Goal: Task Accomplishment & Management: Complete application form

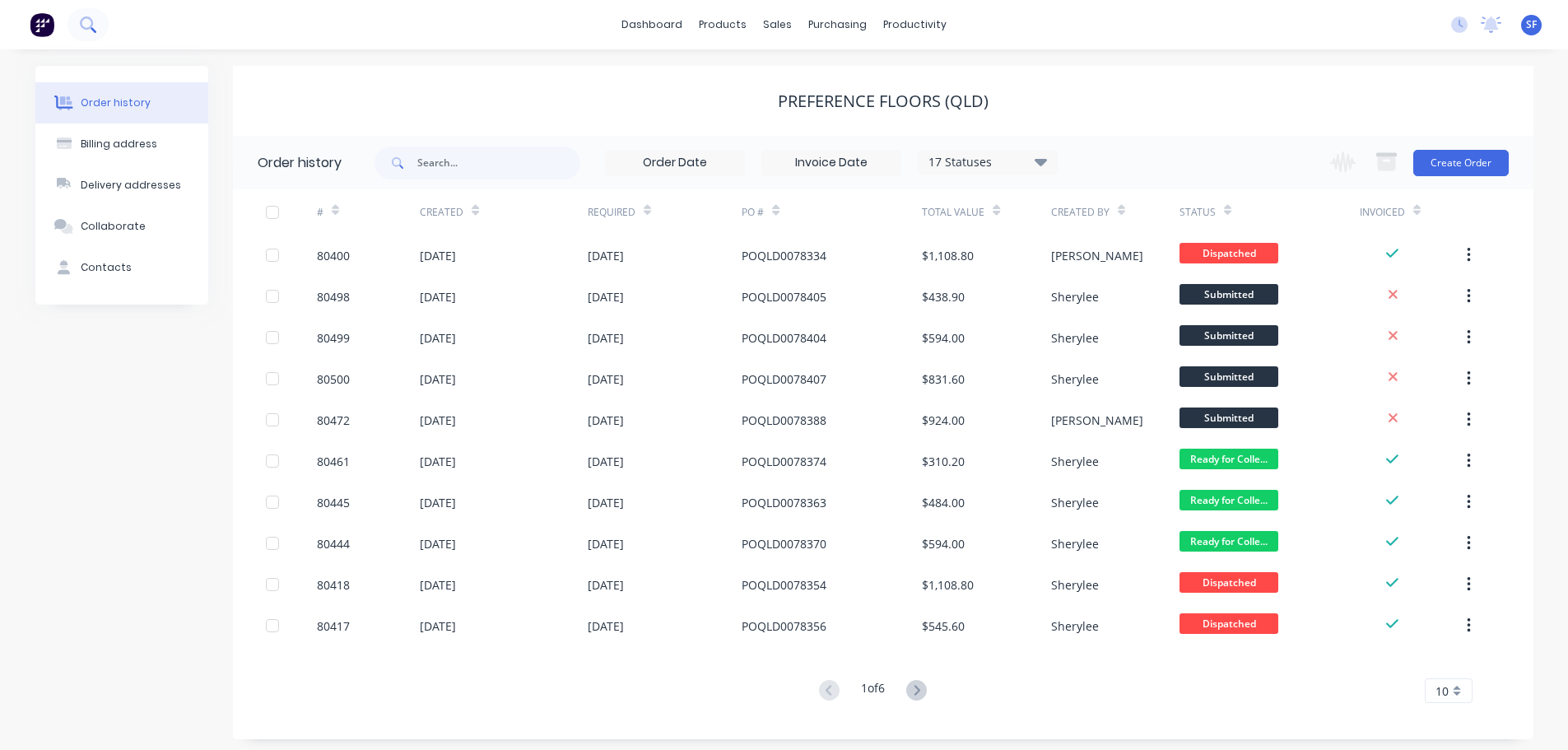
click at [89, 21] on icon at bounding box center [87, 24] width 16 height 16
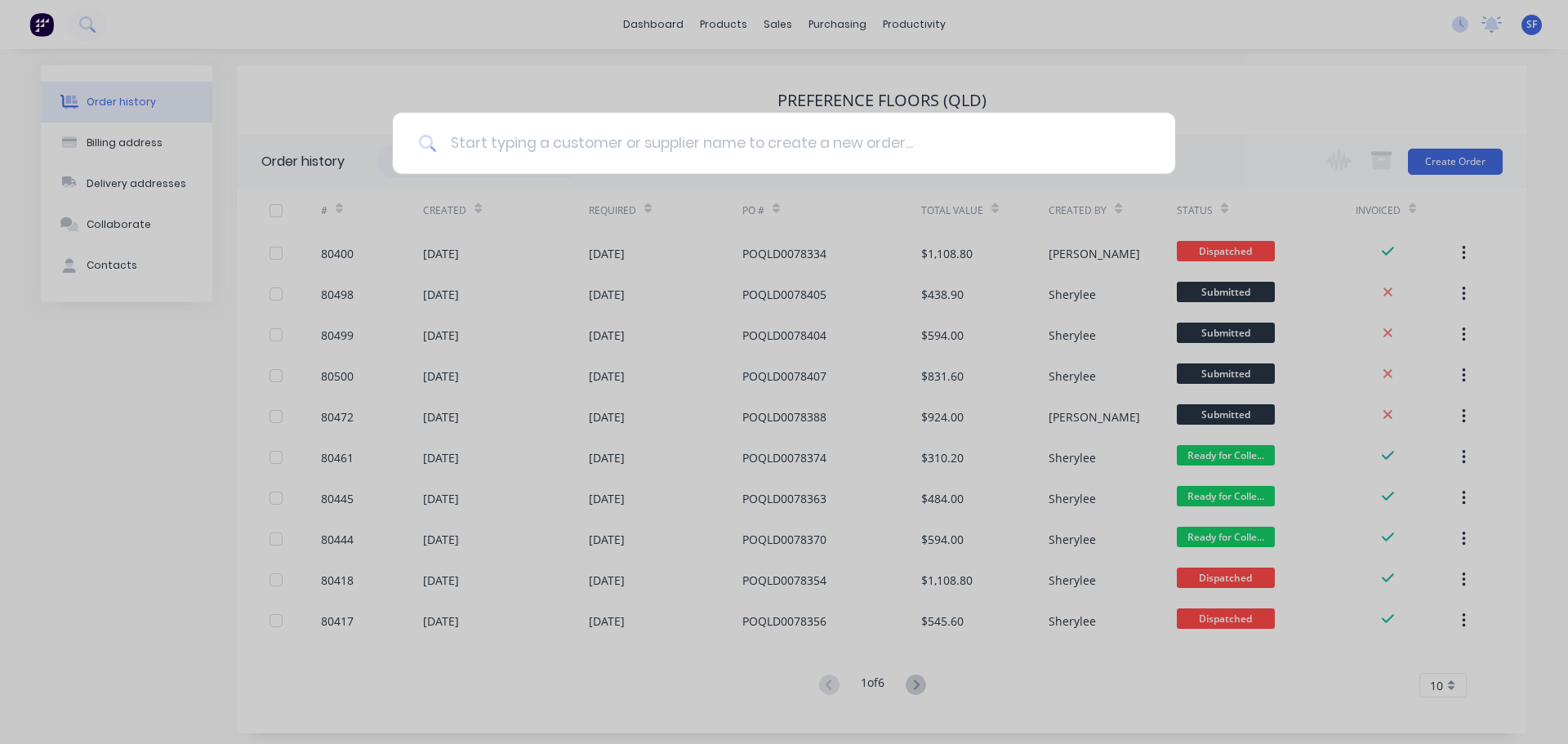
click at [523, 142] on input at bounding box center [793, 142] width 712 height 61
type input "80457"
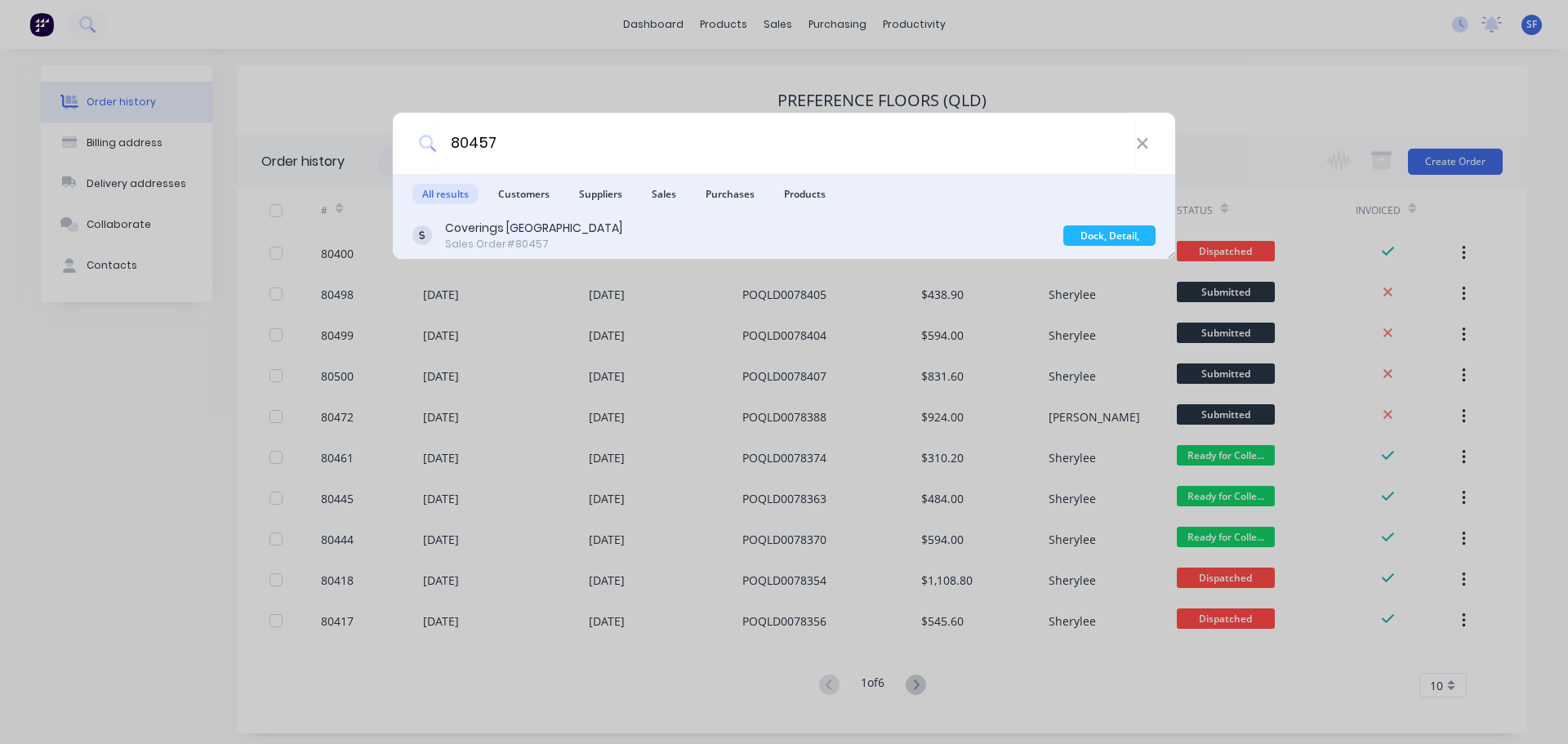
click at [550, 235] on div "Coverings [GEOGRAPHIC_DATA]" at bounding box center [533, 228] width 177 height 17
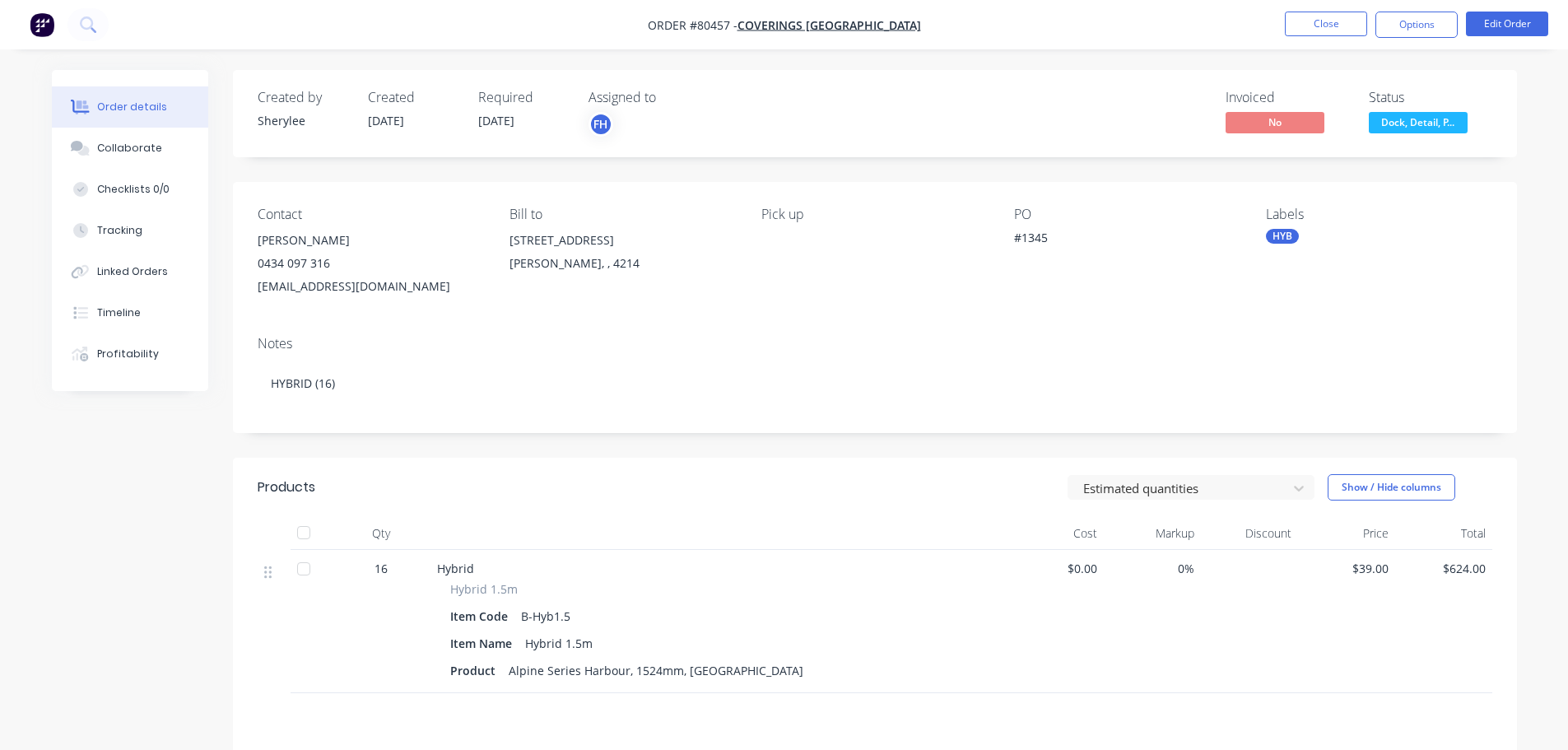
click at [1422, 114] on span "Dock, Detail, P..." at bounding box center [1417, 122] width 98 height 20
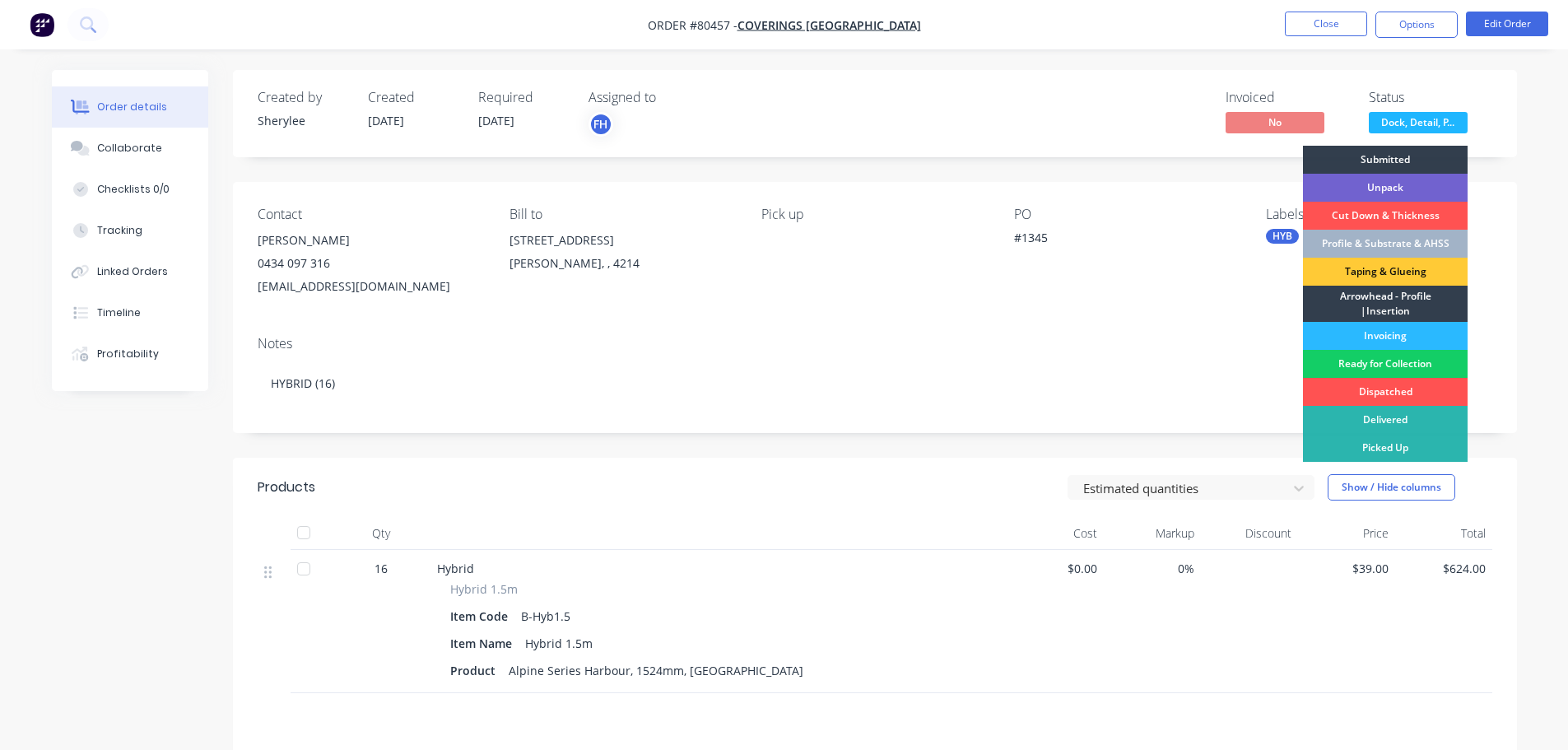
click at [1378, 356] on div "Ready for Collection" at bounding box center [1385, 363] width 165 height 28
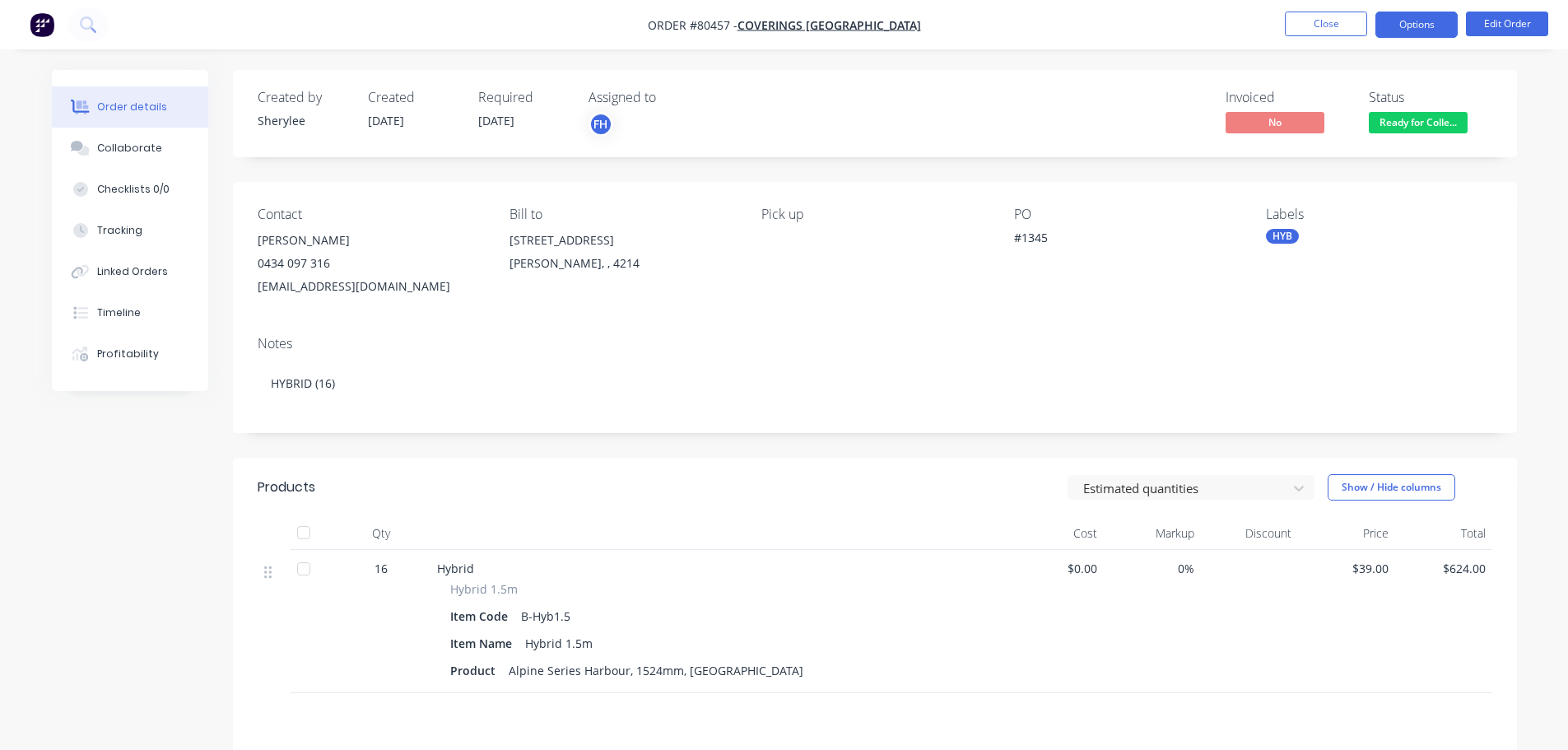
click at [1395, 31] on button "Options" at bounding box center [1415, 25] width 82 height 27
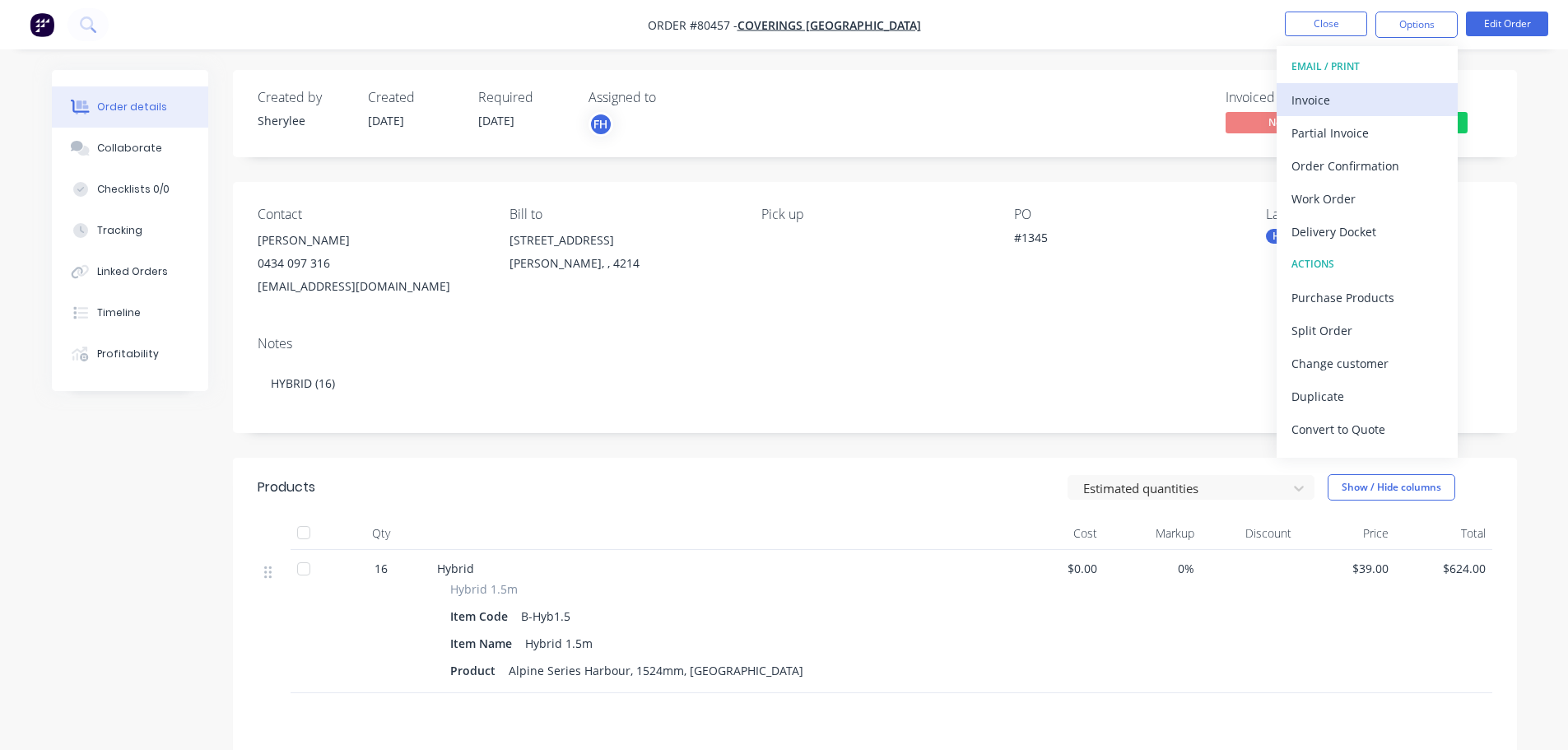
click at [1364, 93] on div "Invoice" at bounding box center [1366, 100] width 152 height 24
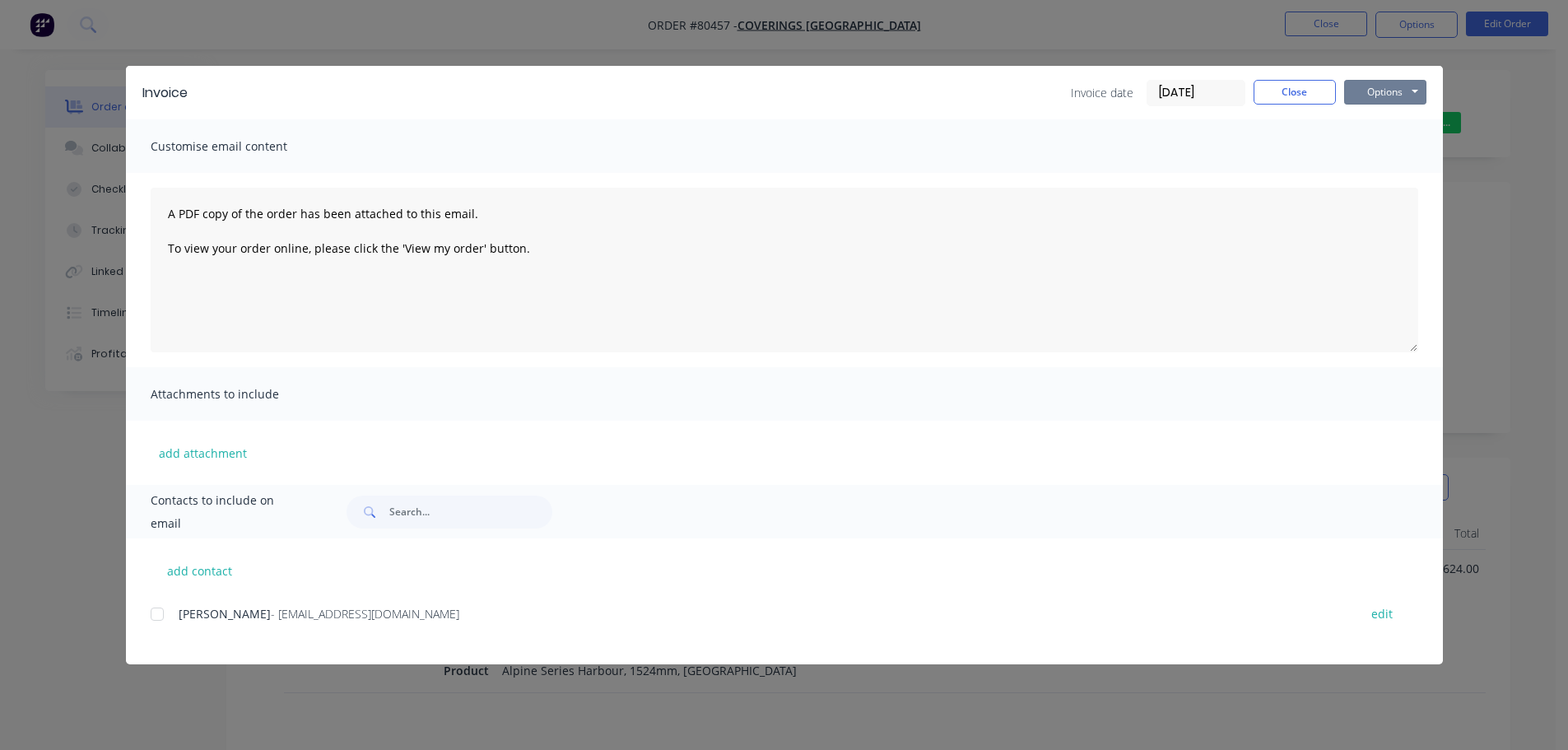
click at [1364, 93] on button "Options" at bounding box center [1384, 92] width 82 height 25
click at [1378, 144] on button "Print" at bounding box center [1396, 149] width 105 height 28
click at [1295, 87] on button "Close" at bounding box center [1294, 92] width 82 height 25
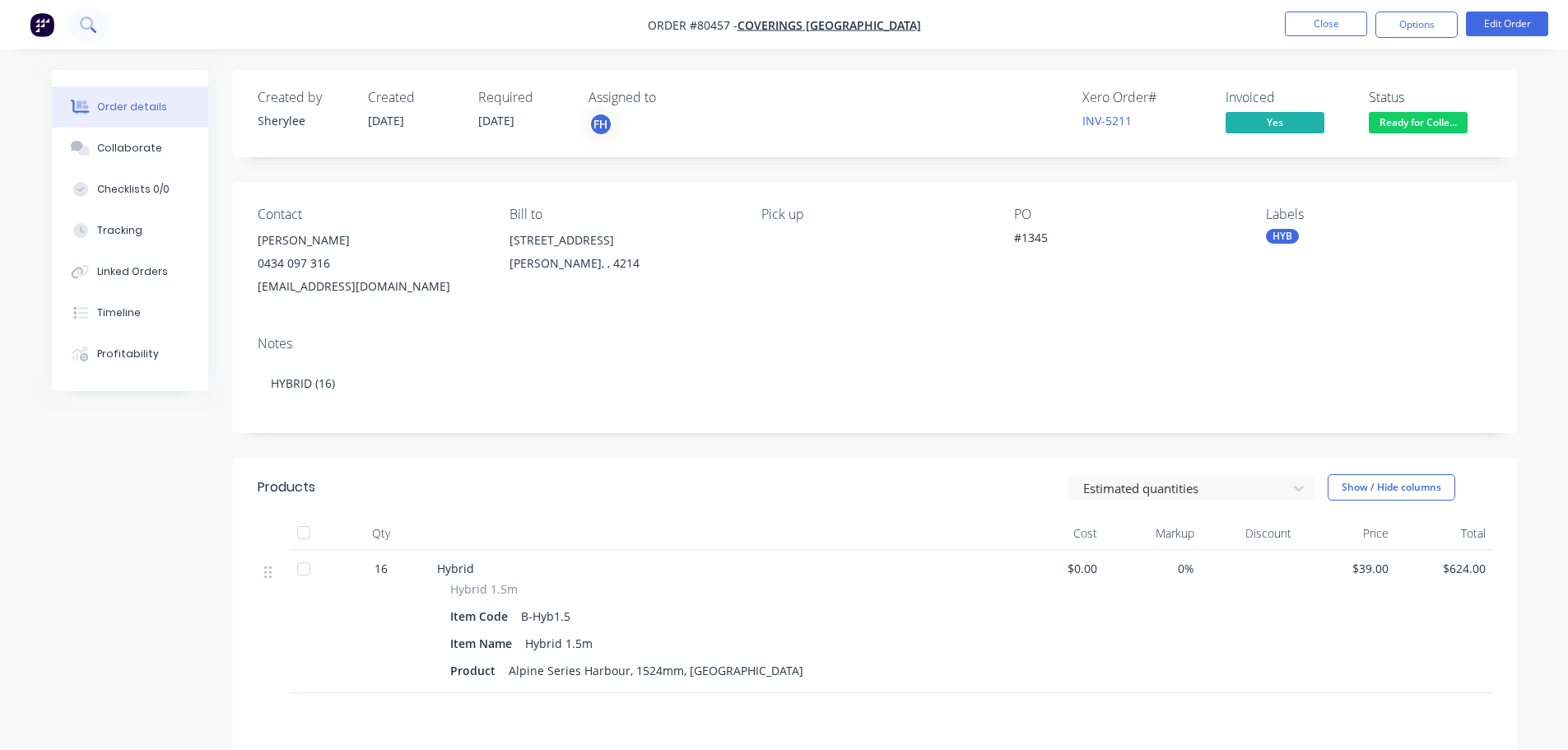
click at [86, 17] on icon at bounding box center [87, 24] width 16 height 16
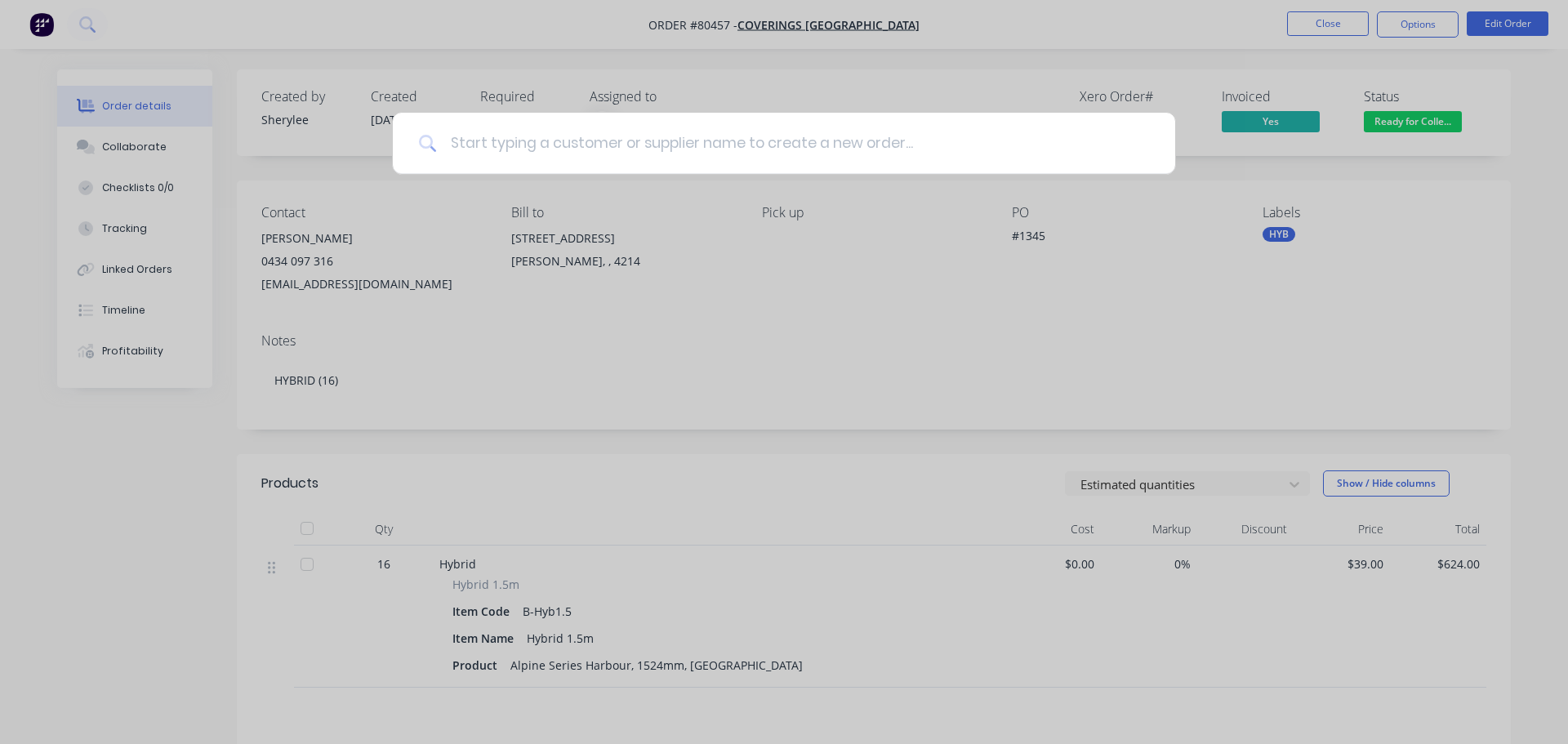
click at [660, 162] on input at bounding box center [793, 142] width 712 height 61
type input "80414"
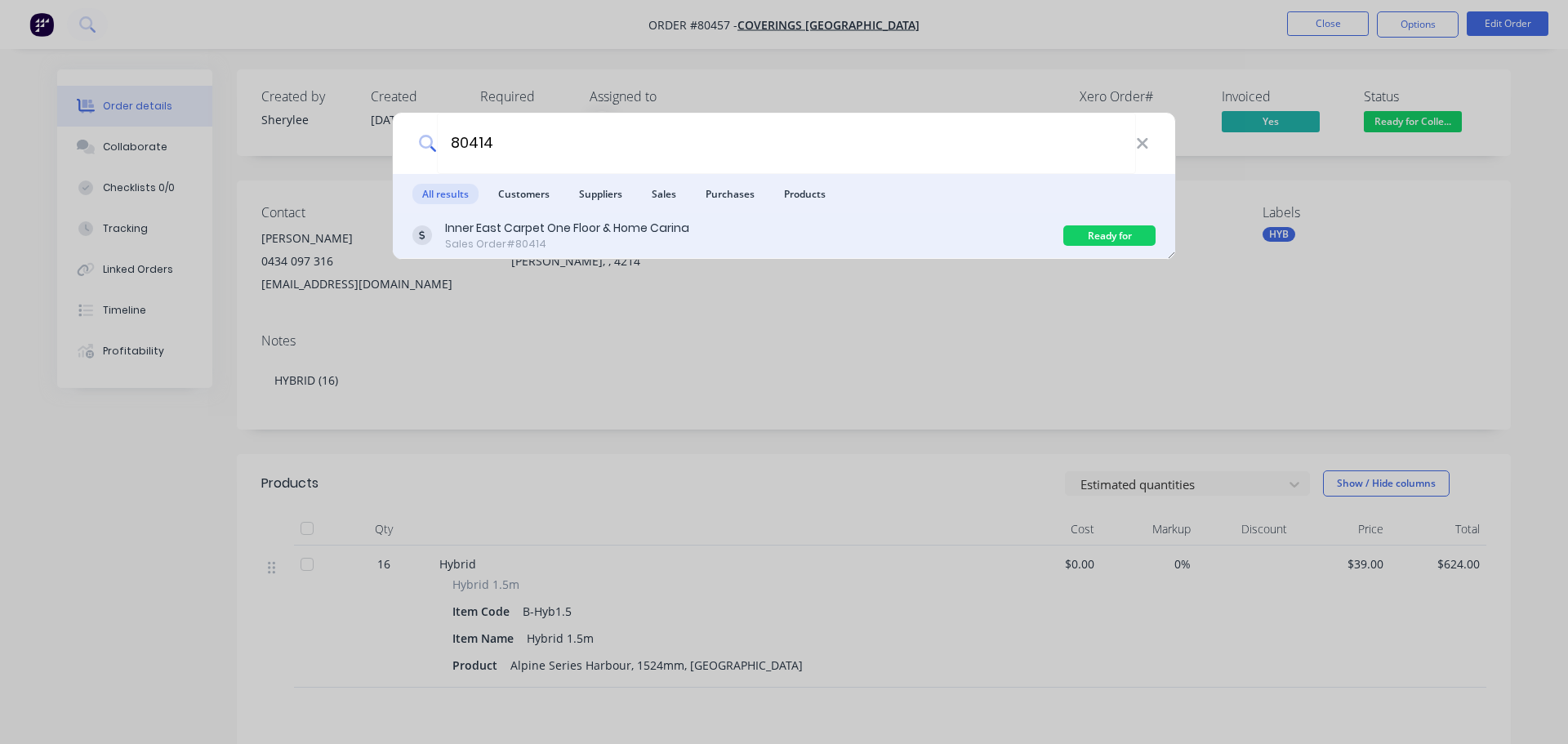
click at [734, 233] on div "Inner East Carpet One Floor & Home Carina Sales Order #80414" at bounding box center [738, 236] width 651 height 32
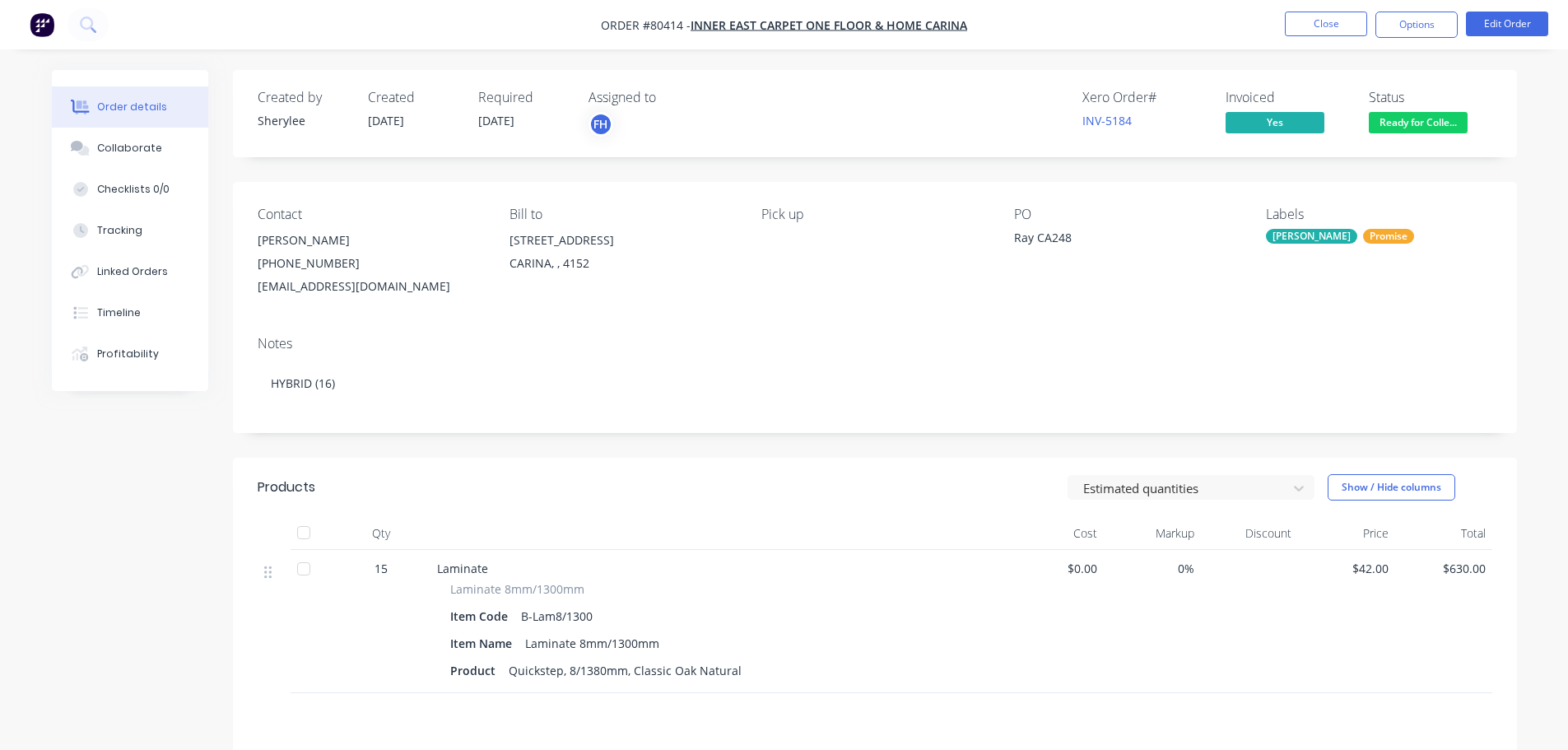
click at [1419, 122] on span "Ready for Colle..." at bounding box center [1417, 122] width 98 height 20
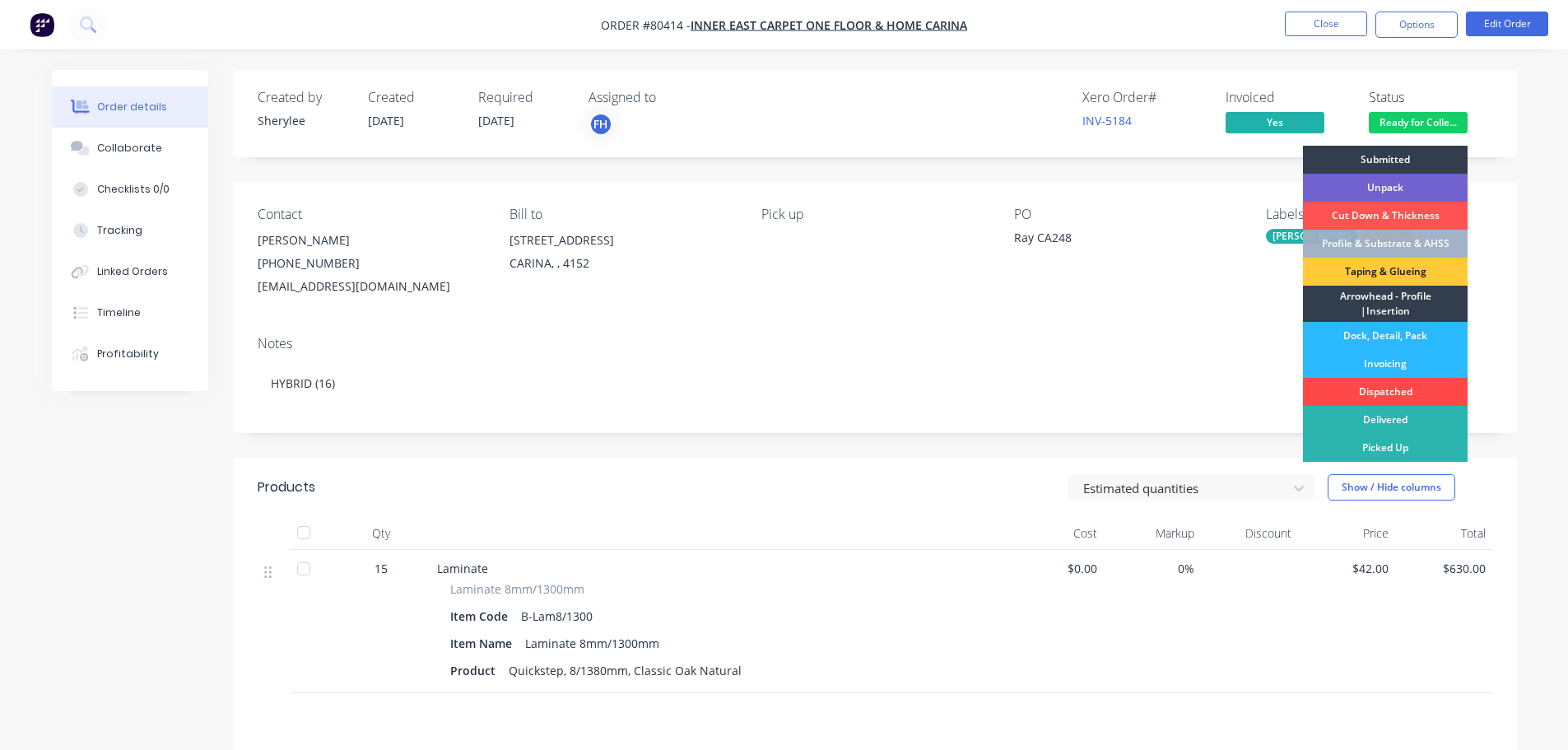
click at [1405, 389] on div "Dispatched" at bounding box center [1385, 391] width 165 height 28
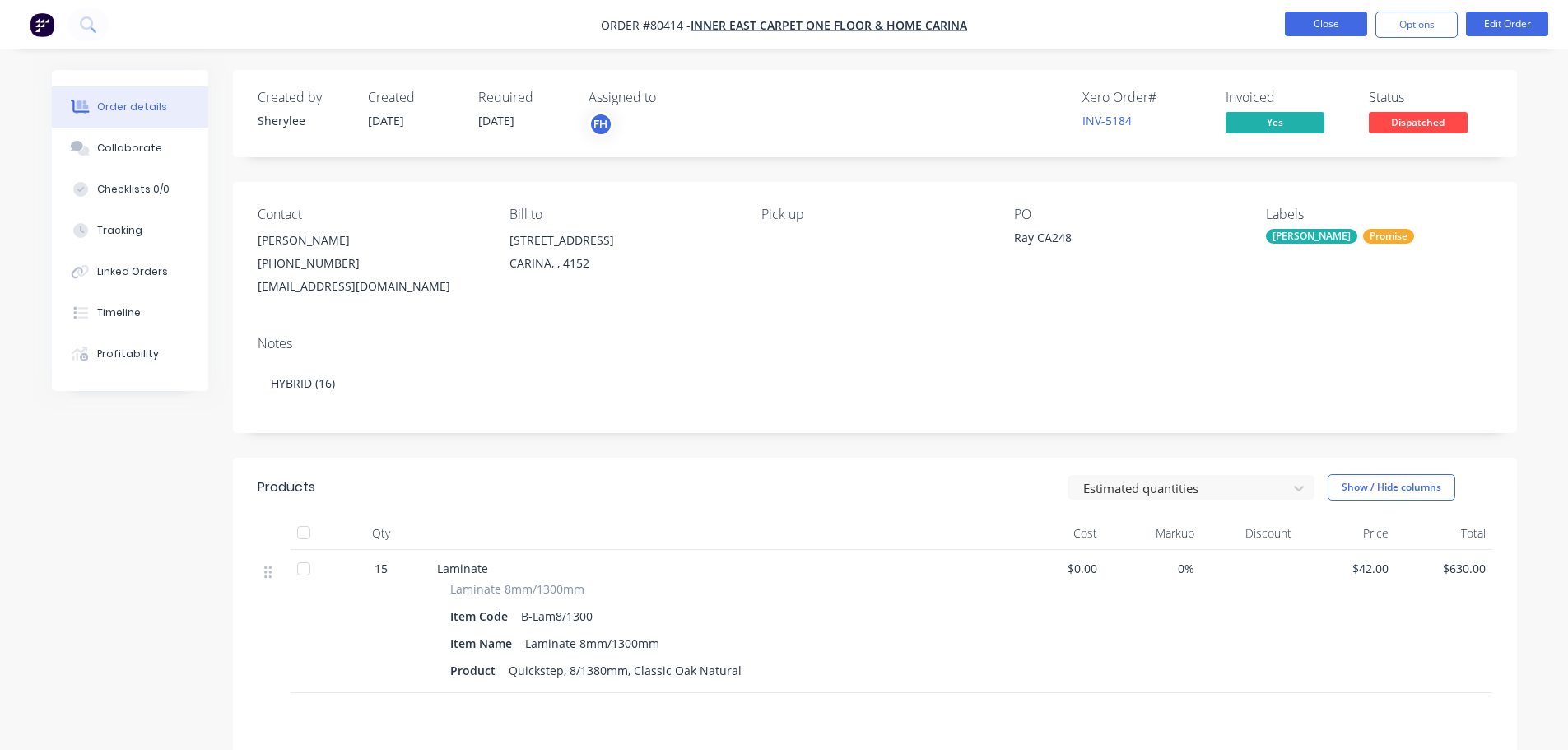
click at [1341, 17] on button "Close" at bounding box center [1325, 24] width 82 height 25
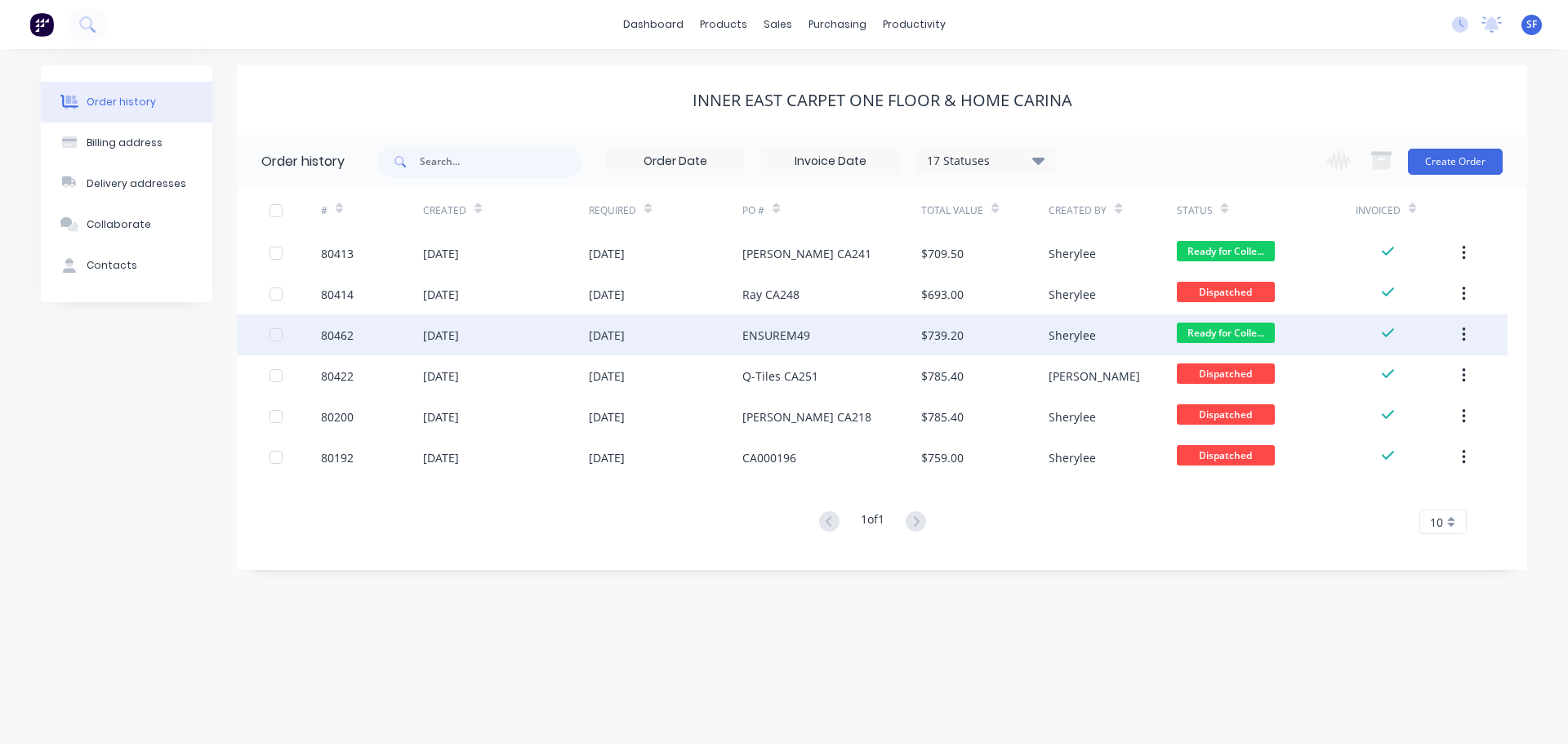
click at [351, 336] on div "80462" at bounding box center [337, 335] width 33 height 17
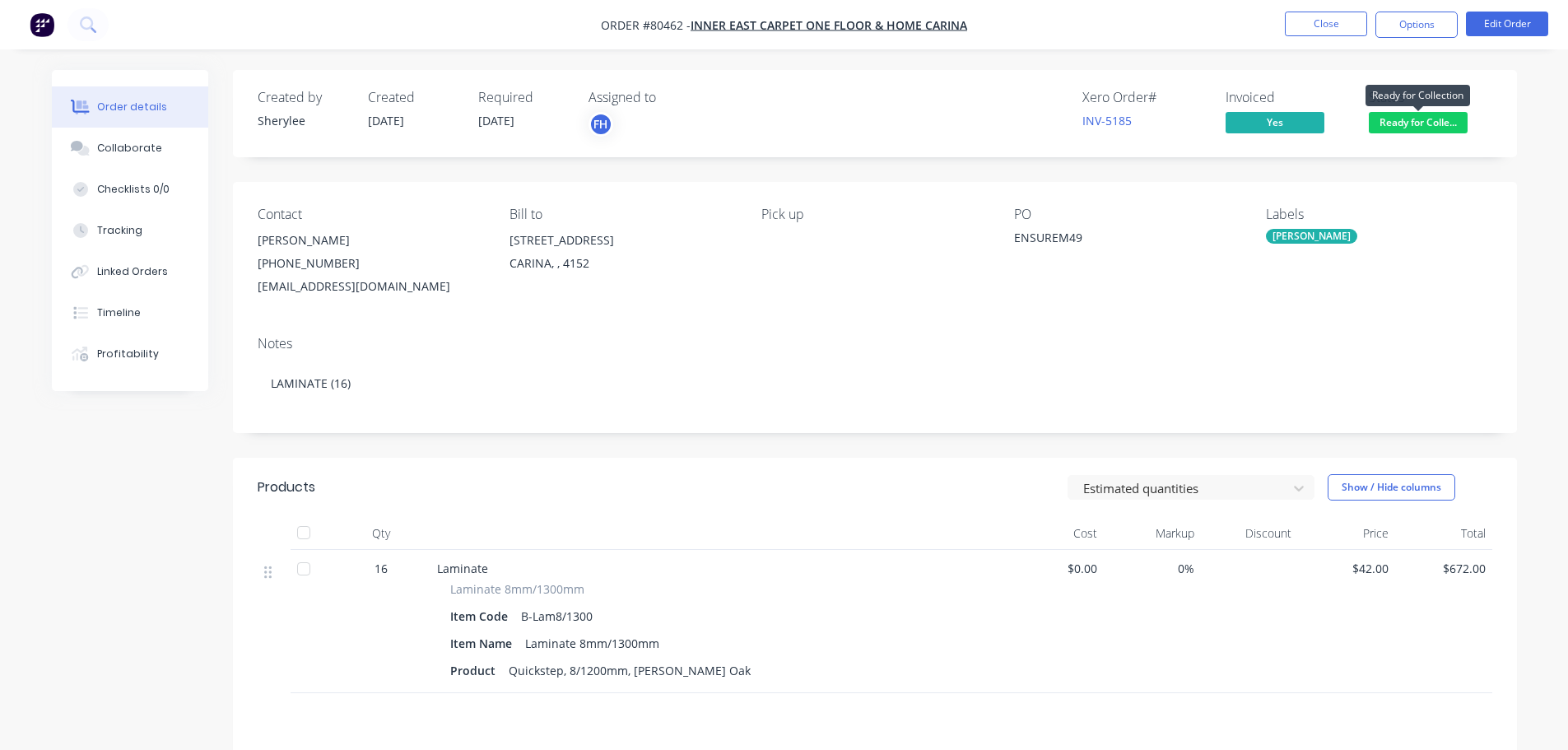
click at [1404, 128] on span "Ready for Colle..." at bounding box center [1417, 122] width 98 height 20
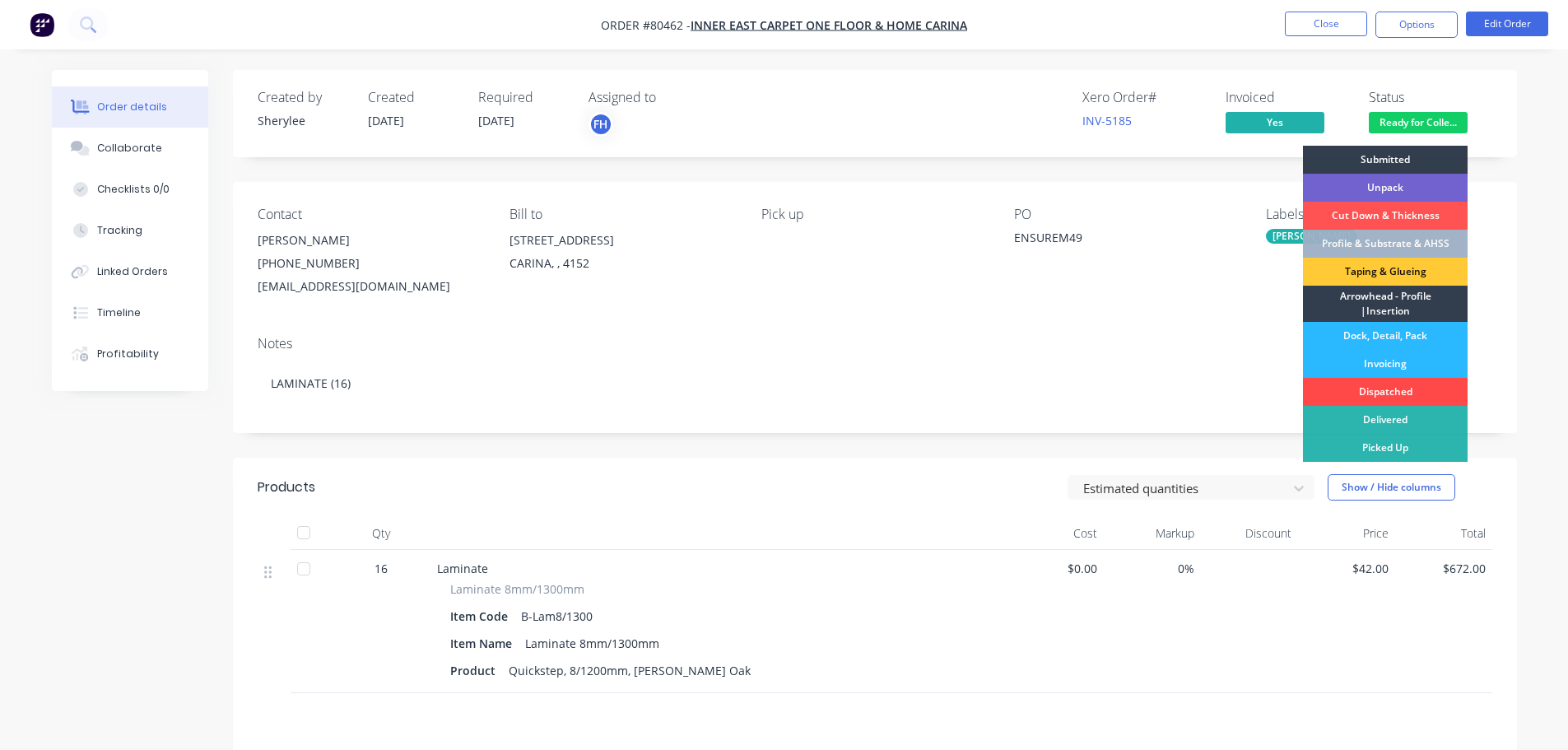
click at [1387, 398] on div "Dispatched" at bounding box center [1385, 391] width 165 height 28
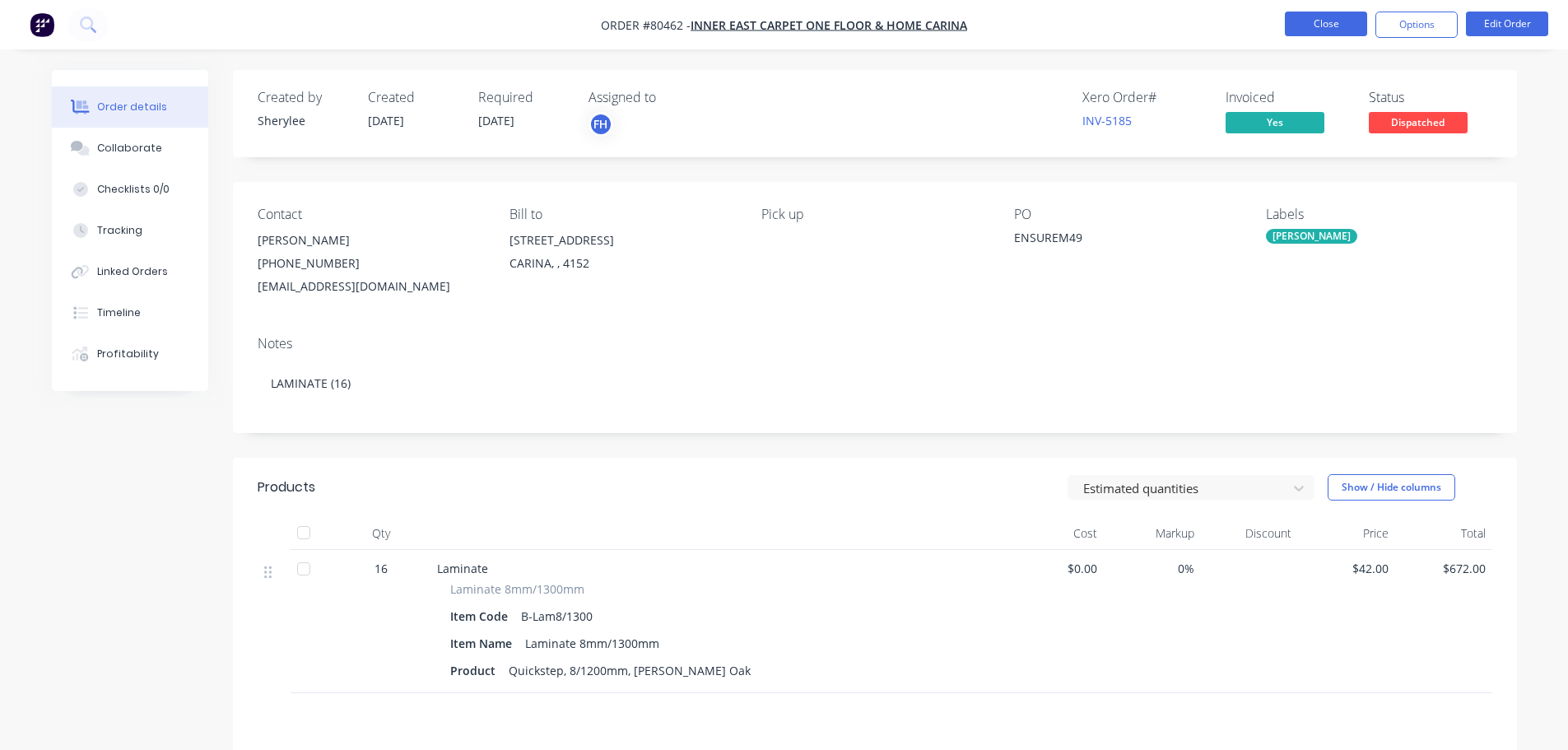
click at [1322, 32] on button "Close" at bounding box center [1325, 24] width 82 height 25
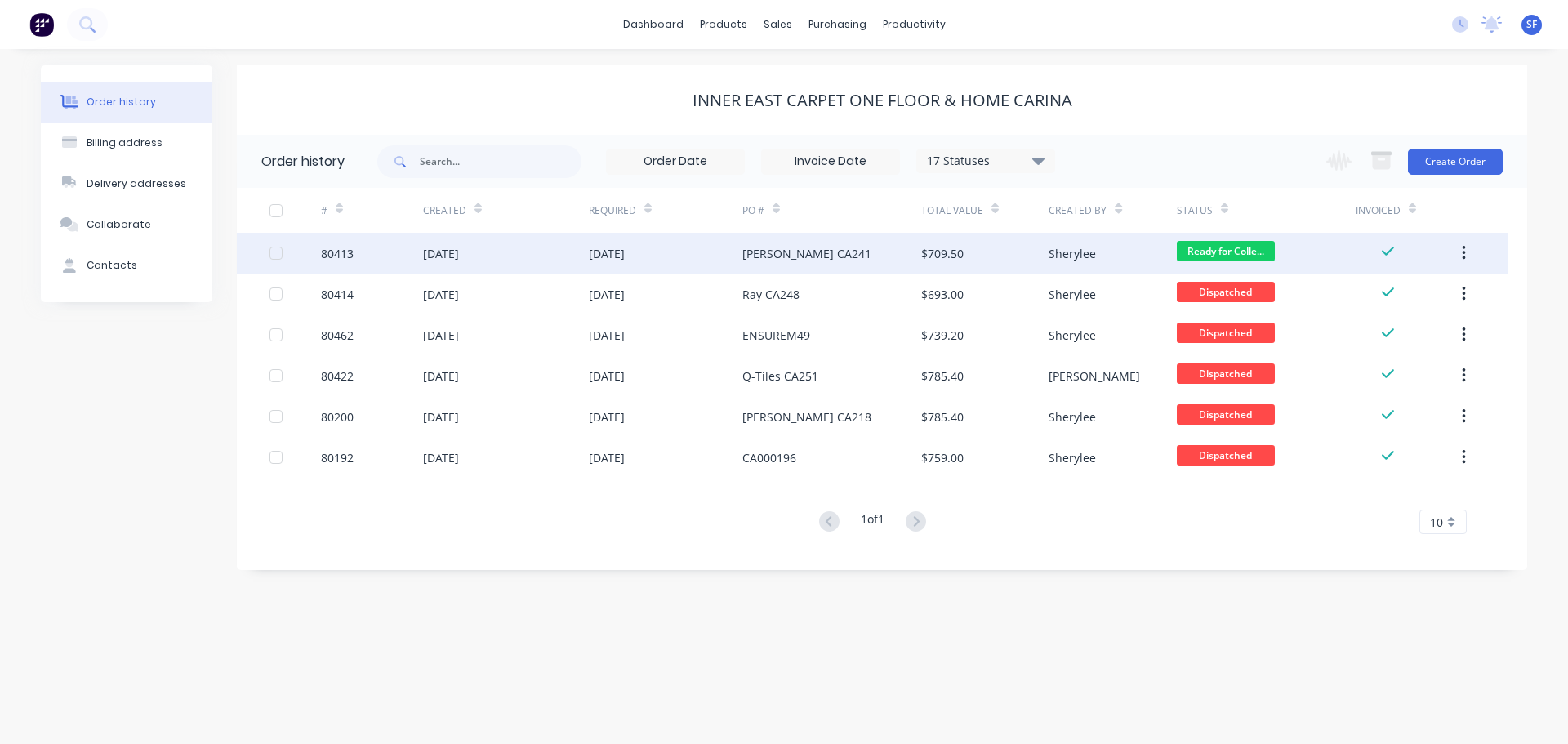
click at [384, 258] on div "80413" at bounding box center [372, 253] width 102 height 41
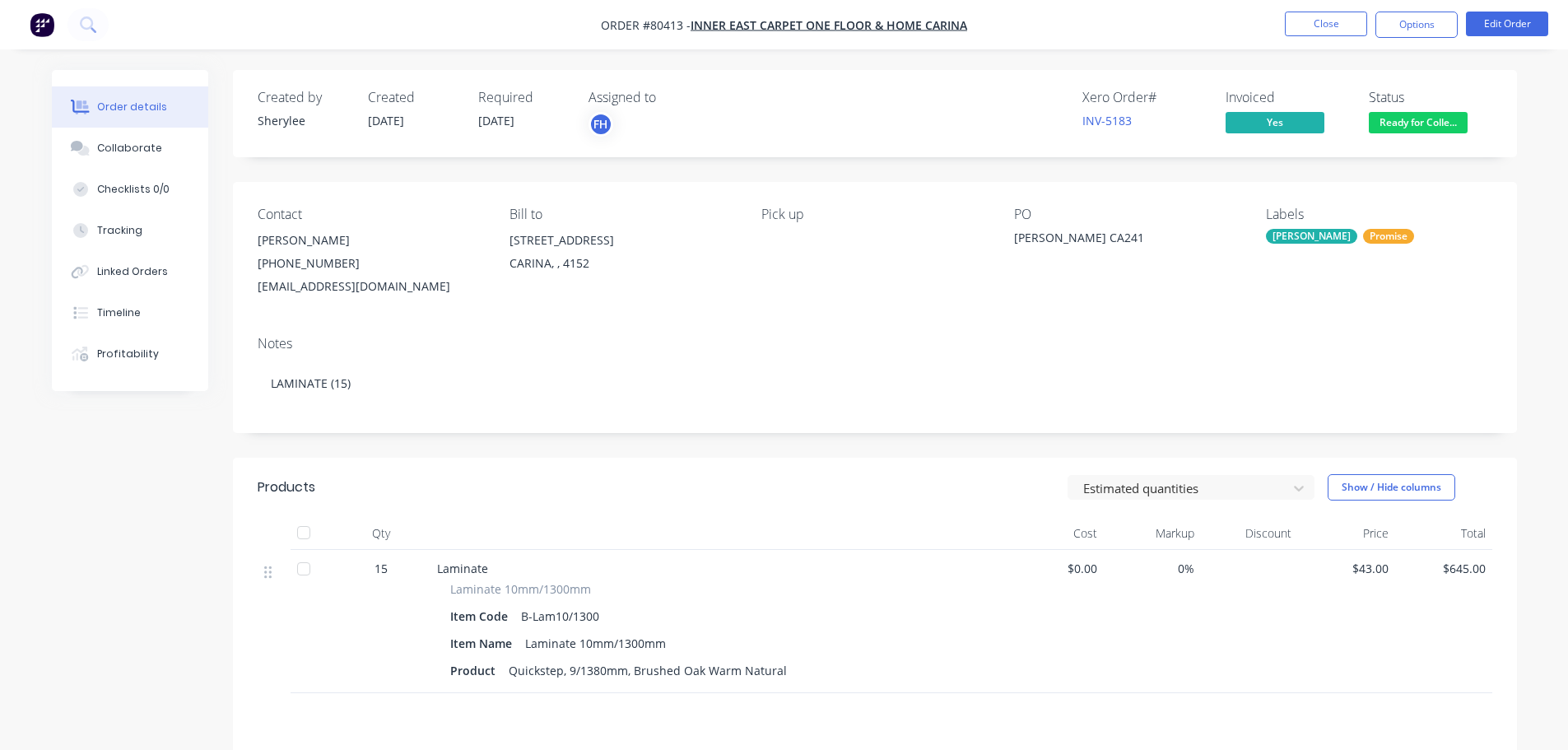
click at [1418, 122] on span "Ready for Colle..." at bounding box center [1417, 122] width 98 height 20
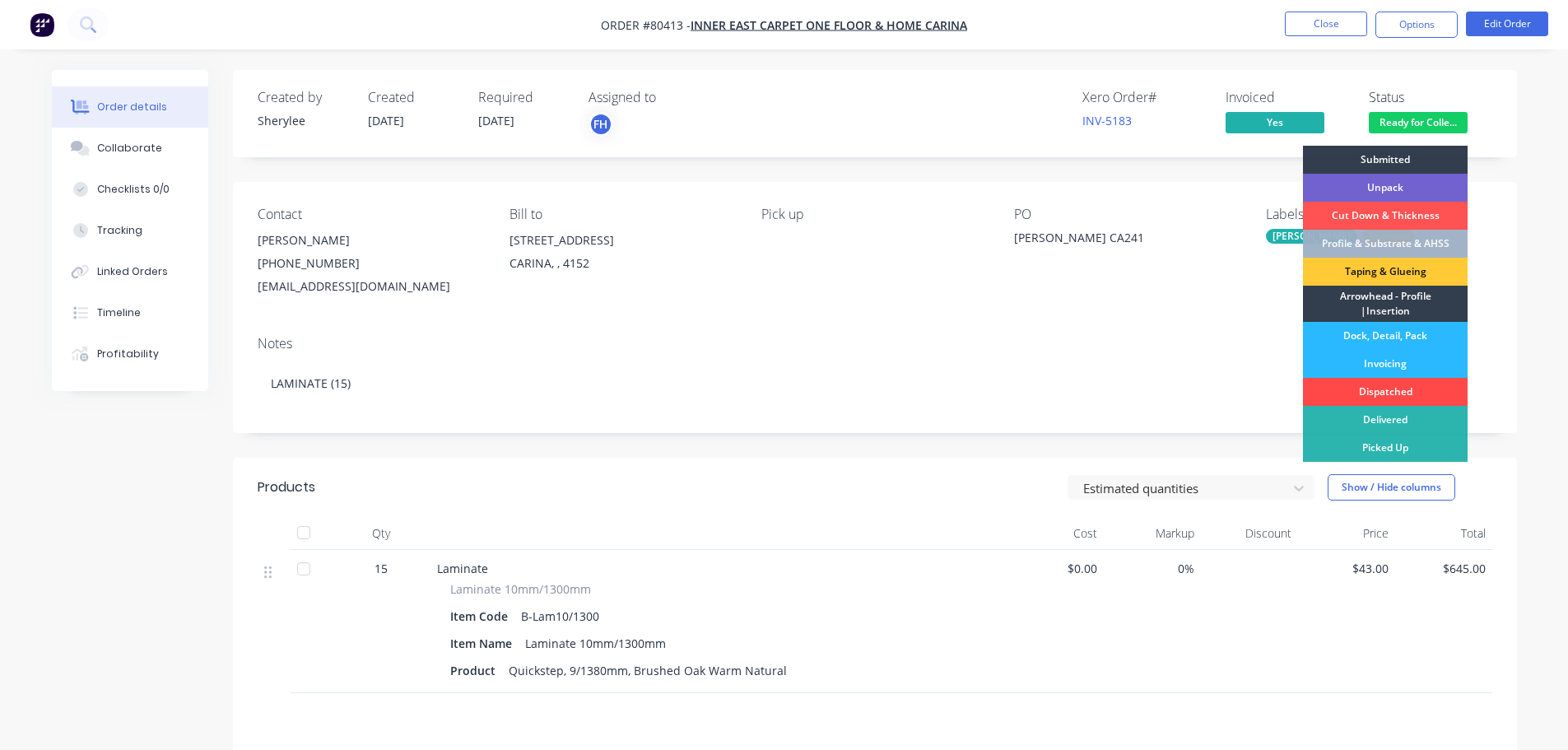
click at [1402, 387] on div "Dispatched" at bounding box center [1385, 391] width 165 height 28
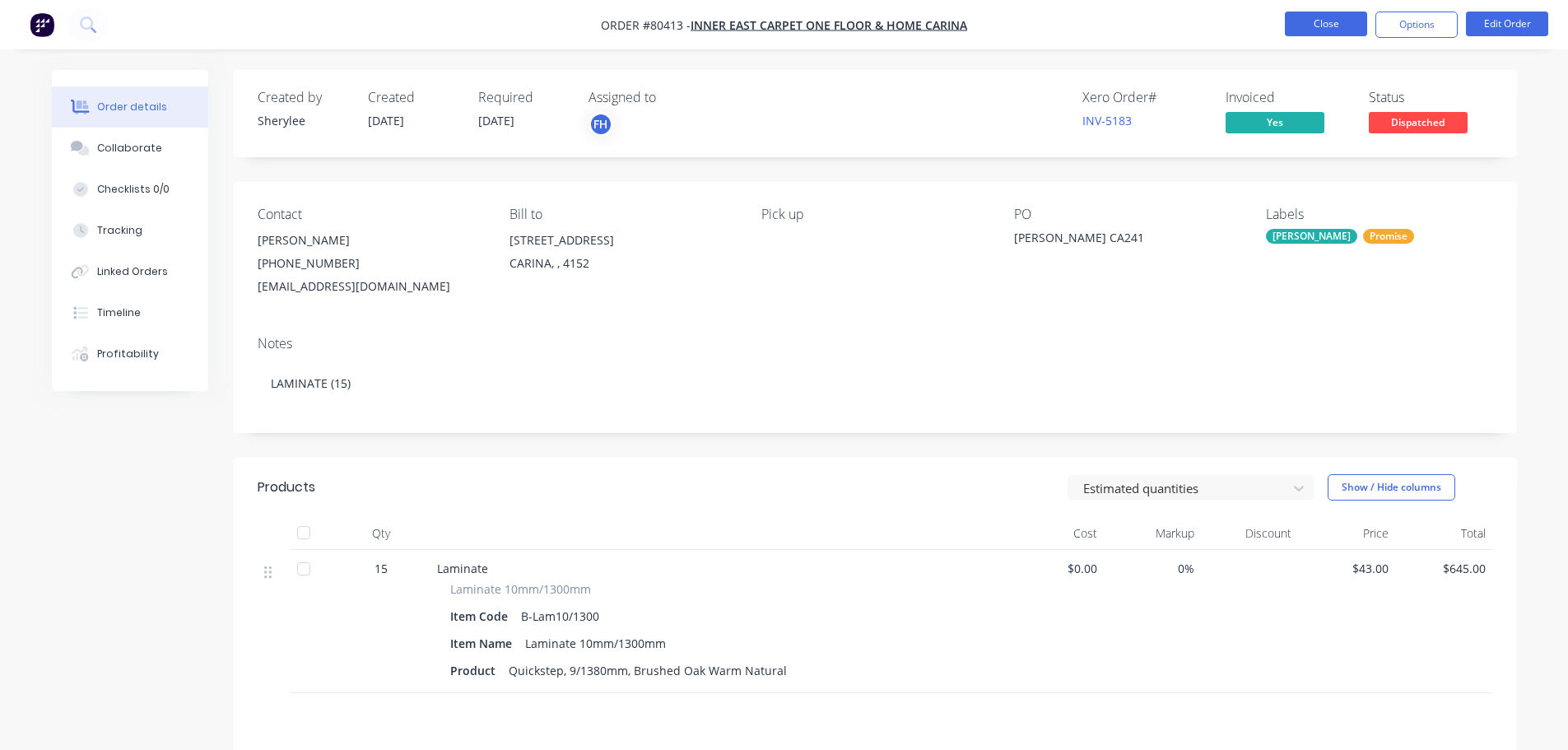
click at [1343, 33] on button "Close" at bounding box center [1325, 24] width 82 height 25
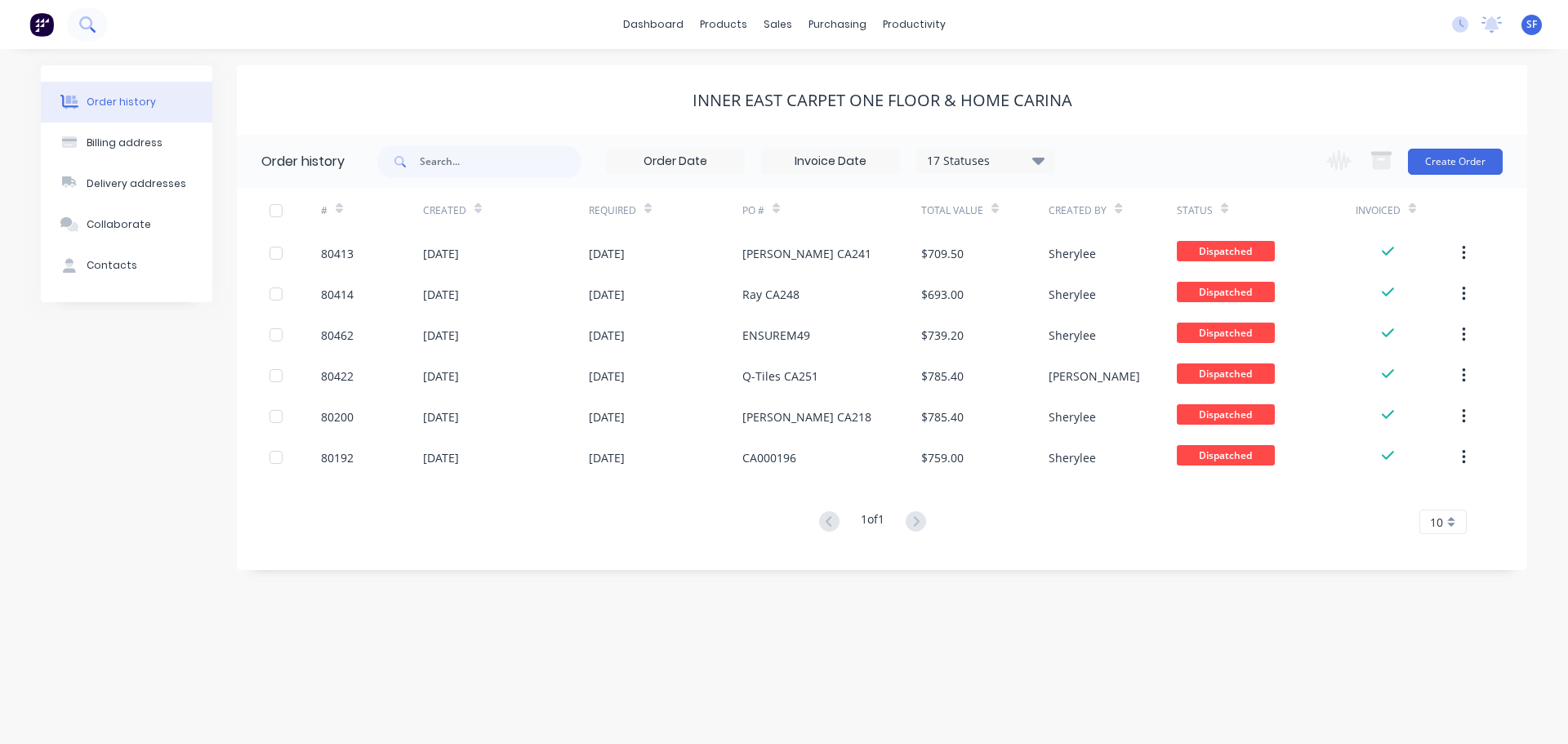
click at [88, 30] on icon at bounding box center [87, 24] width 16 height 16
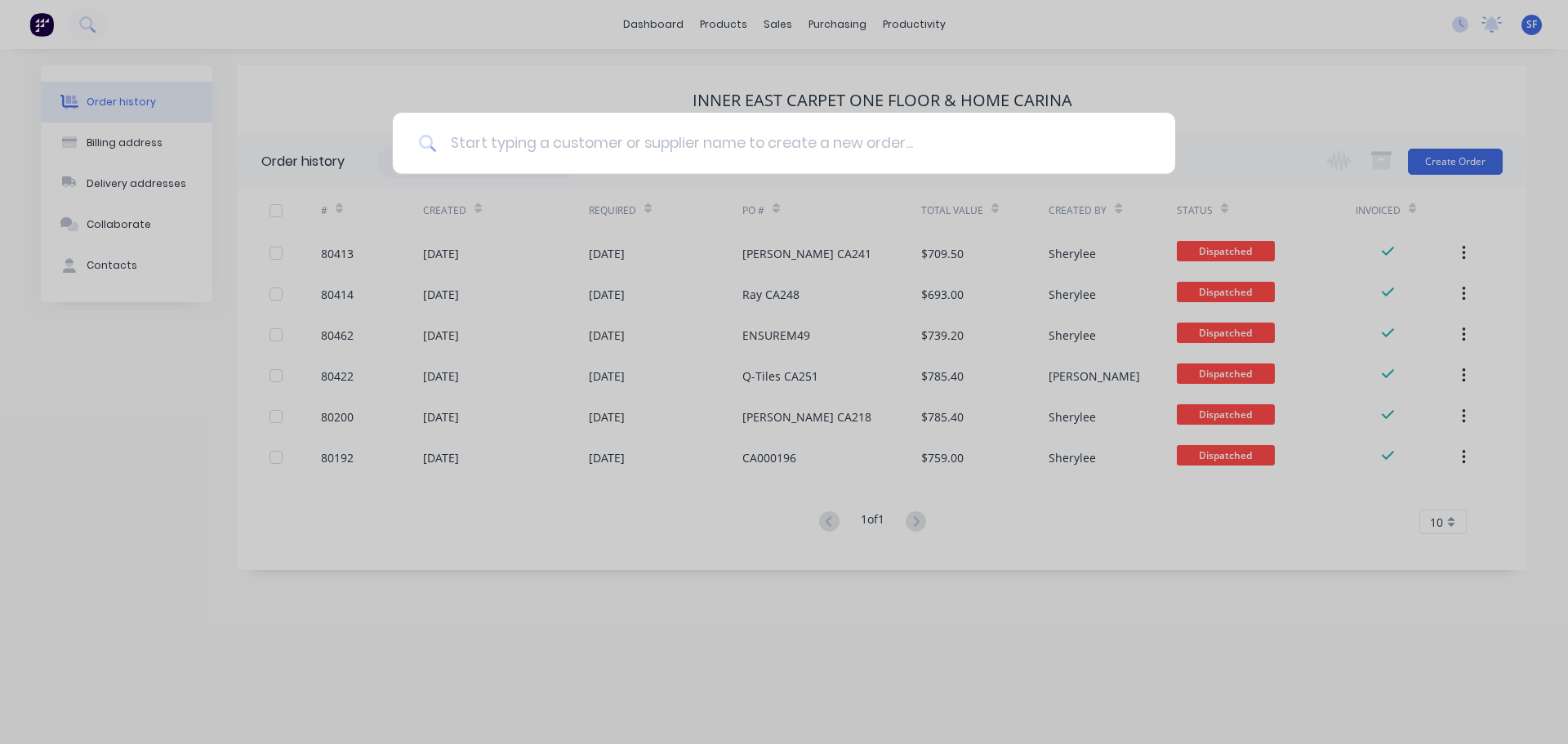
click at [465, 141] on input at bounding box center [793, 142] width 712 height 61
type input "80441"
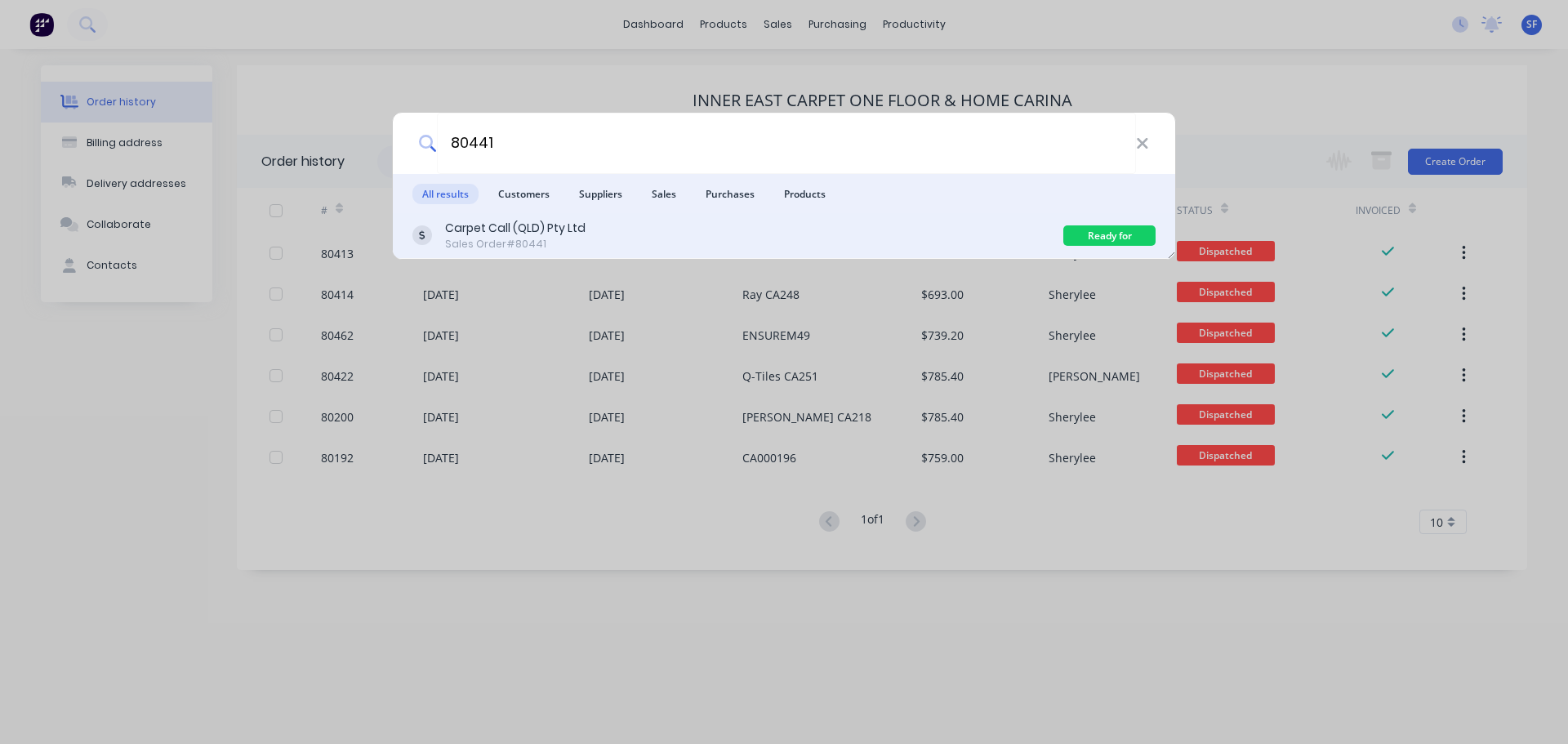
click at [563, 236] on div "Carpet Call (QLD) Pty Ltd" at bounding box center [515, 228] width 141 height 17
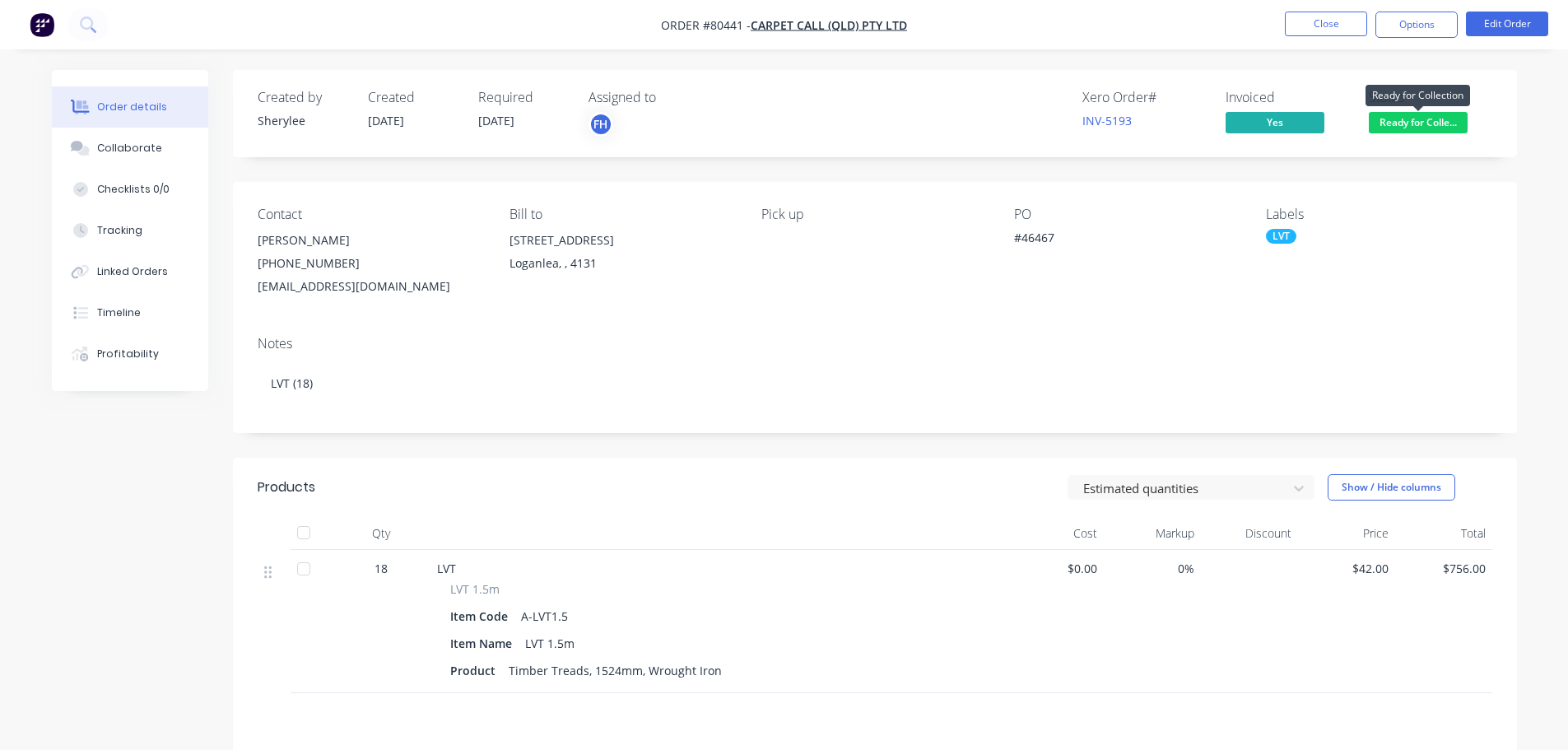
click at [1412, 130] on span "Ready for Colle..." at bounding box center [1417, 122] width 98 height 20
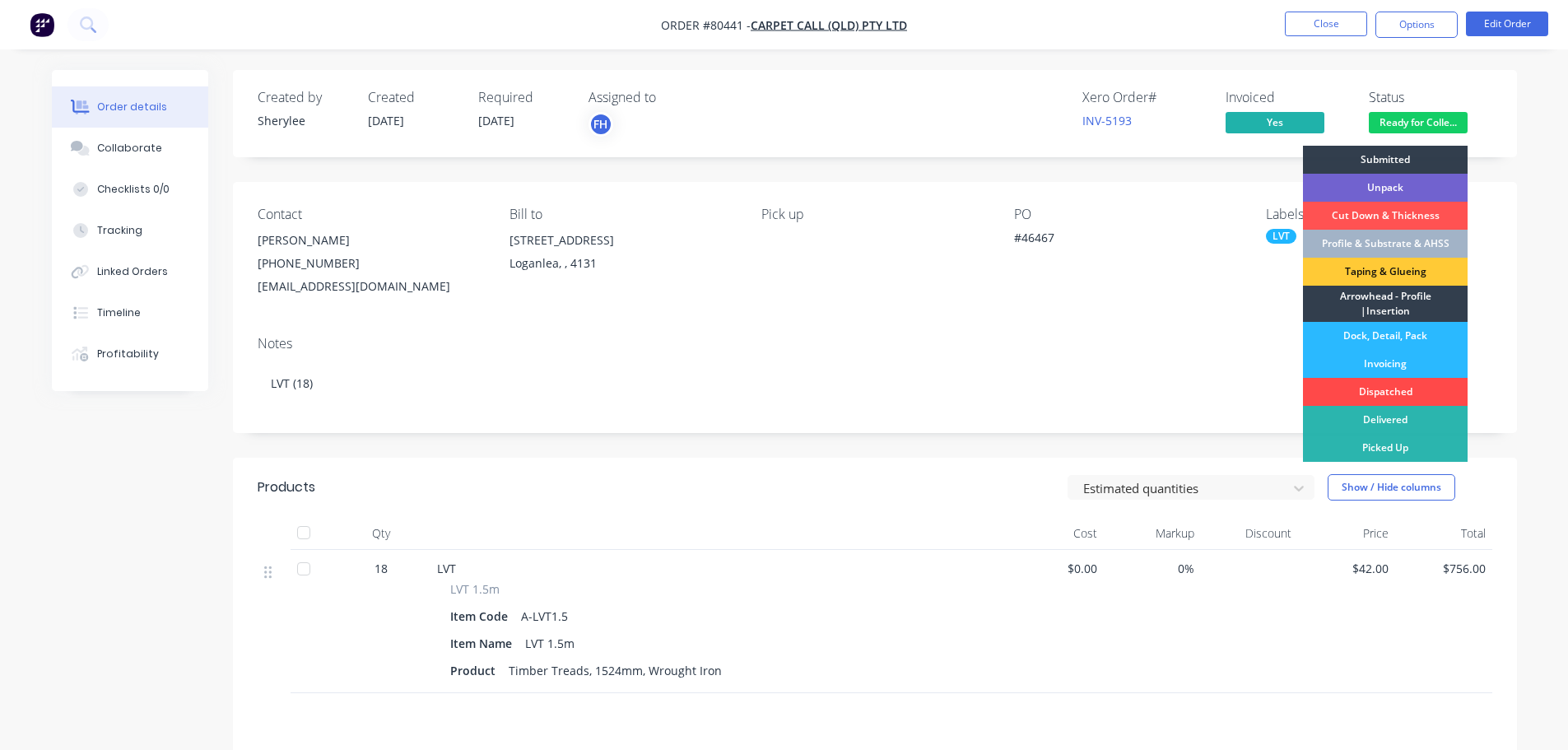
click at [1366, 391] on div "Dispatched" at bounding box center [1385, 391] width 165 height 28
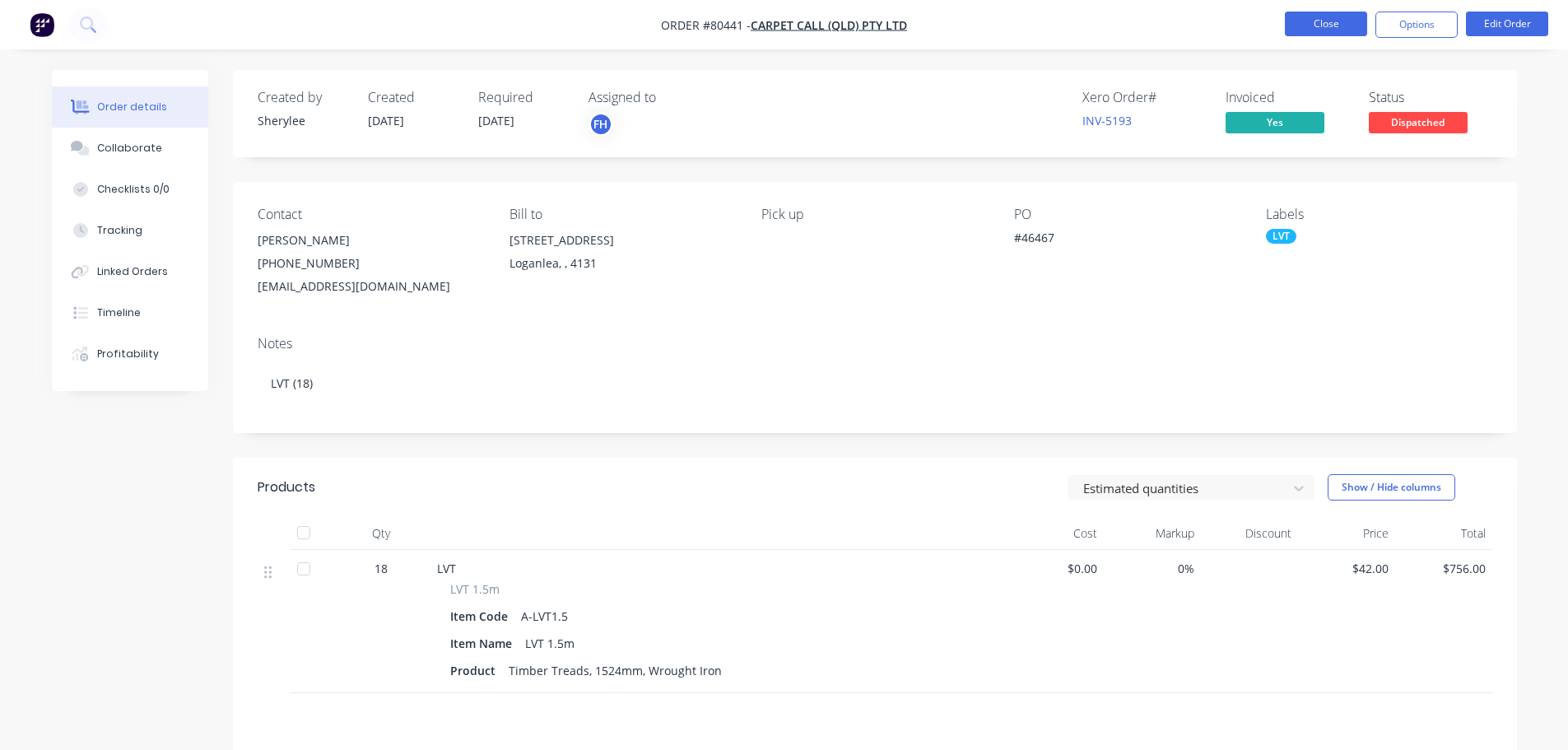
click at [1343, 21] on button "Close" at bounding box center [1325, 24] width 82 height 25
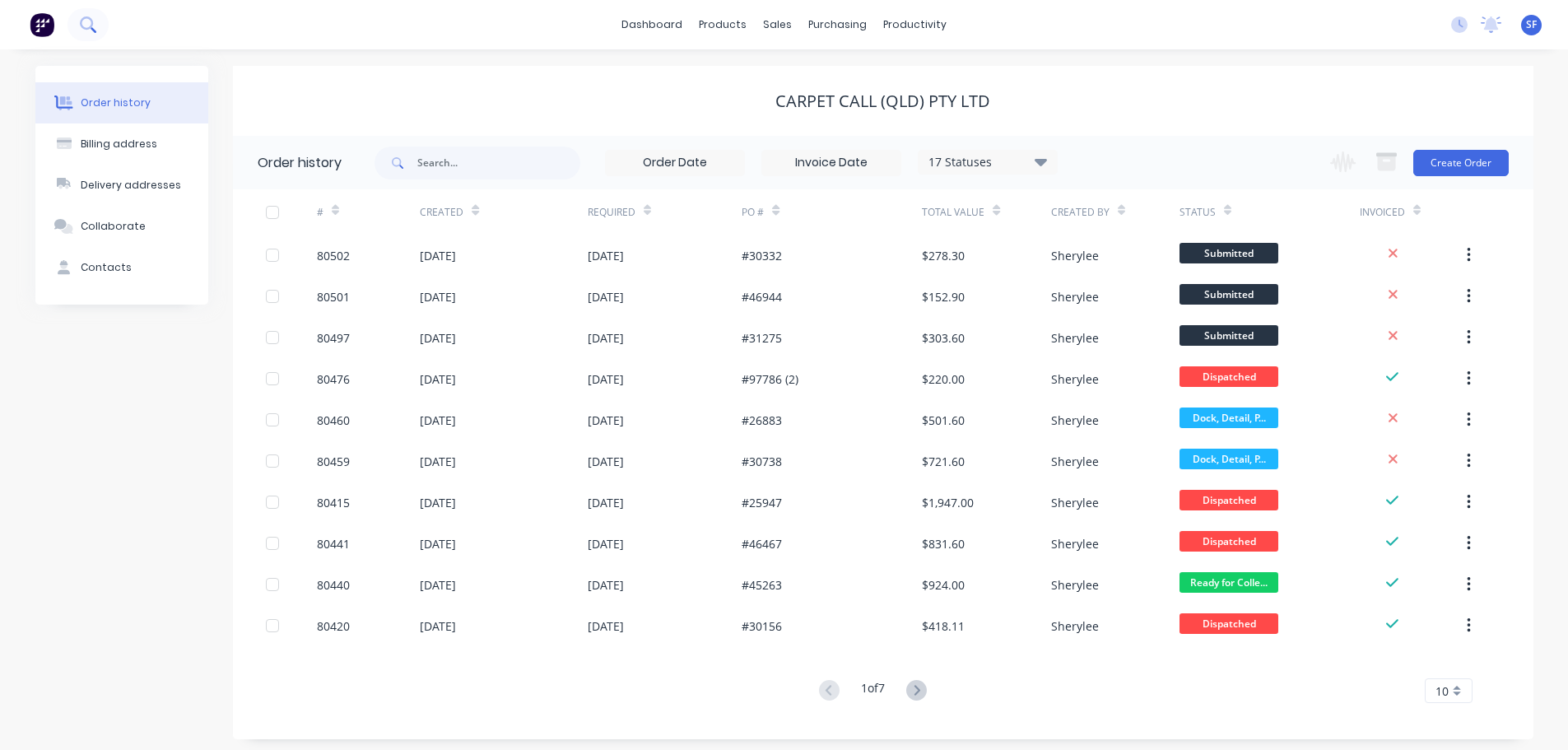
click at [86, 26] on icon at bounding box center [87, 24] width 16 height 16
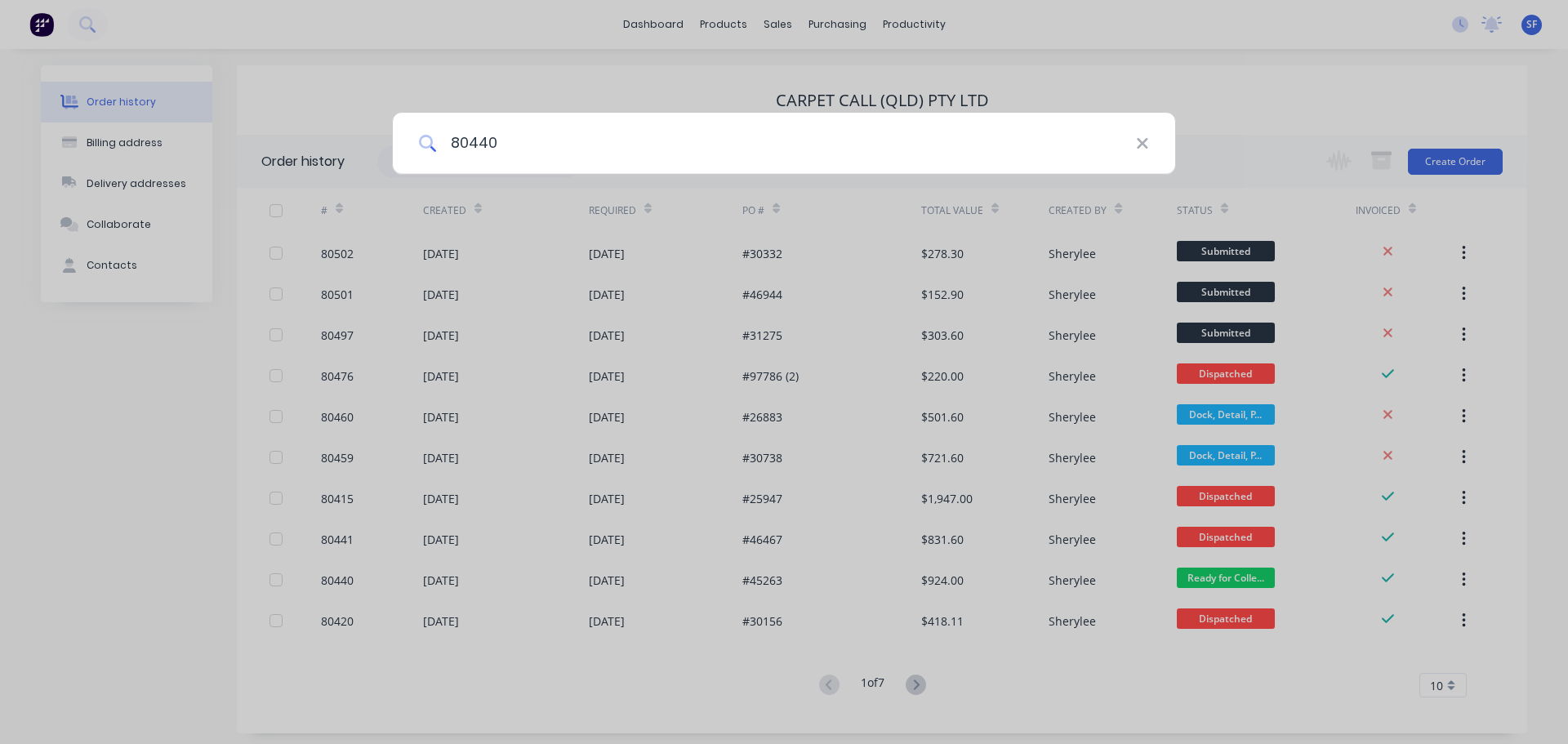
type input "80440"
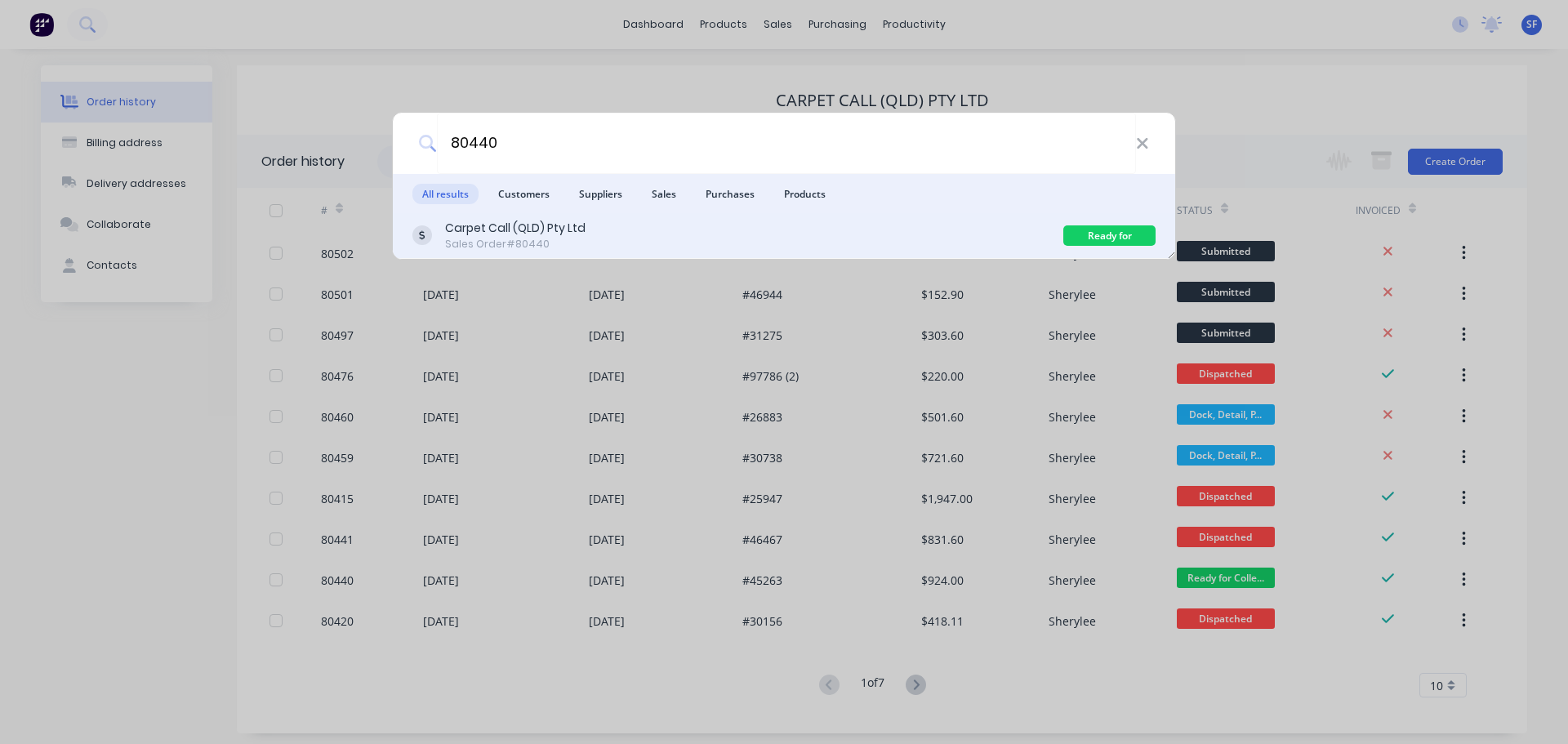
click at [505, 227] on div "Carpet Call (QLD) Pty Ltd" at bounding box center [515, 228] width 141 height 17
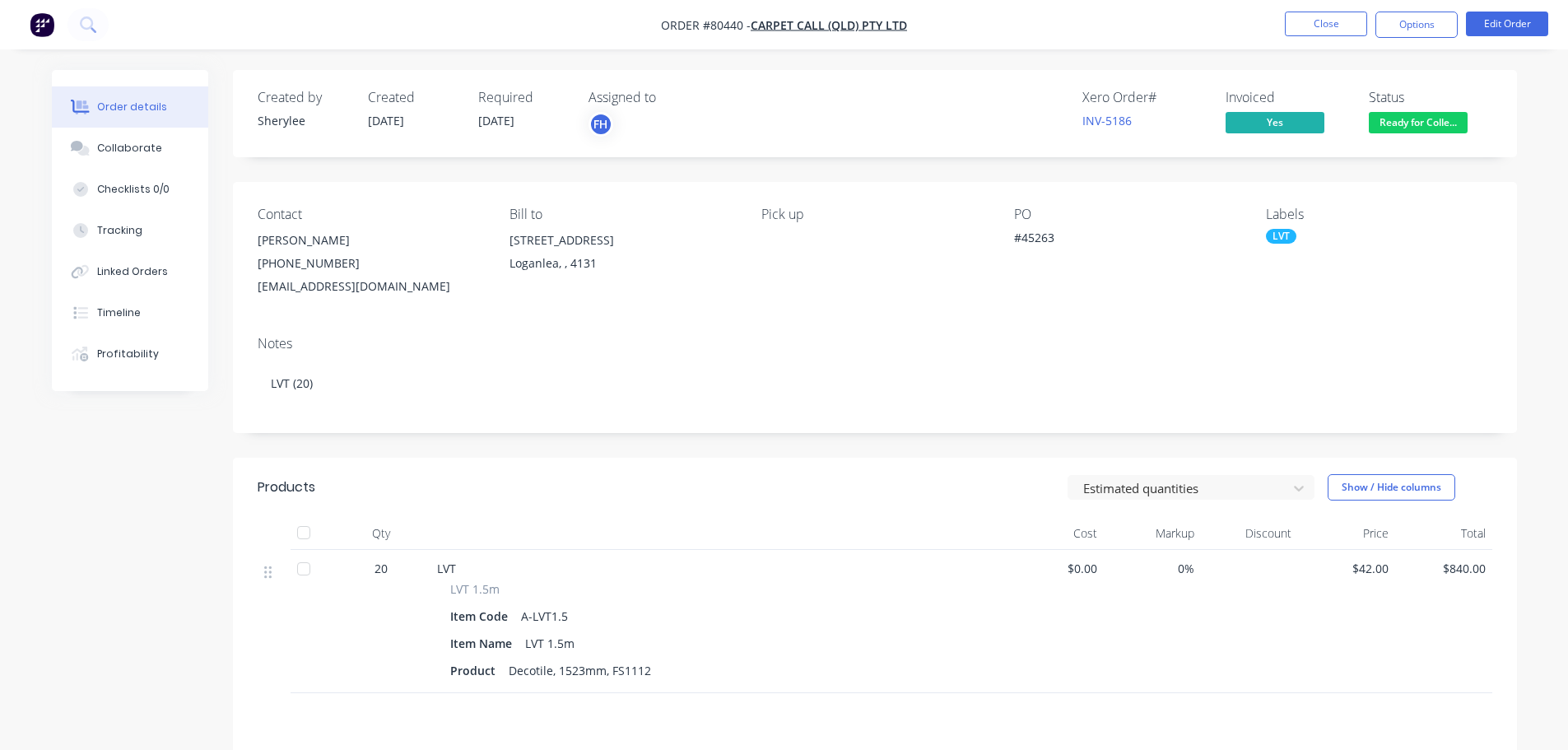
click at [1371, 125] on span "Ready for Colle..." at bounding box center [1417, 122] width 98 height 20
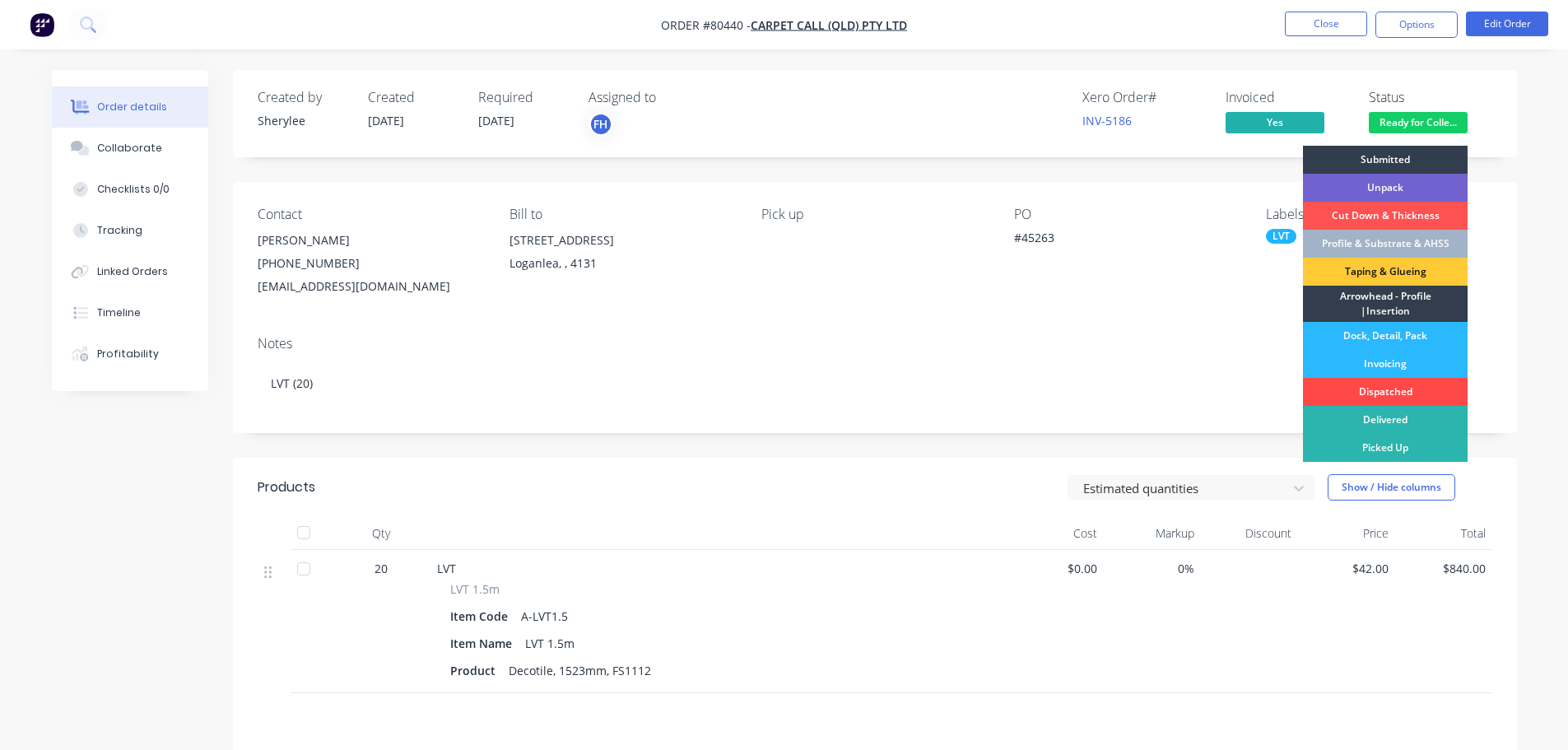
click at [1378, 392] on div "Dispatched" at bounding box center [1385, 391] width 165 height 28
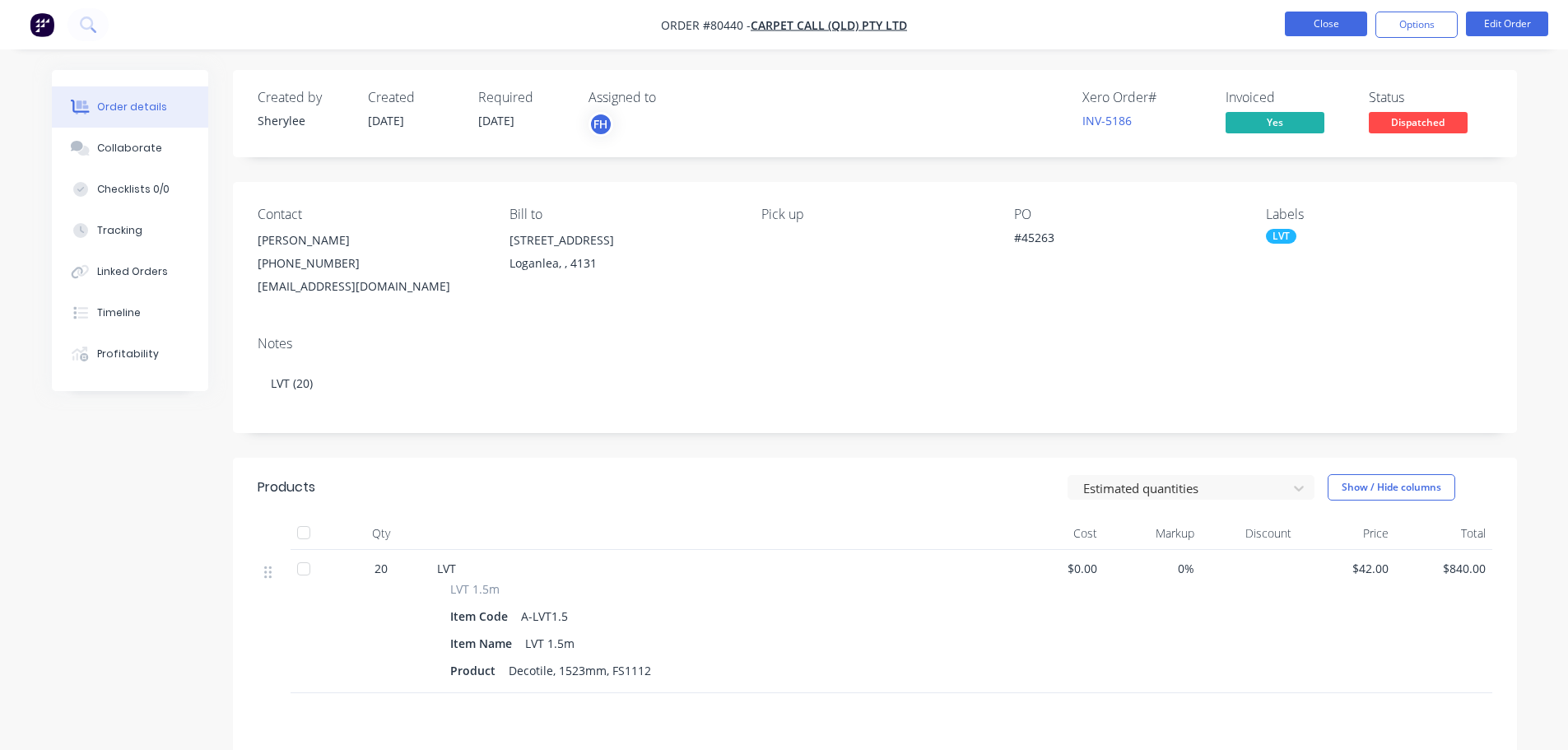
click at [1345, 14] on button "Close" at bounding box center [1325, 24] width 82 height 25
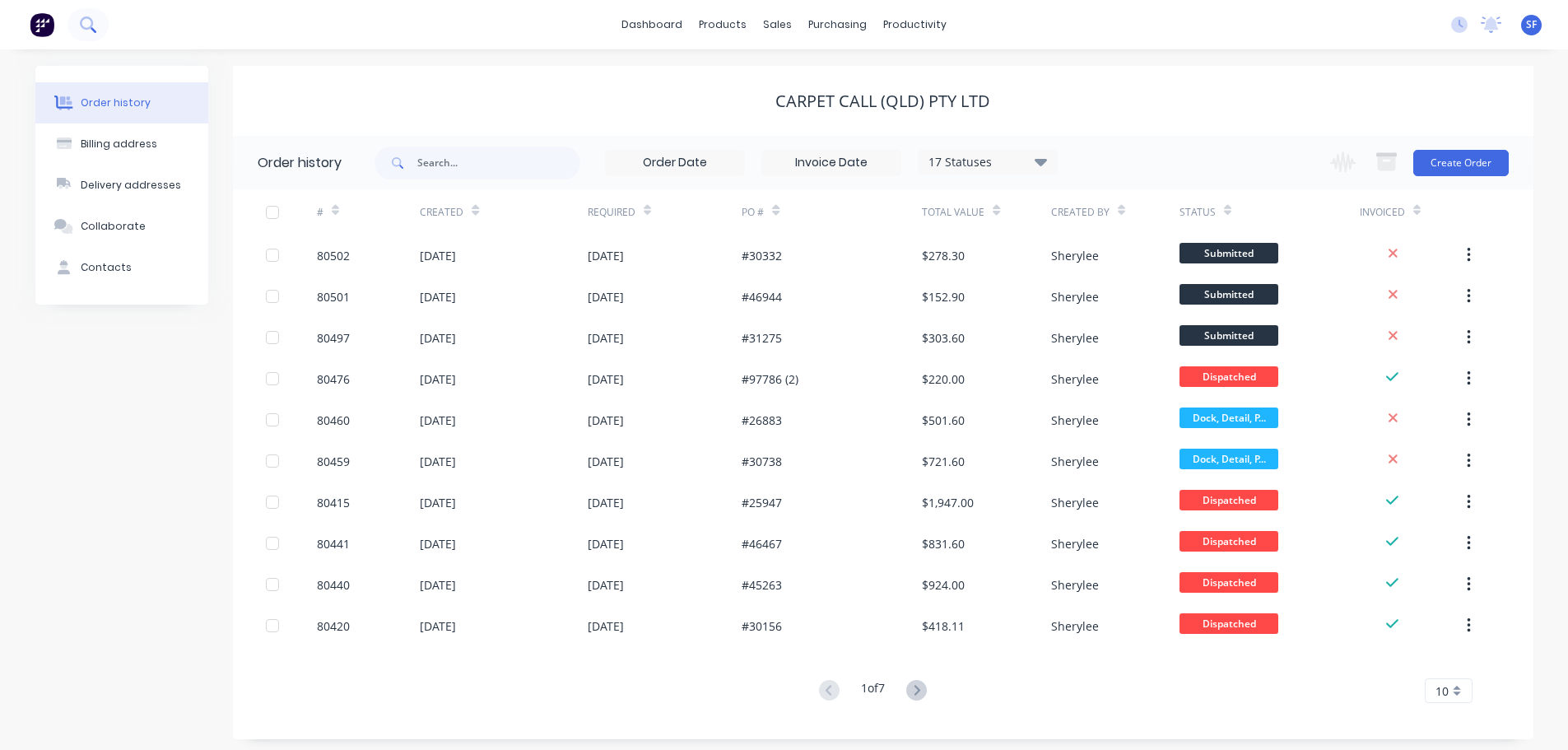
click at [86, 29] on icon at bounding box center [86, 23] width 13 height 13
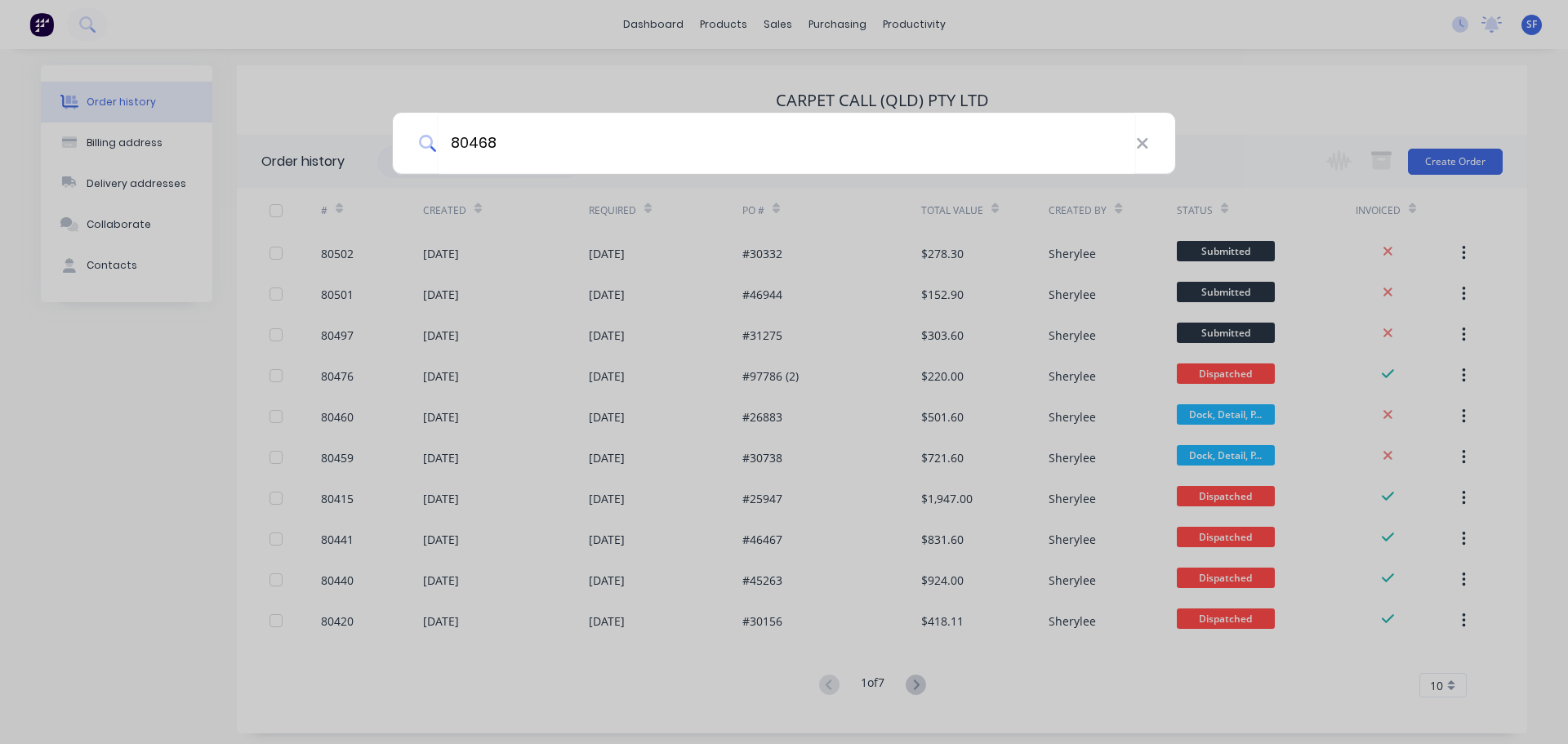
type input "80468"
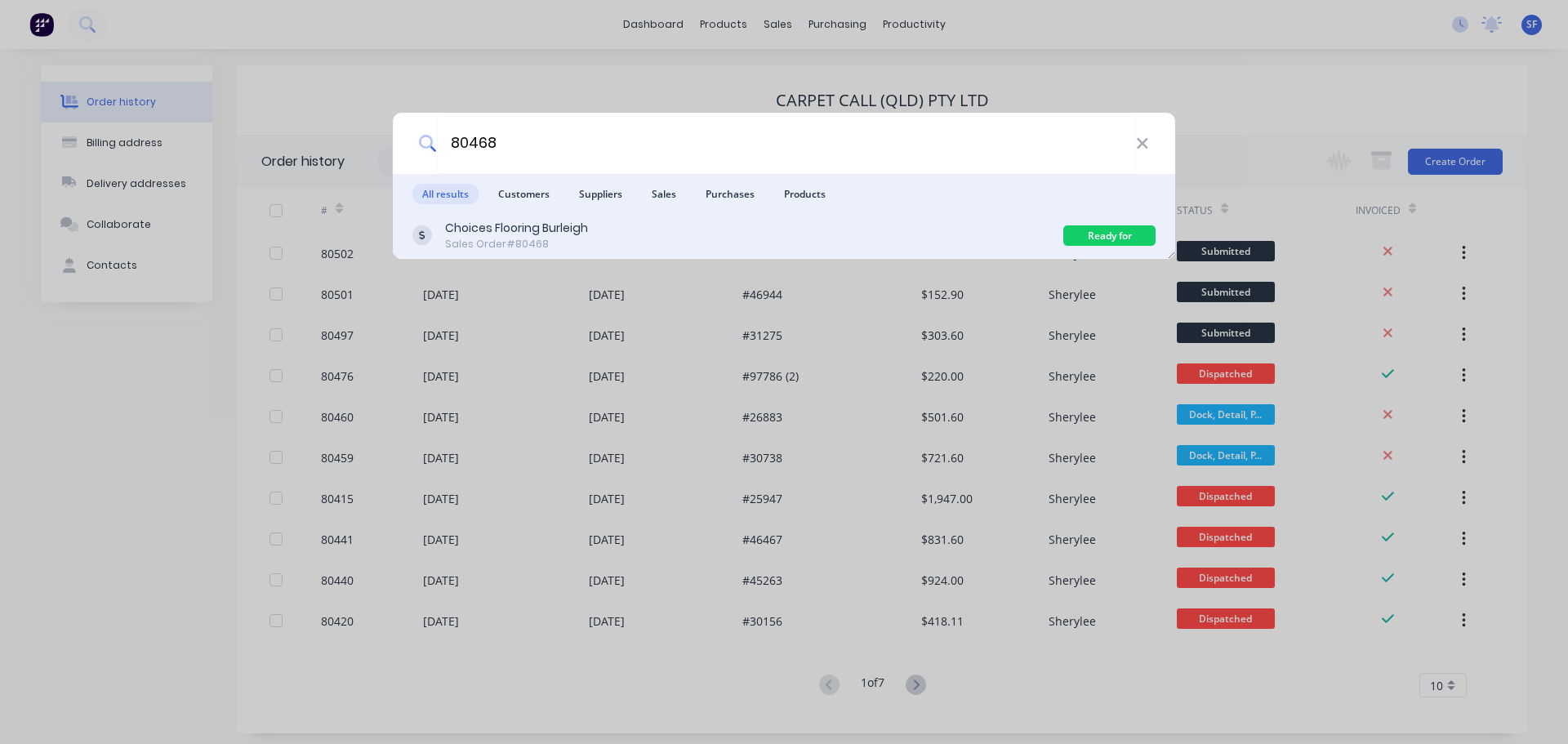
click at [676, 225] on div "Choices Flooring Burleigh Sales Order #80468" at bounding box center [738, 236] width 651 height 32
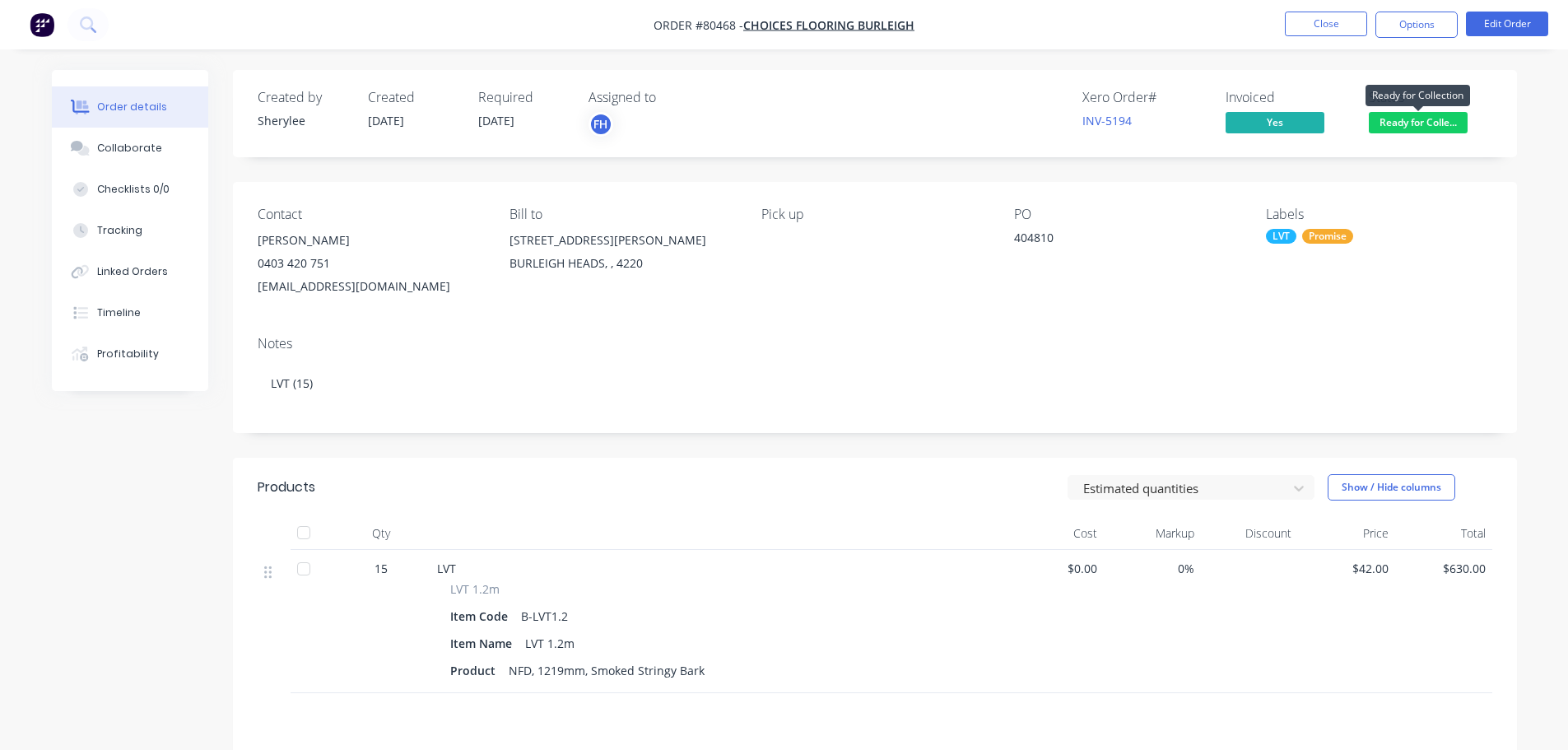
click at [1454, 125] on span "Ready for Colle..." at bounding box center [1417, 122] width 98 height 20
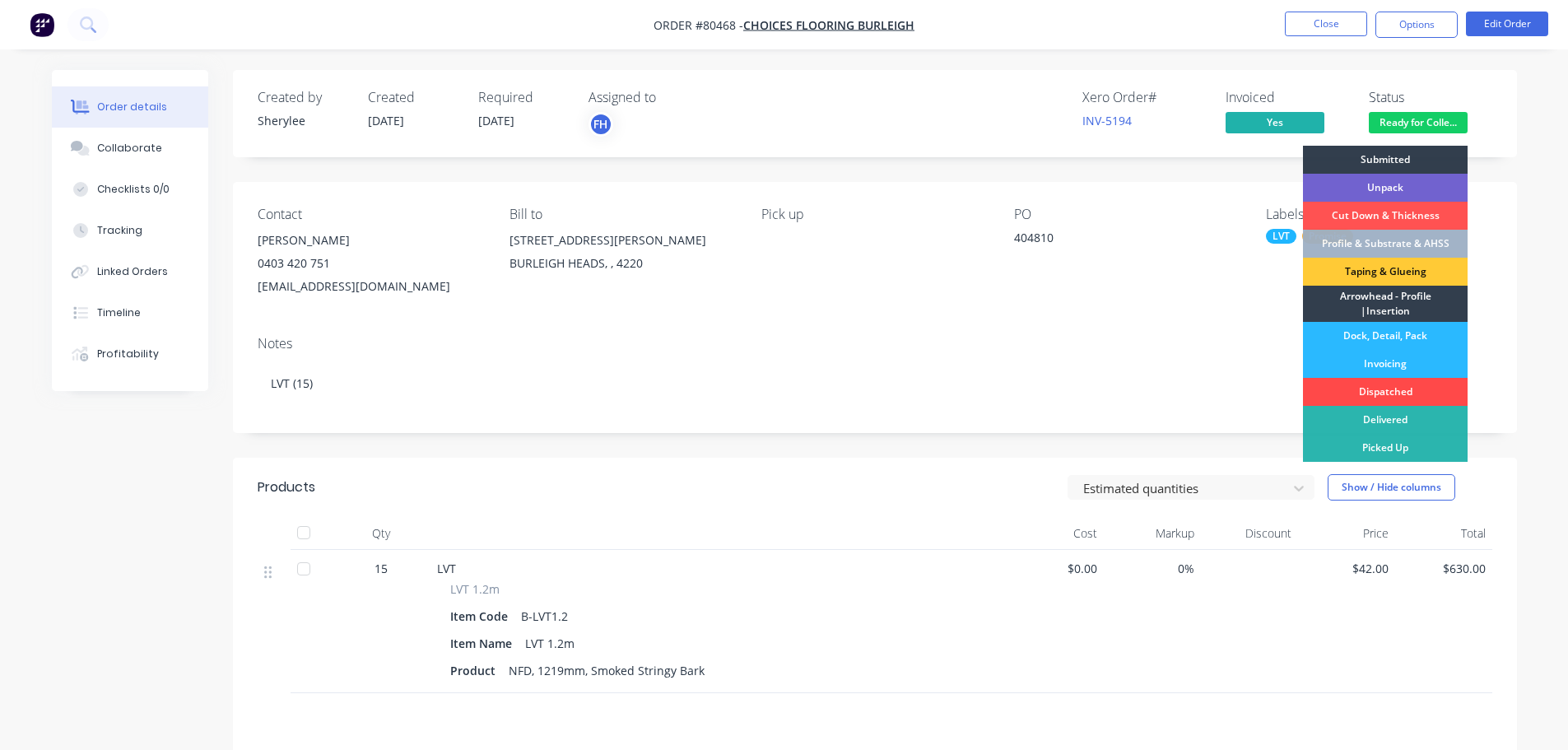
click at [1386, 387] on div "Dispatched" at bounding box center [1385, 391] width 165 height 28
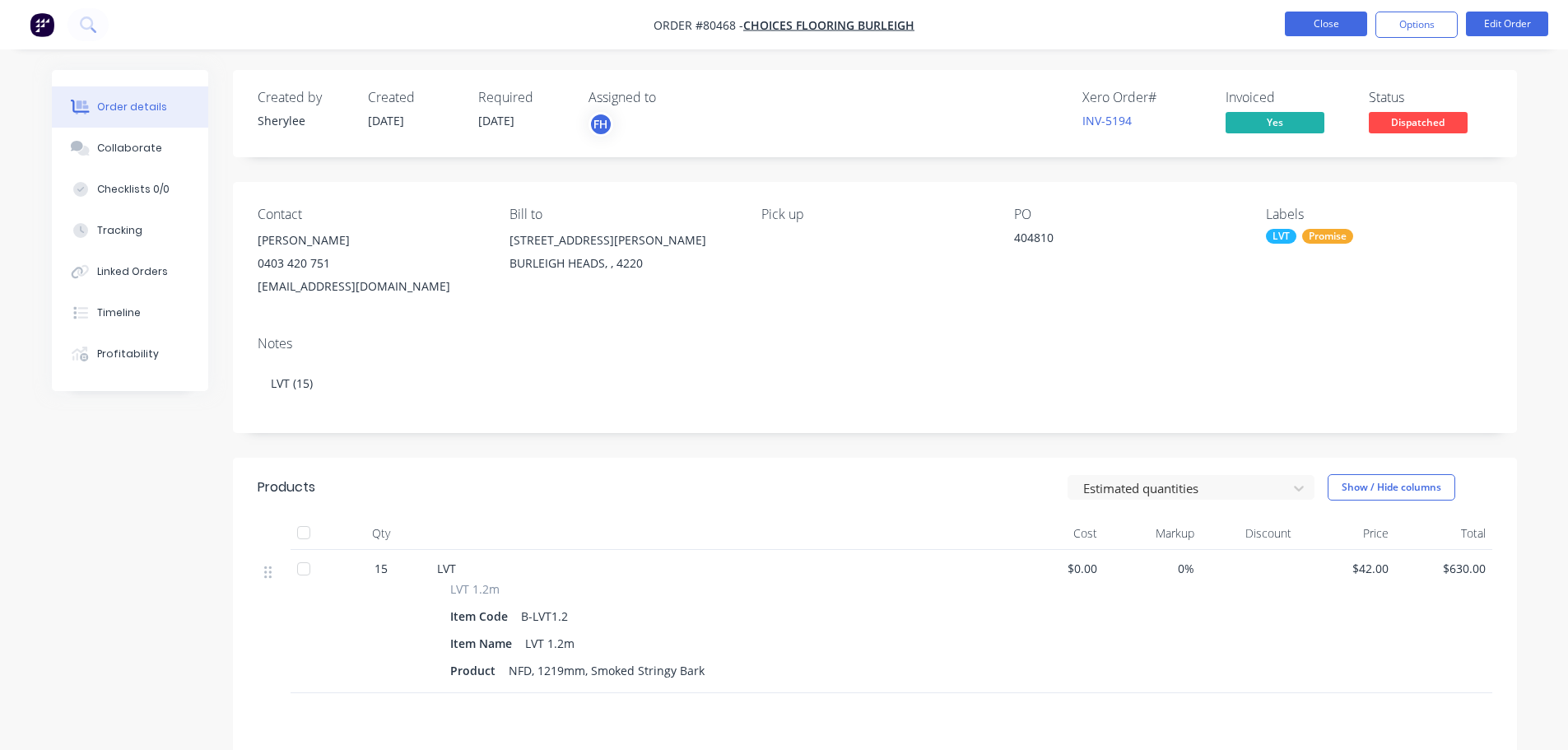
click at [1356, 16] on button "Close" at bounding box center [1325, 24] width 82 height 25
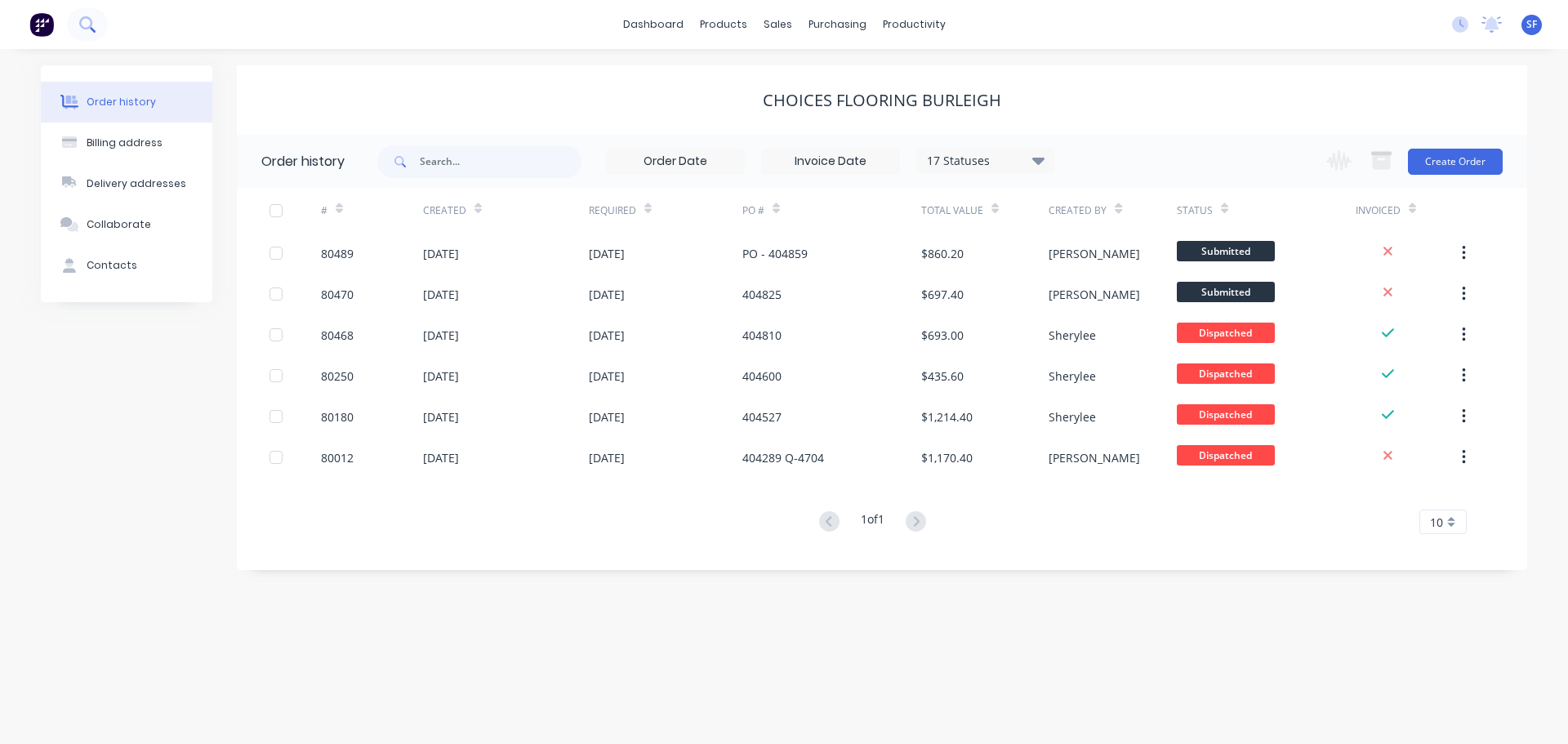
click at [89, 30] on icon at bounding box center [87, 24] width 16 height 16
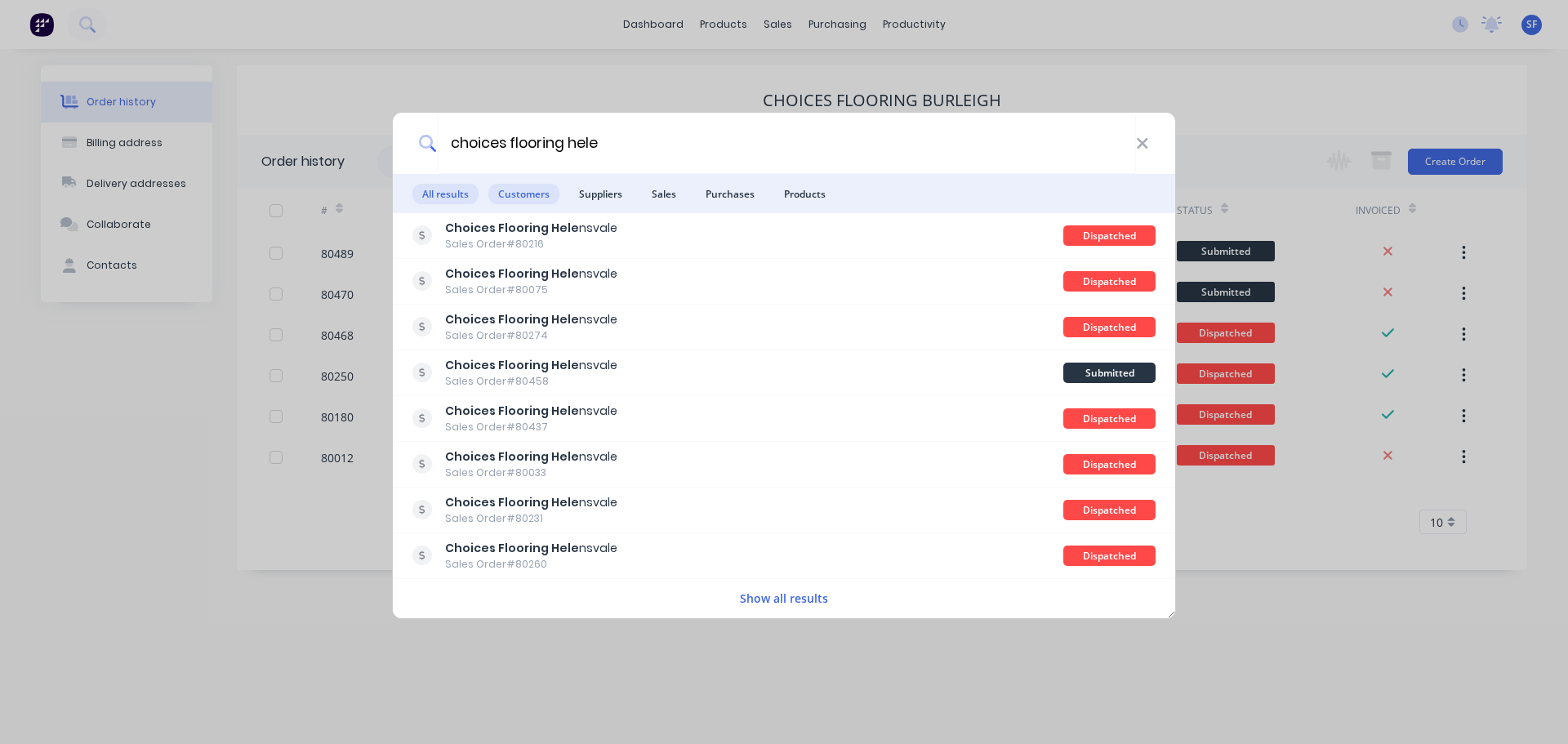
type input "choices flooring hele"
click at [521, 197] on span "Customers" at bounding box center [524, 194] width 71 height 20
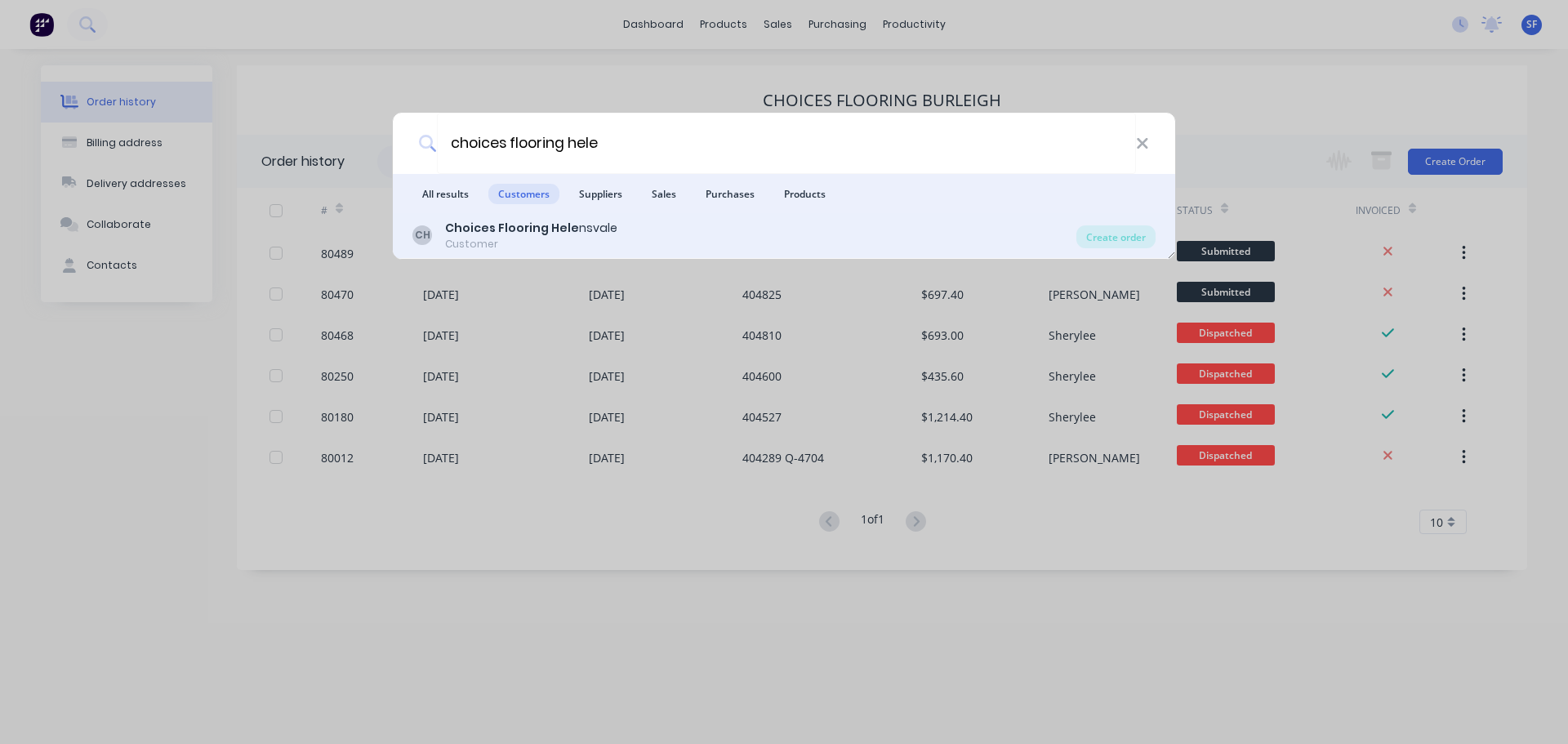
click at [519, 236] on b "Choices Flooring Hele" at bounding box center [511, 228] width 134 height 16
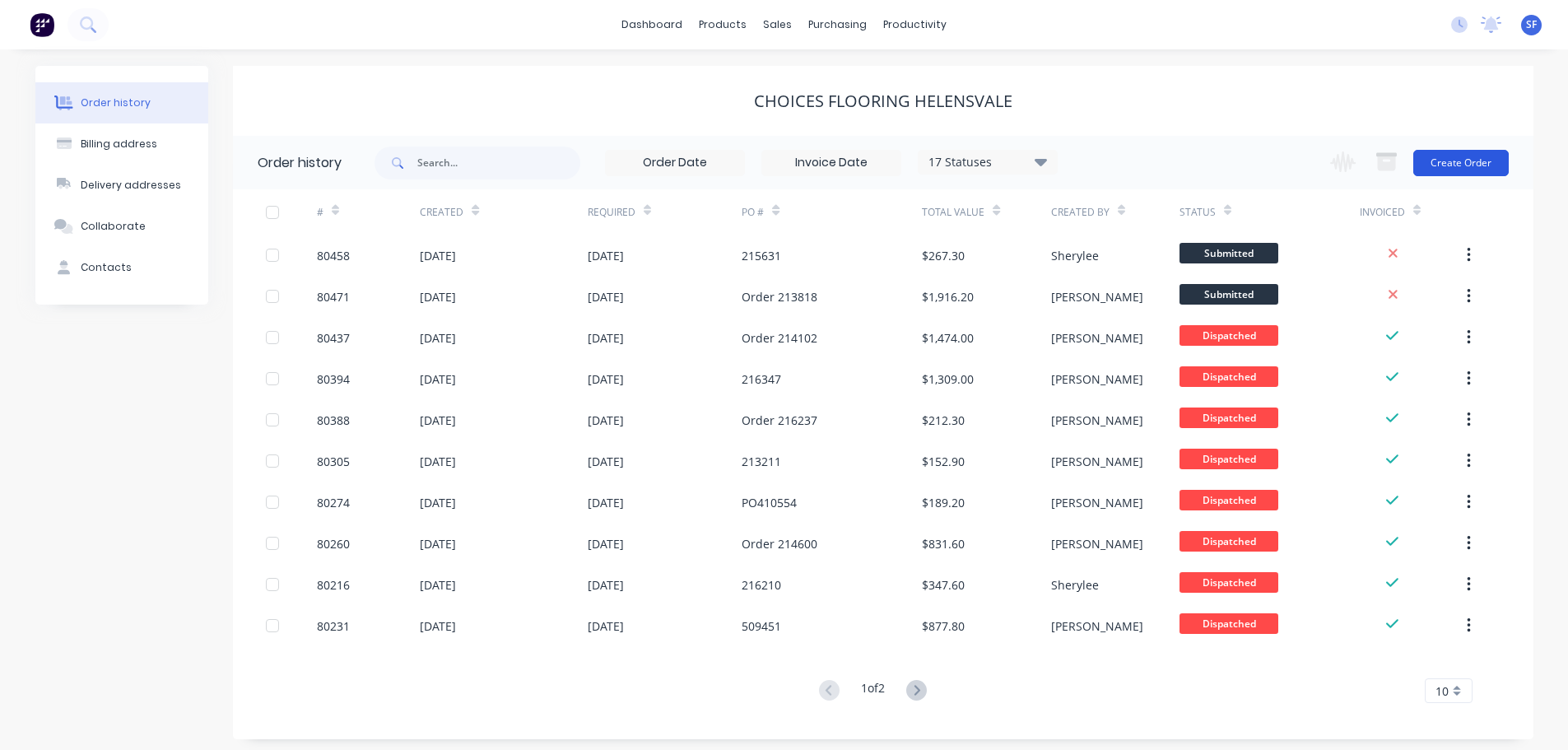
click at [1467, 166] on button "Create Order" at bounding box center [1461, 163] width 96 height 27
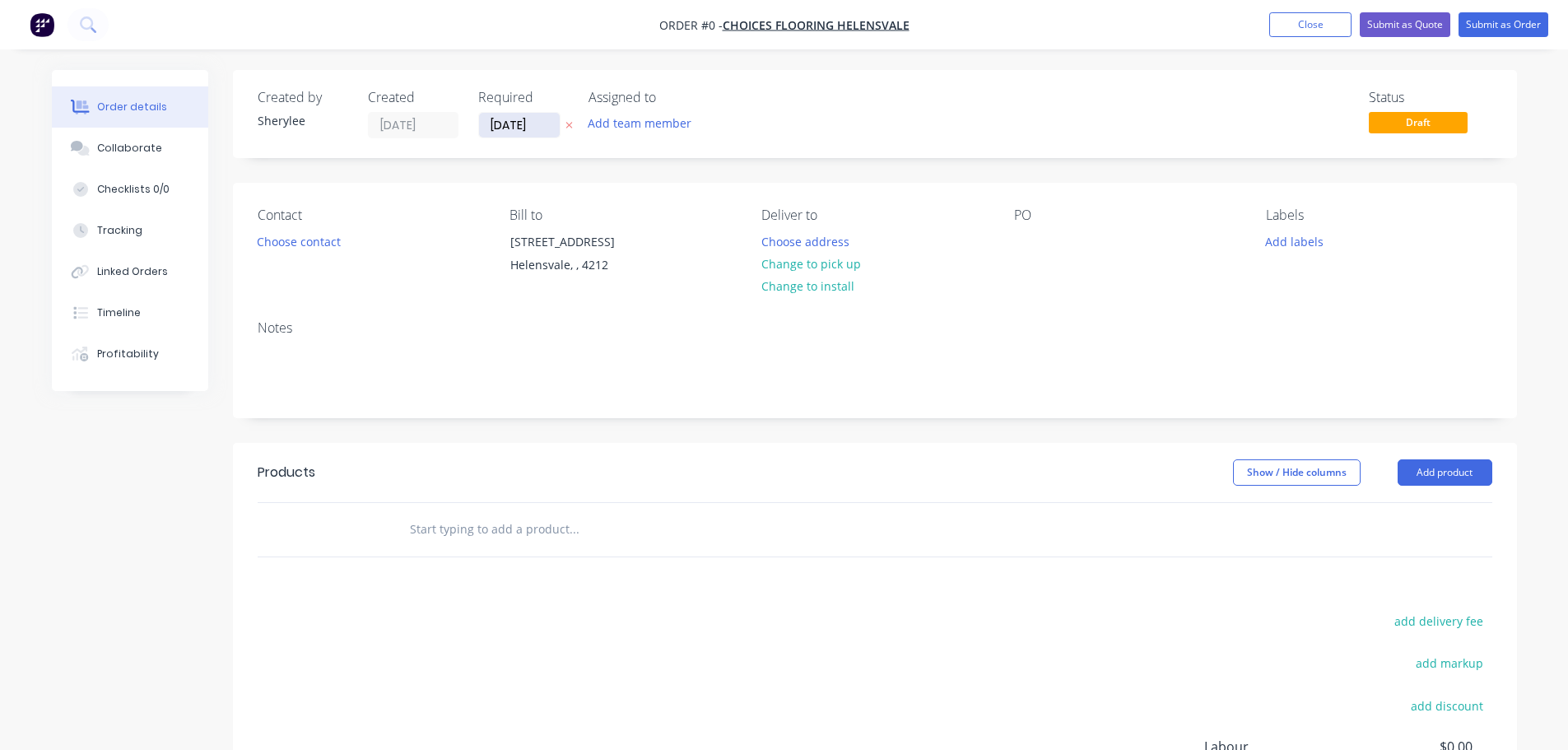
click at [525, 128] on input "[DATE]" at bounding box center [519, 125] width 81 height 25
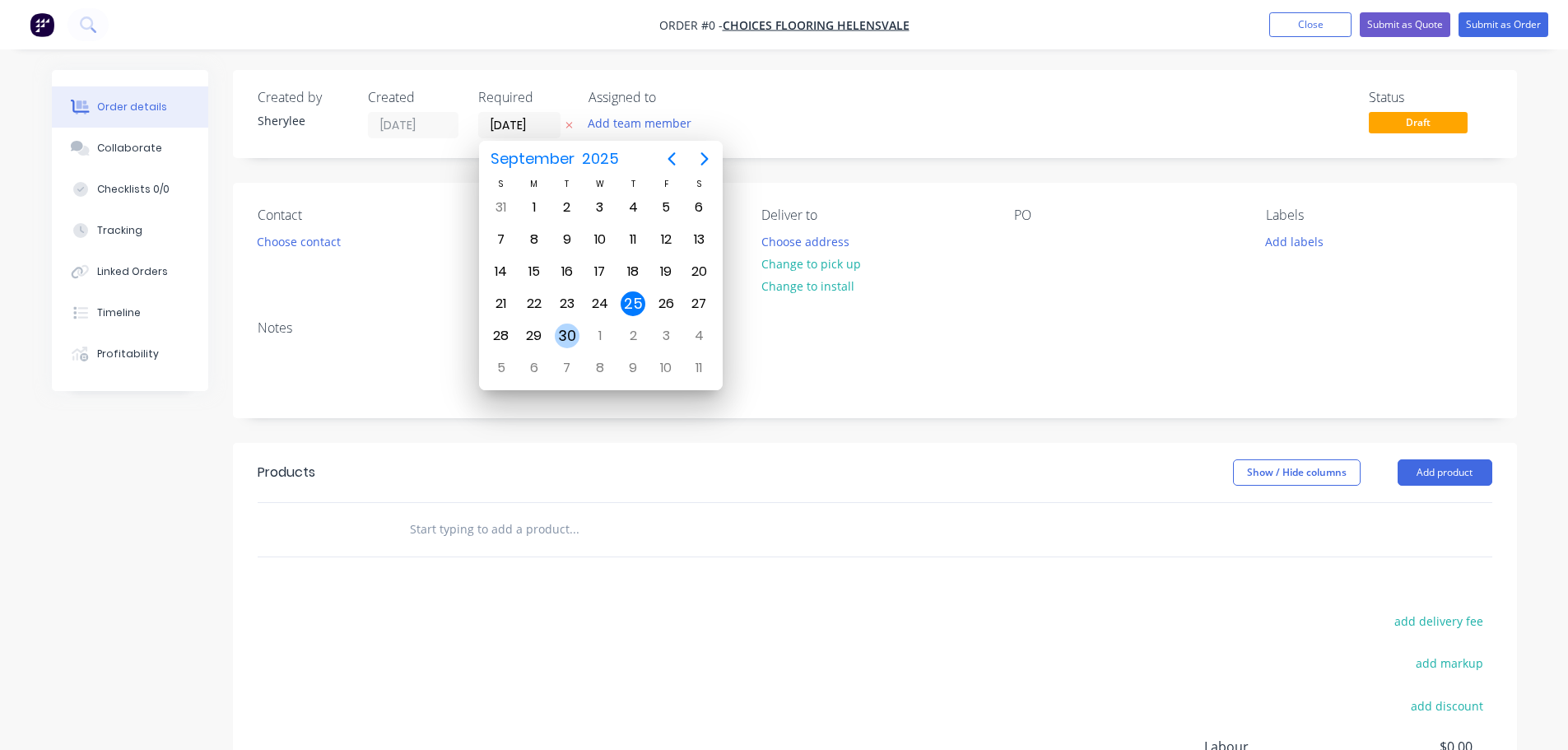
click at [563, 339] on div "30" at bounding box center [567, 335] width 25 height 25
type input "[DATE]"
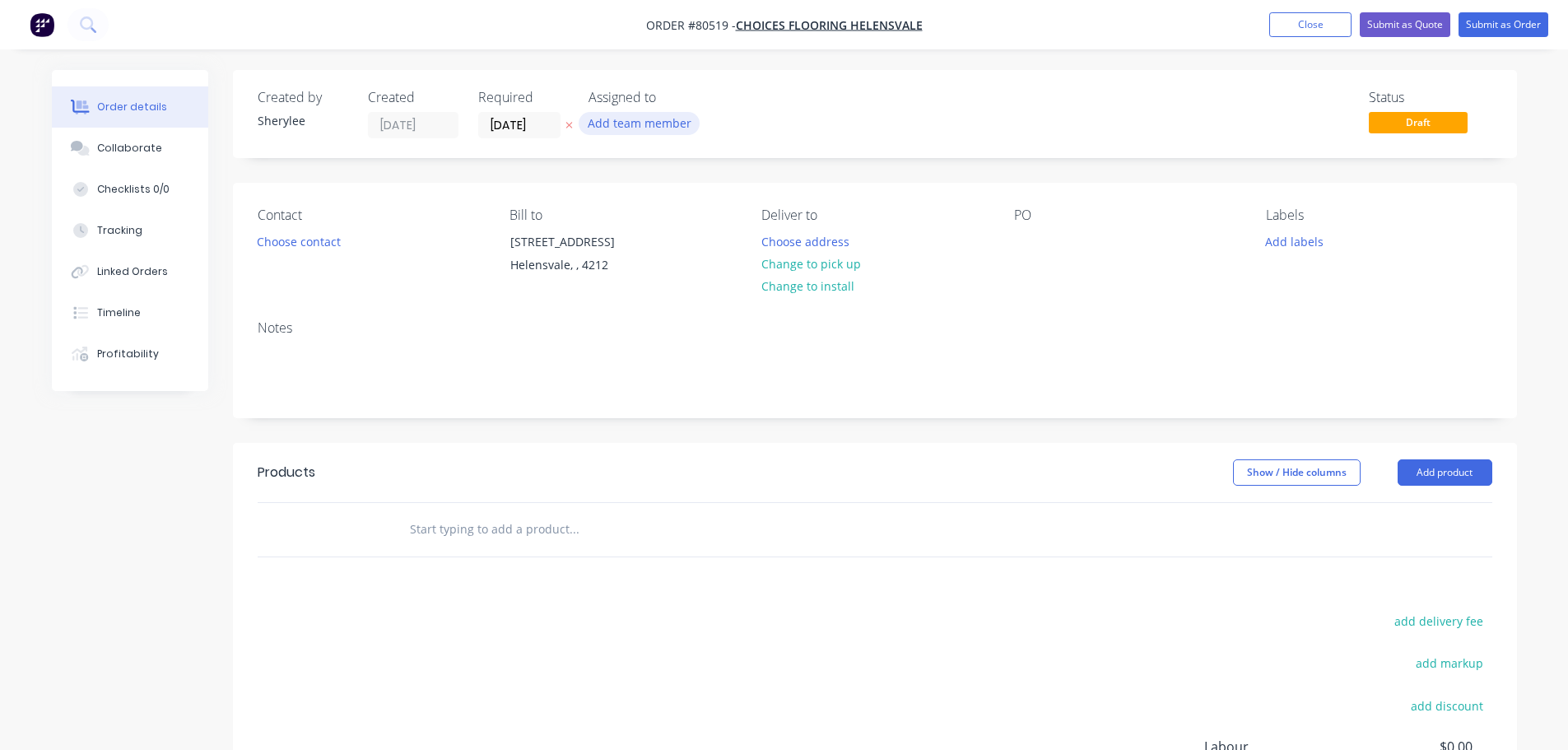
click at [642, 132] on button "Add team member" at bounding box center [639, 123] width 121 height 22
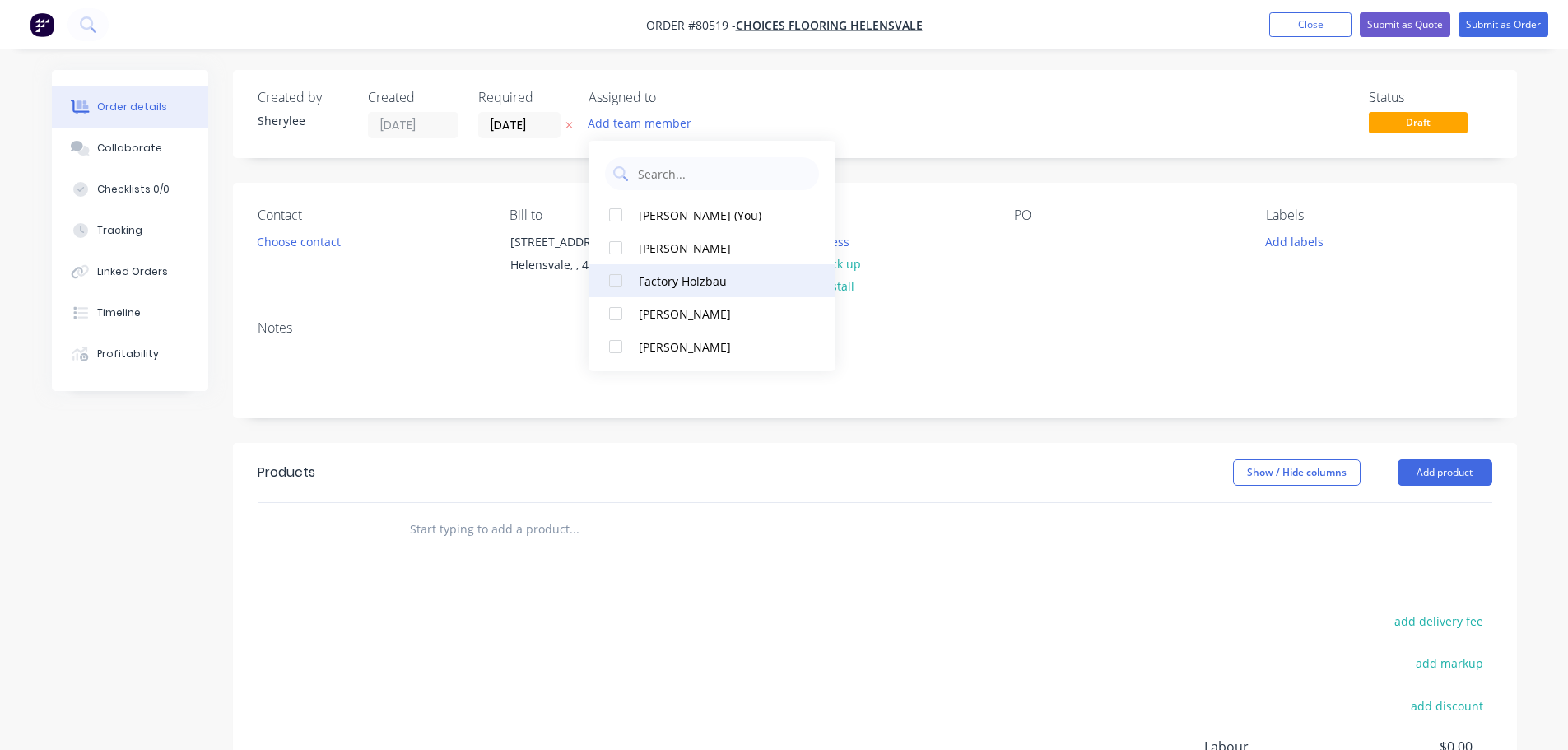
click at [613, 281] on div at bounding box center [616, 281] width 33 height 33
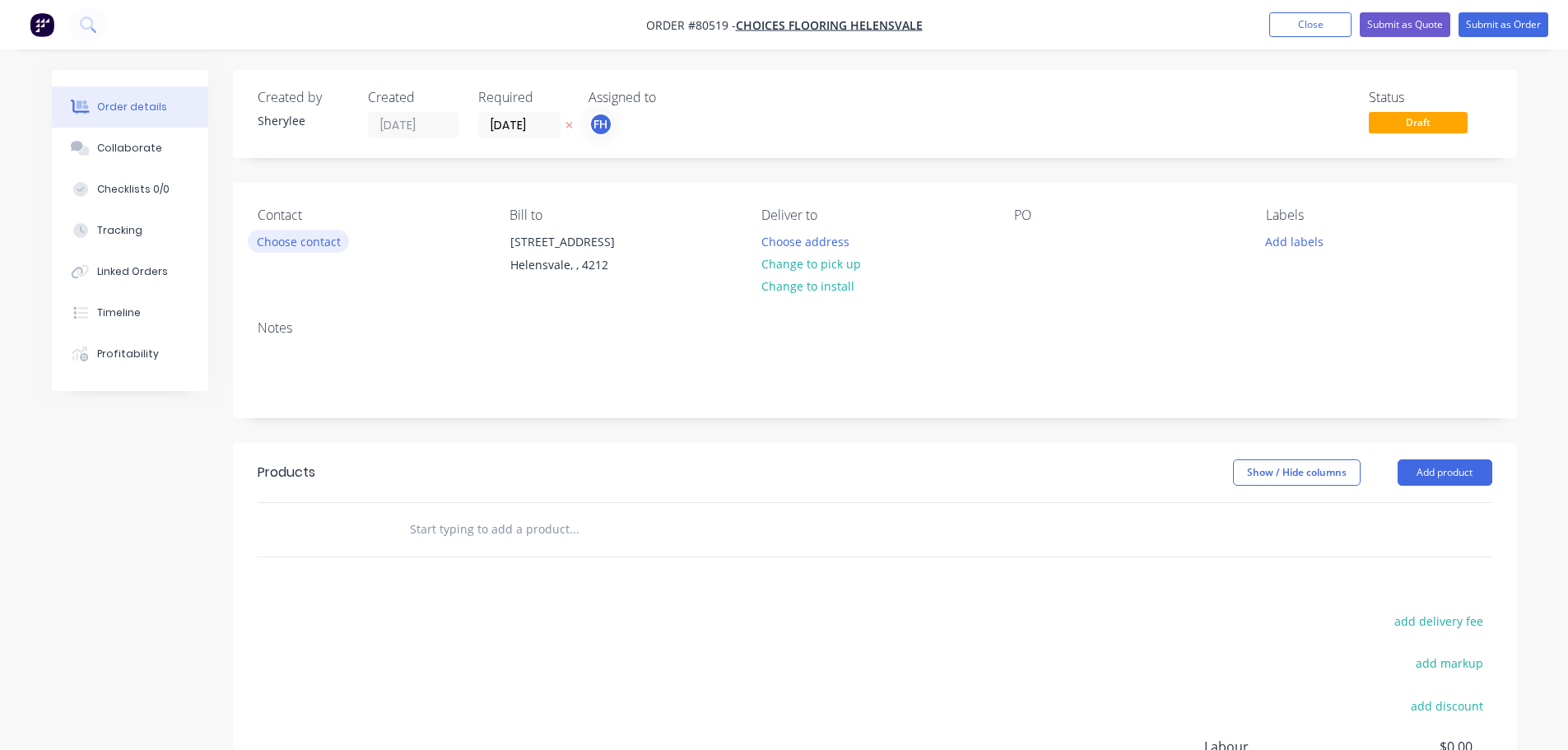
click at [312, 246] on button "Choose contact" at bounding box center [298, 241] width 101 height 22
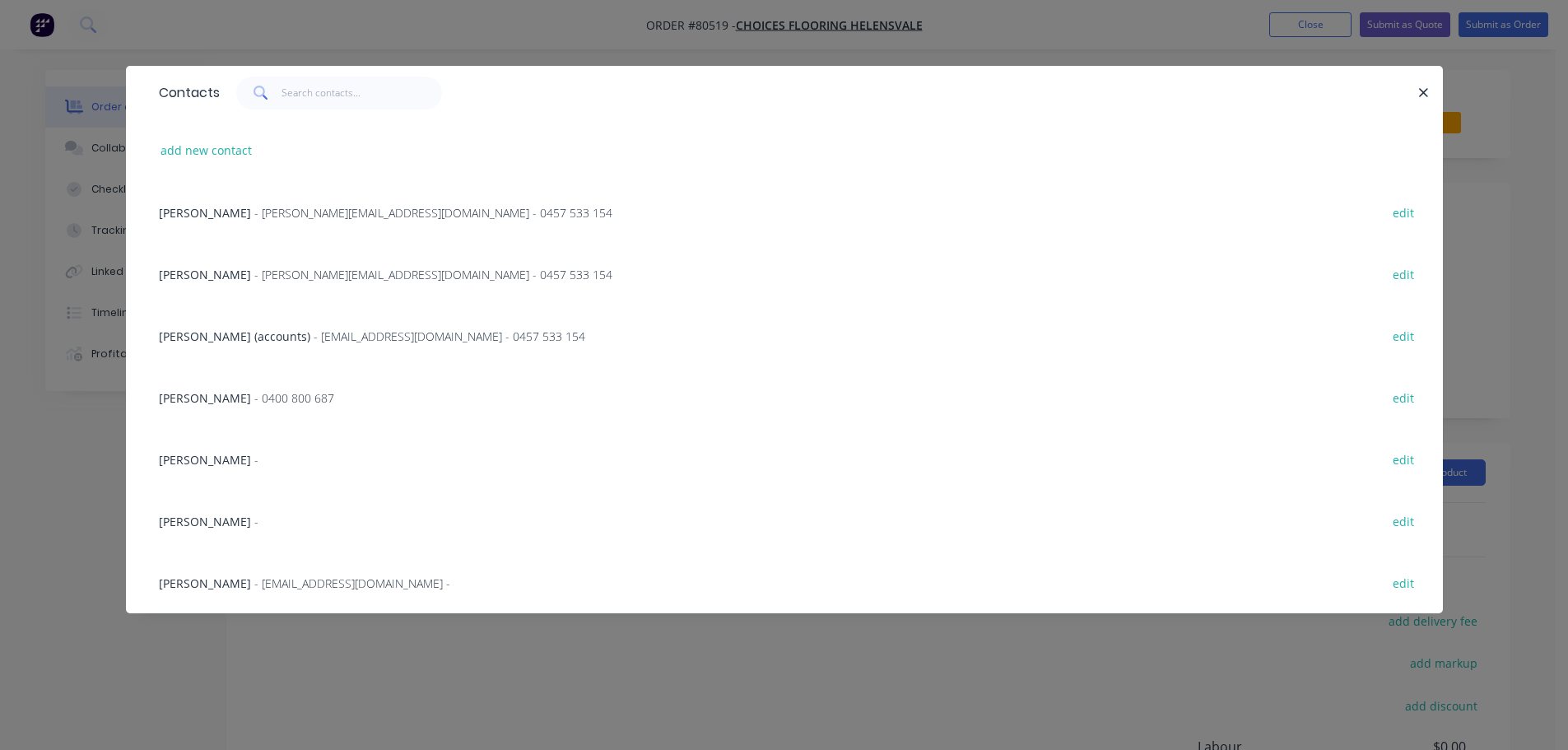
click at [219, 520] on span "[PERSON_NAME]" at bounding box center [205, 521] width 92 height 16
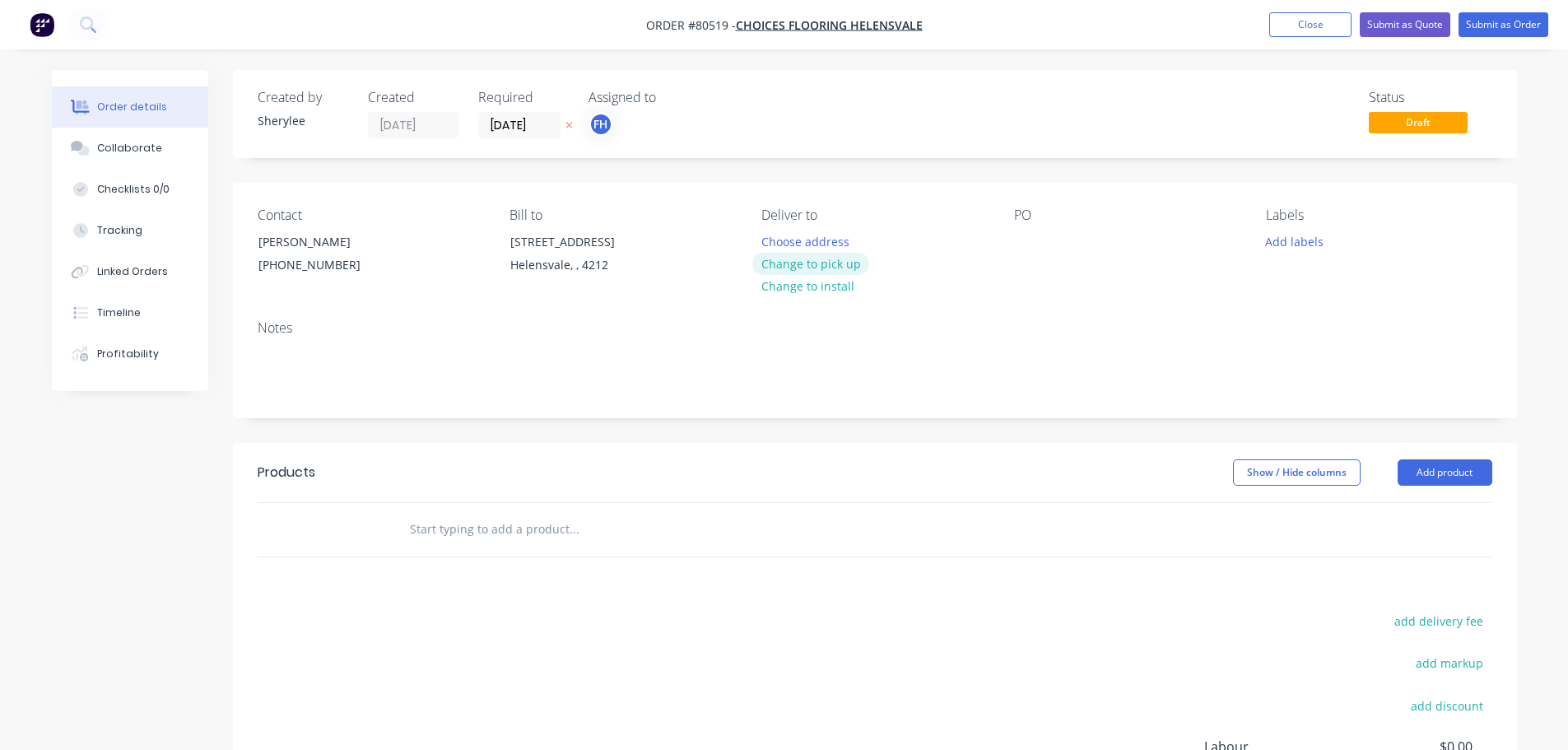
click at [807, 262] on button "Change to pick up" at bounding box center [810, 264] width 117 height 22
click at [1038, 242] on div at bounding box center [1027, 242] width 27 height 24
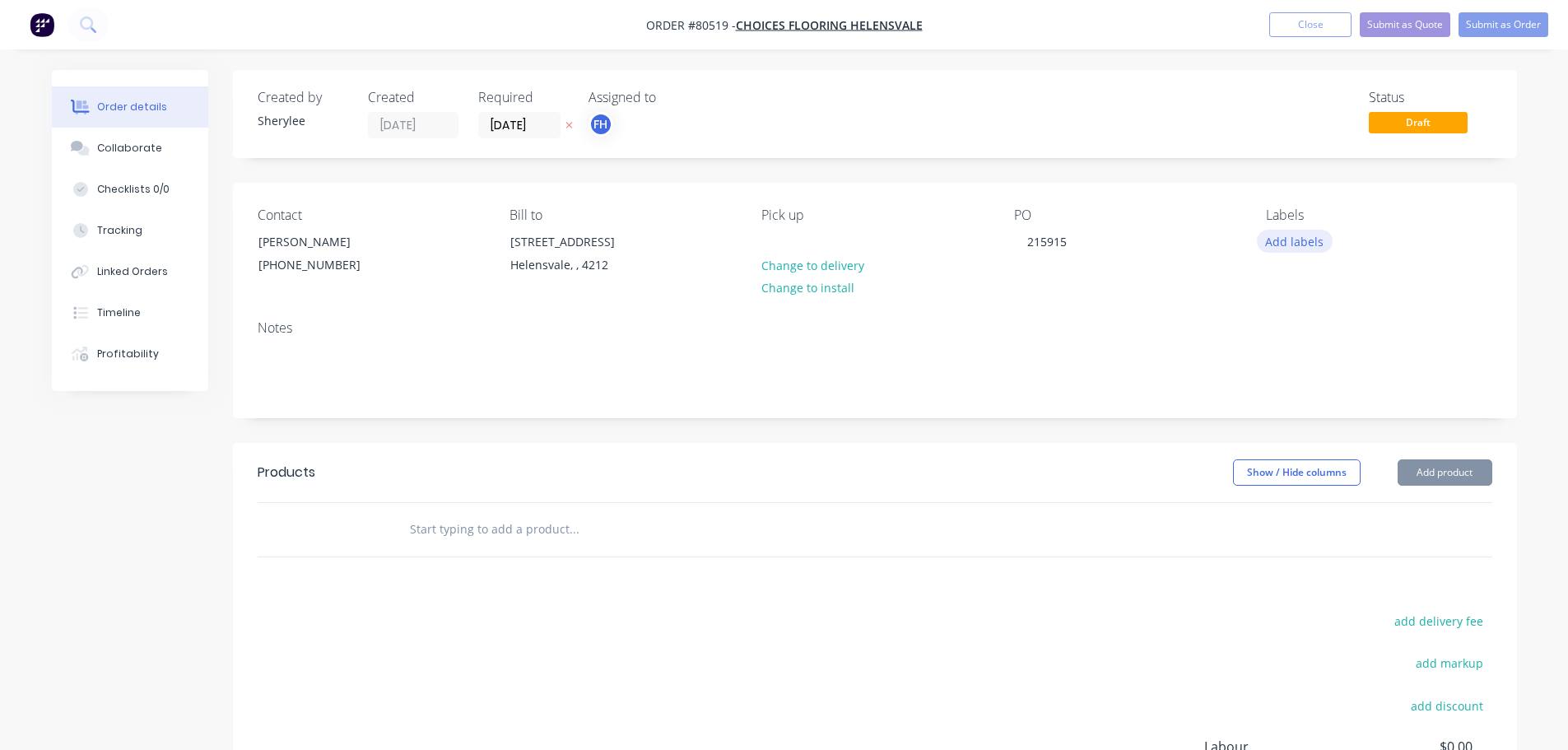
click at [1286, 244] on button "Add labels" at bounding box center [1295, 241] width 75 height 22
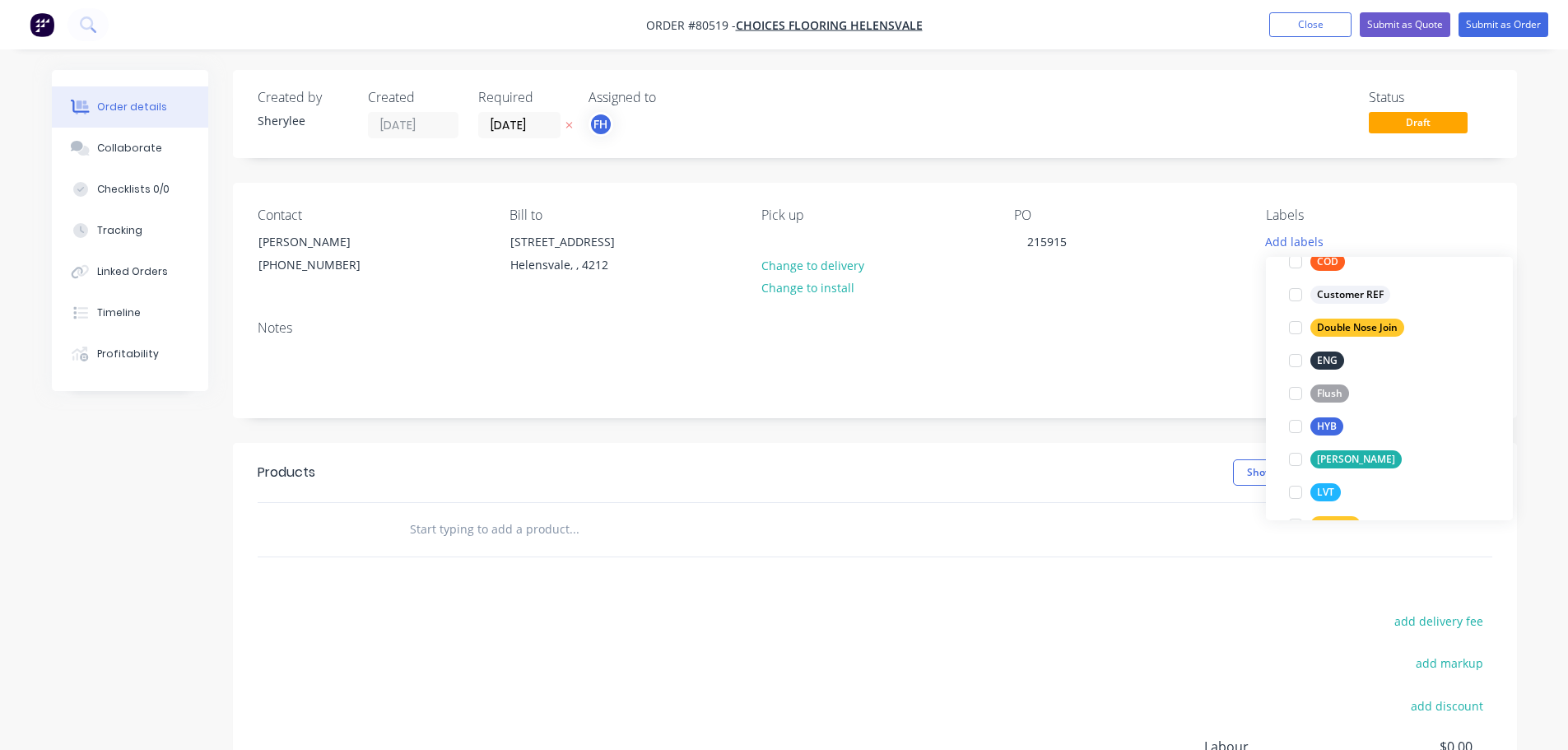
scroll to position [165, 0]
click at [1300, 352] on div at bounding box center [1296, 355] width 33 height 33
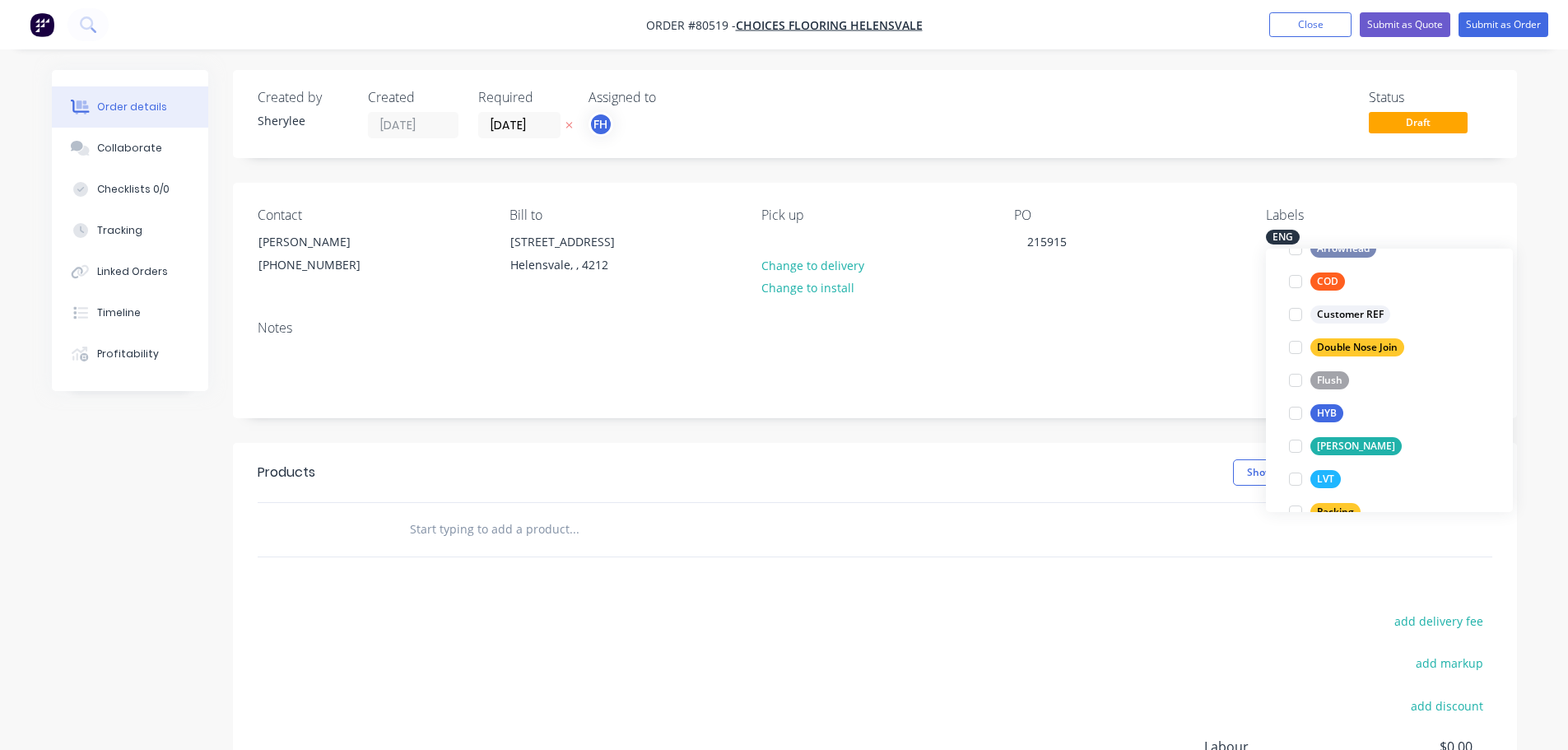
scroll to position [33, 0]
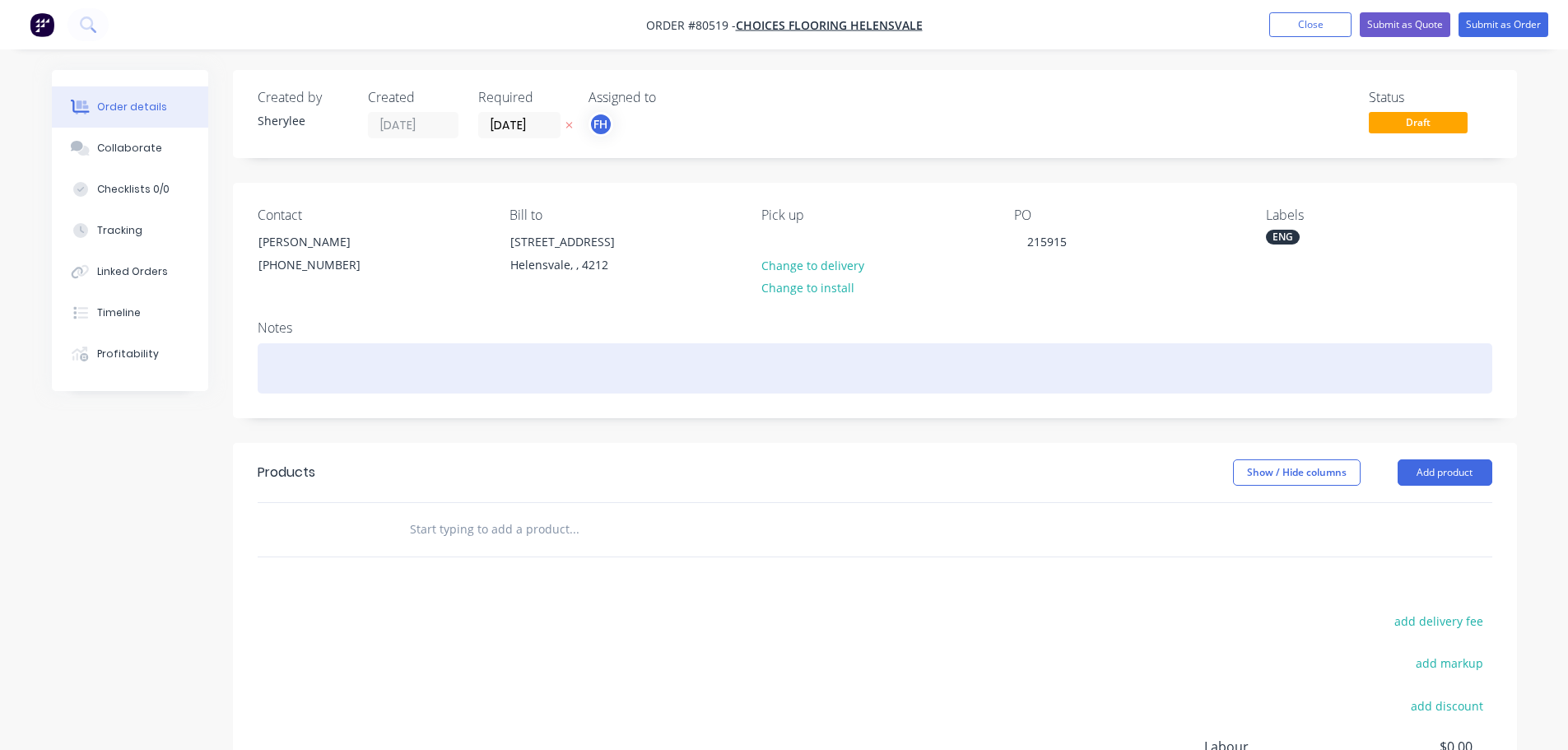
click at [482, 368] on div at bounding box center [874, 368] width 1234 height 51
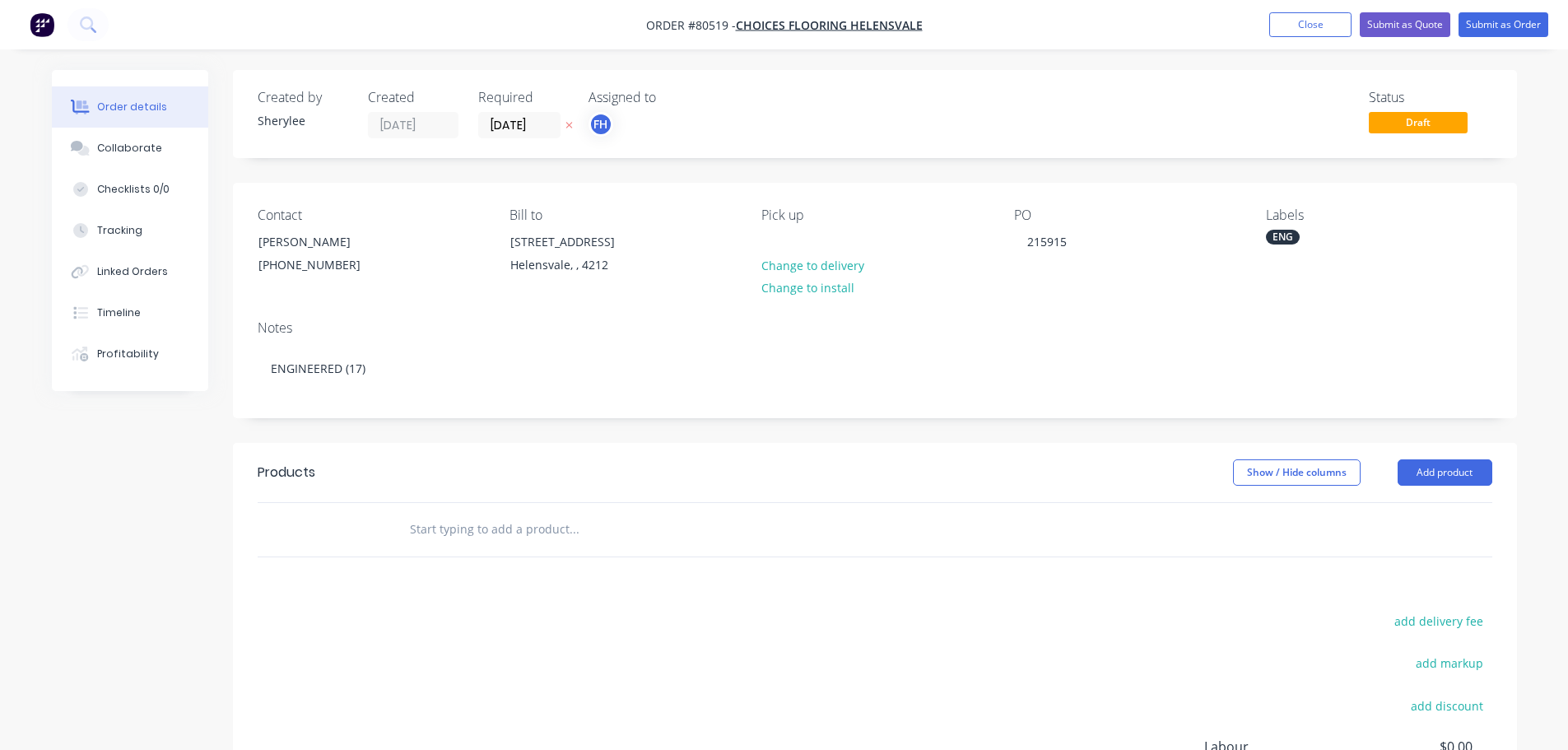
click at [467, 524] on input "text" at bounding box center [573, 529] width 329 height 33
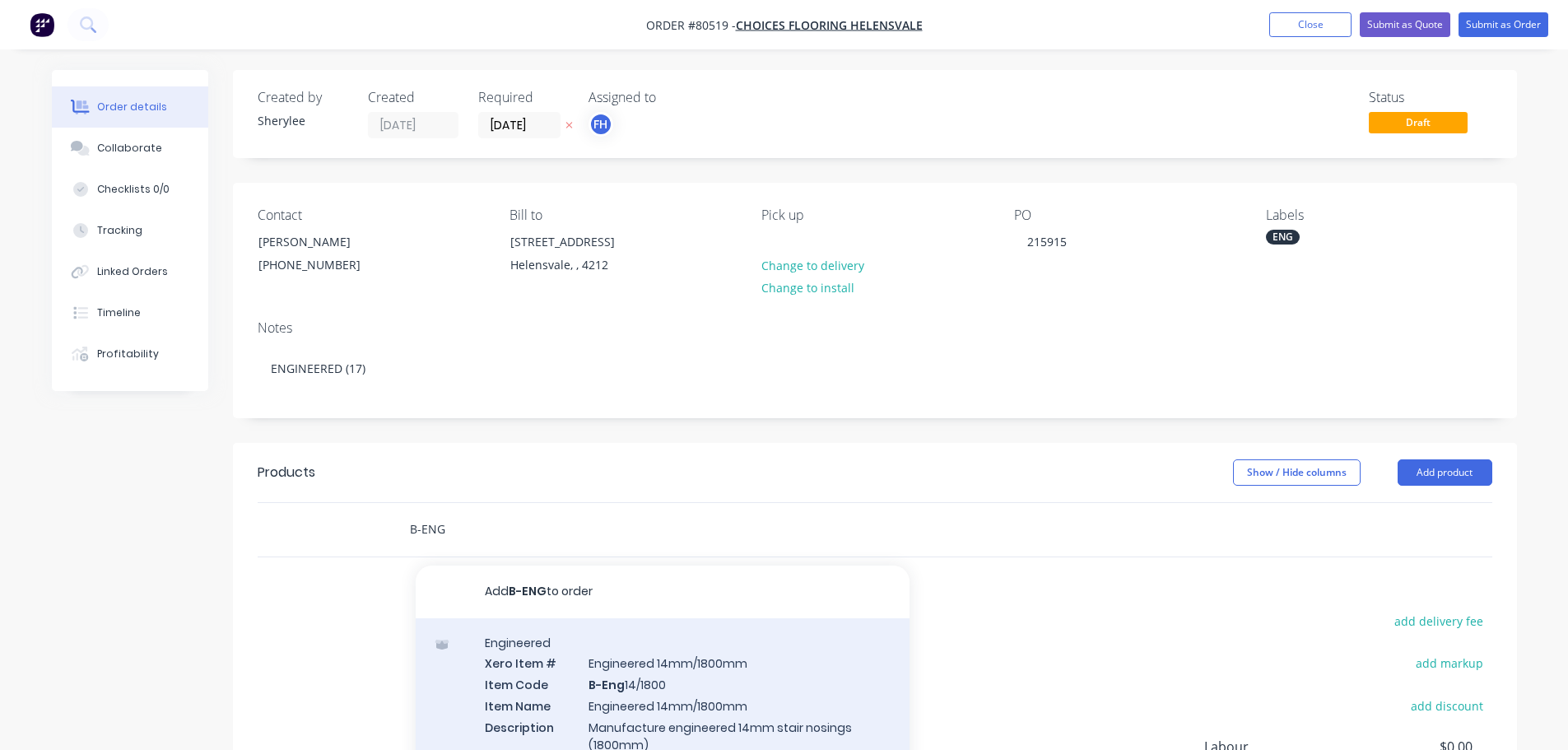
type input "B-ENG"
click at [680, 694] on div "Engineered Xero Item # Engineered 14mm/1800mm Item Code B-Eng 14/1800 Item Name…" at bounding box center [663, 714] width 494 height 192
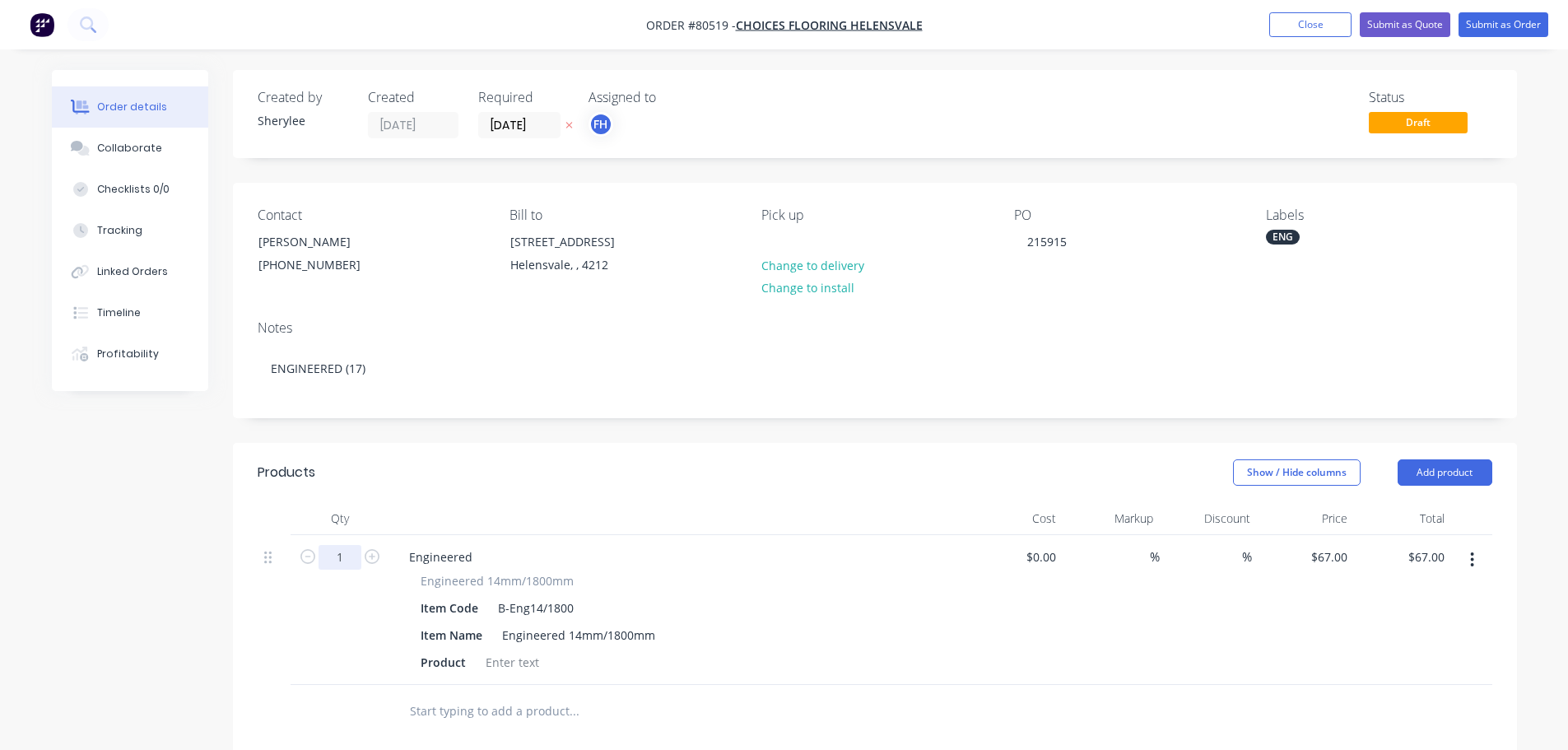
click at [351, 561] on input "1" at bounding box center [340, 557] width 43 height 25
type input "17"
type input "$1,139.00"
click at [506, 659] on div at bounding box center [512, 663] width 66 height 24
click at [504, 666] on div at bounding box center [512, 663] width 66 height 24
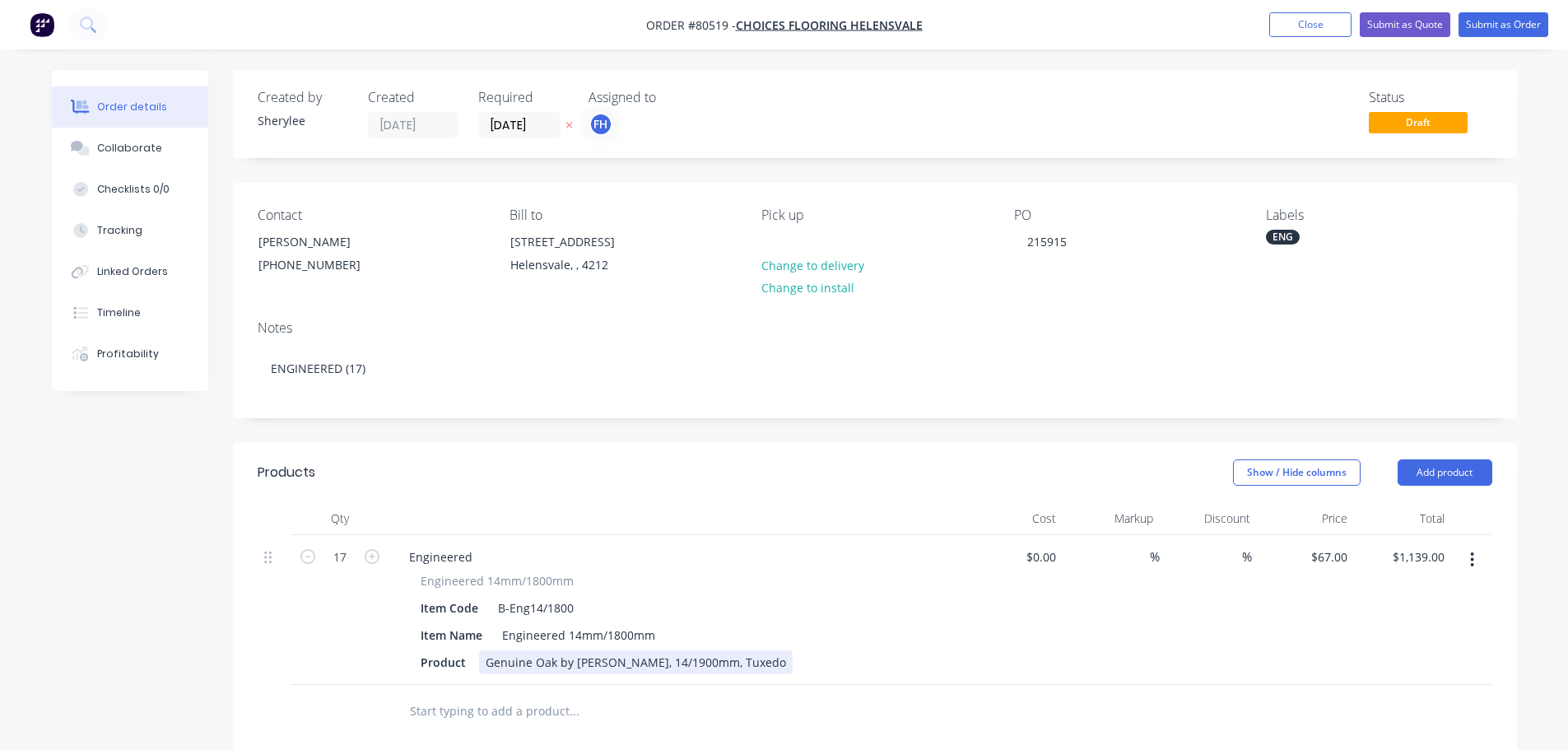
scroll to position [82, 0]
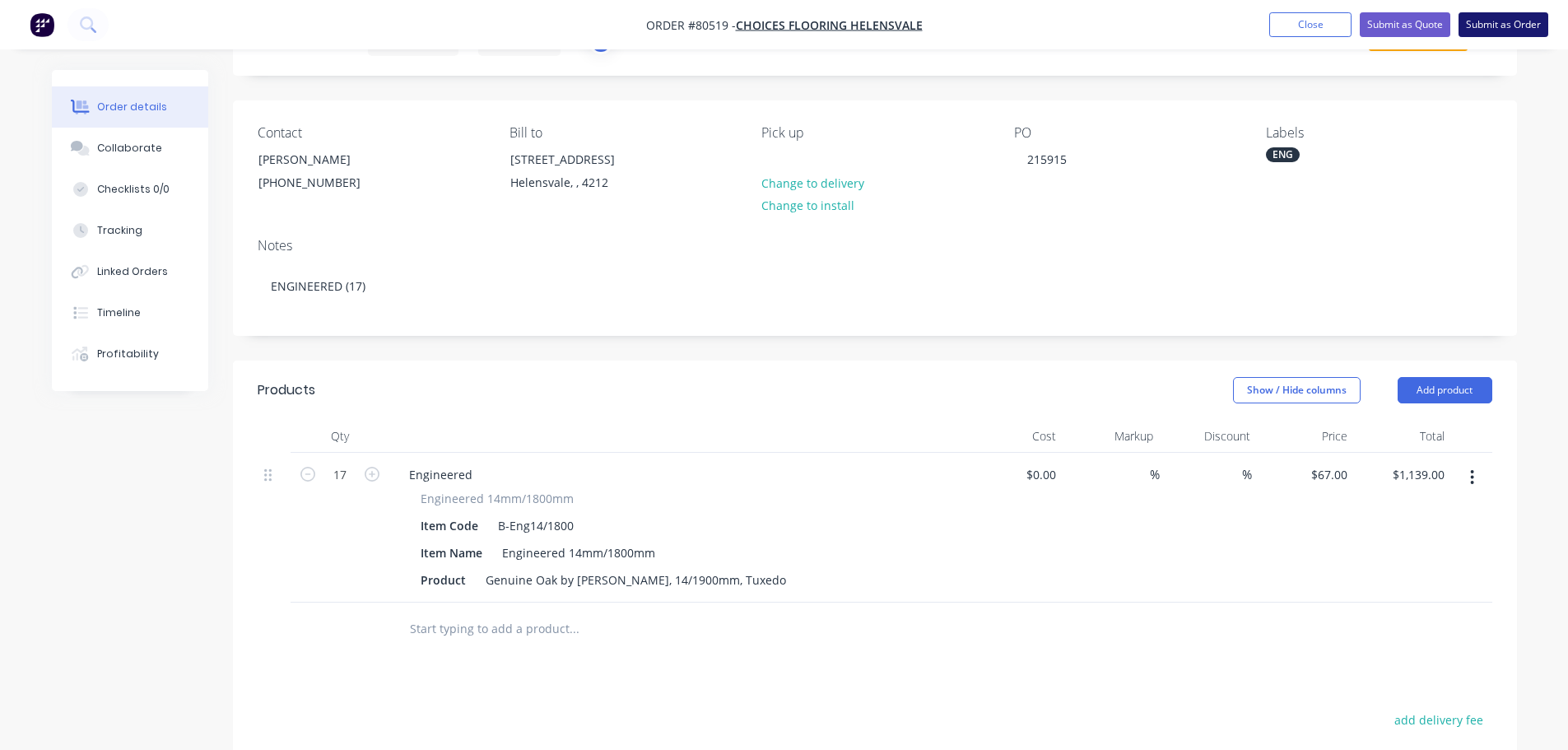
drag, startPoint x: 1545, startPoint y: 8, endPoint x: 1539, endPoint y: 18, distance: 11.7
click at [1545, 9] on nav "Order #80519 - Choices Flooring Helensvale Add product Close Submit as Quote Su…" at bounding box center [784, 25] width 1568 height 50
click at [1536, 19] on button "Submit as Order" at bounding box center [1503, 24] width 89 height 25
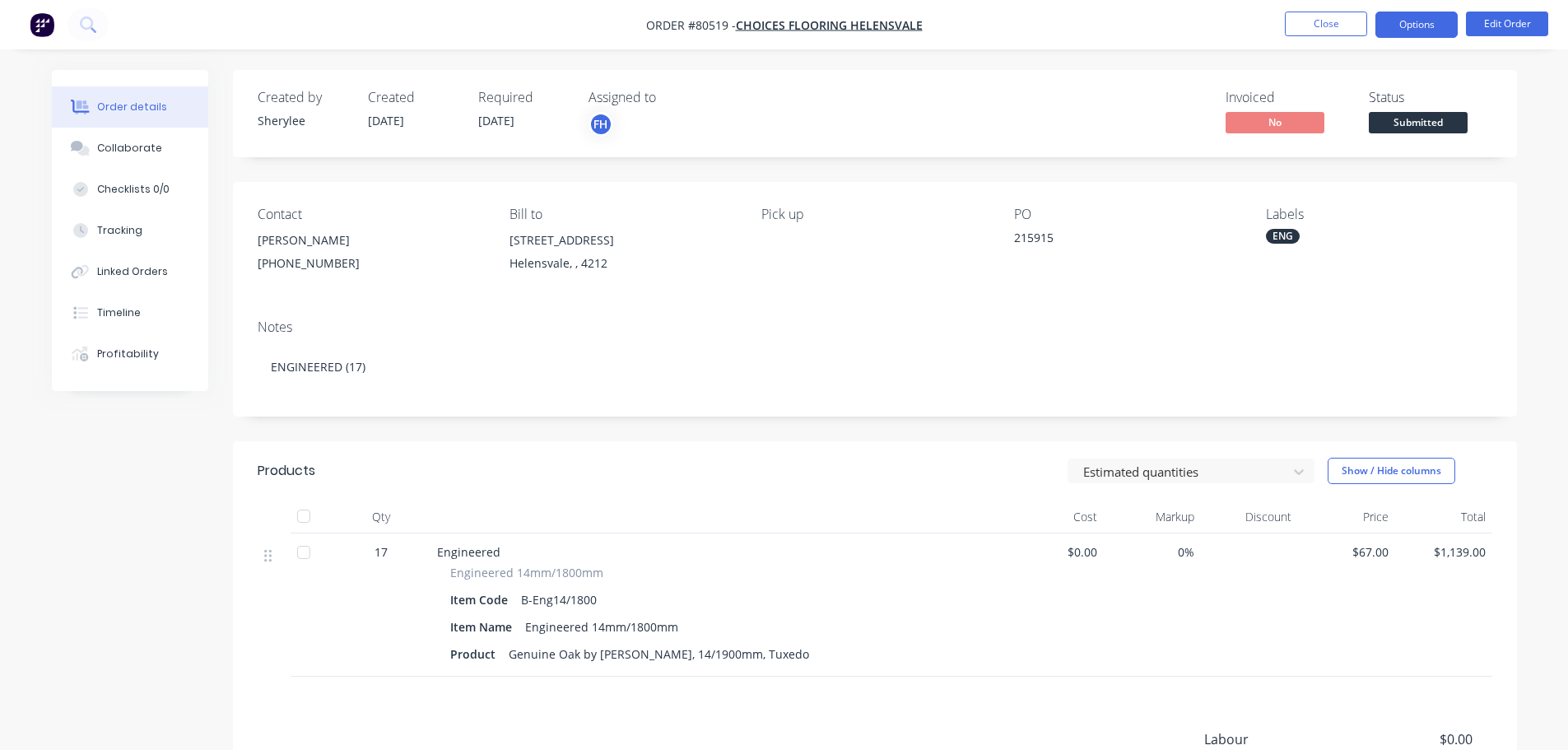
click at [1429, 28] on button "Options" at bounding box center [1415, 25] width 82 height 27
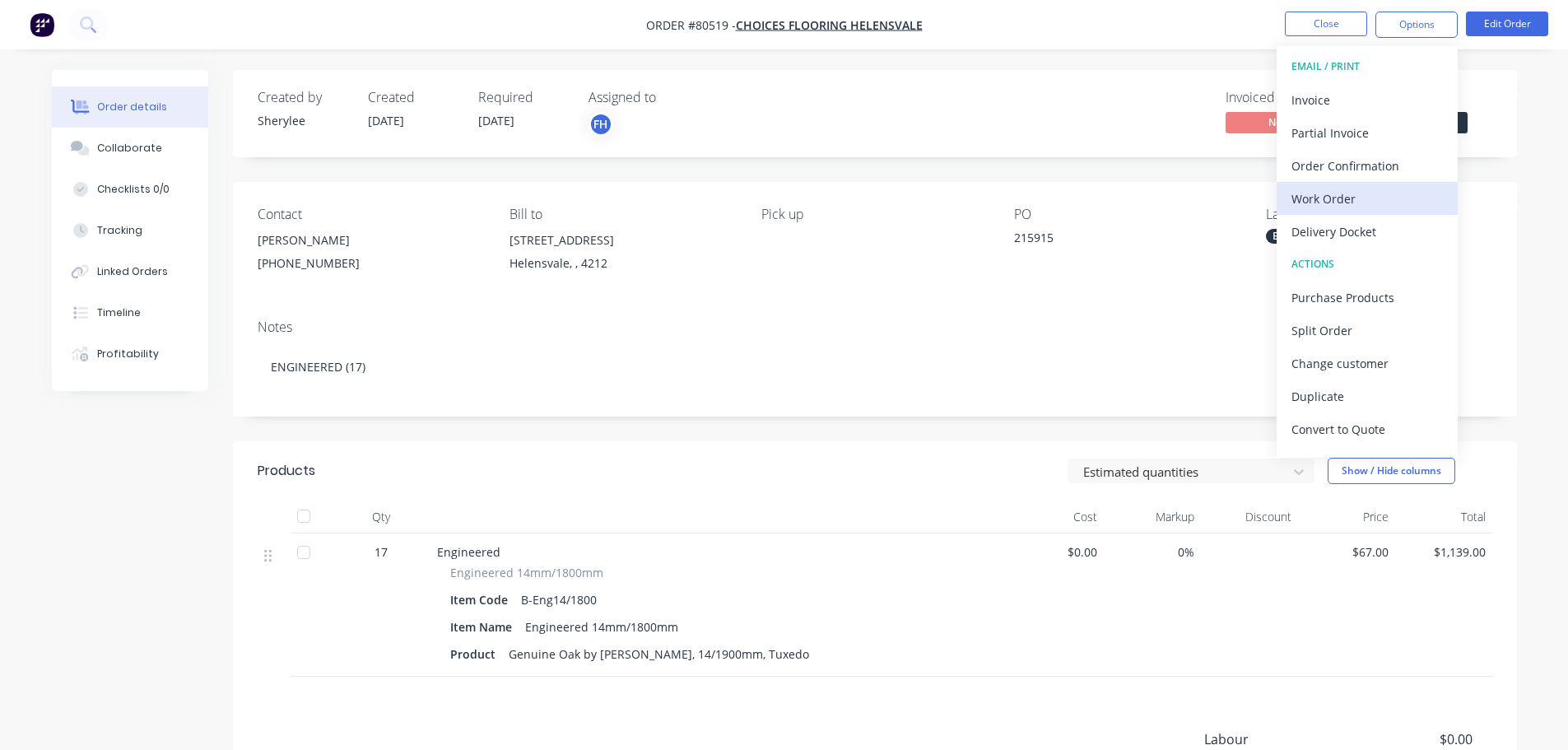
click at [1341, 206] on div "Work Order" at bounding box center [1366, 199] width 152 height 24
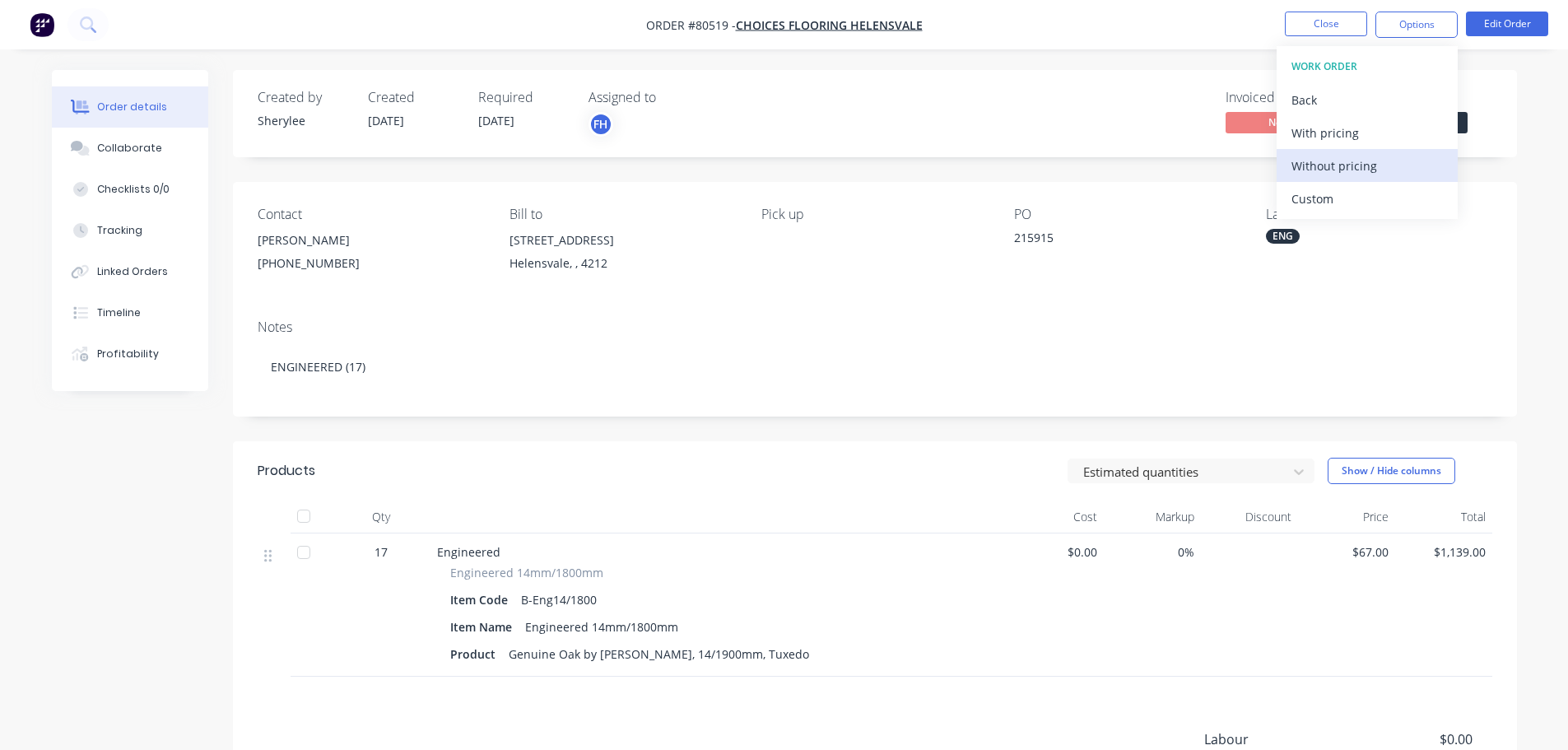
click at [1347, 159] on div "Without pricing" at bounding box center [1366, 166] width 152 height 24
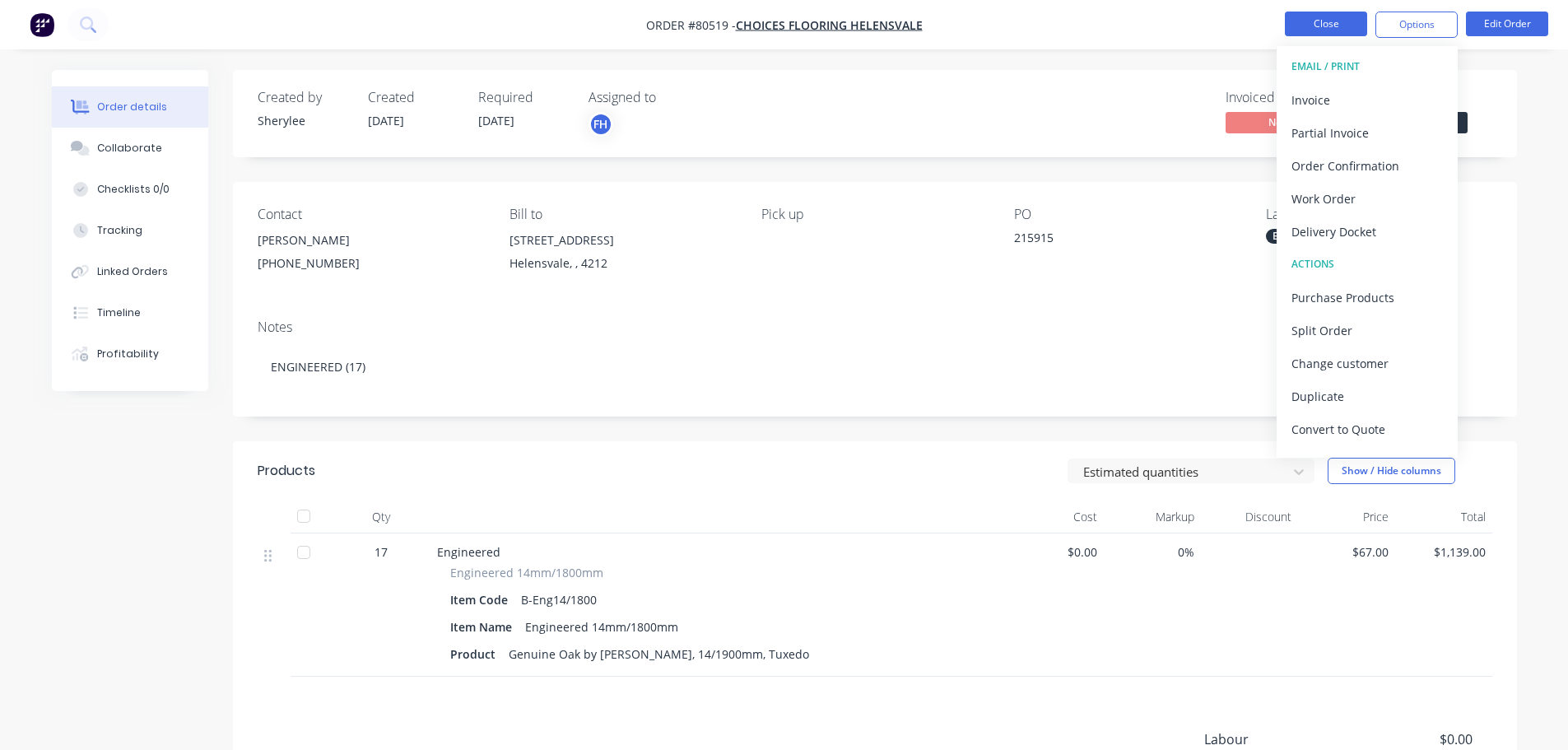
click at [1337, 27] on button "Close" at bounding box center [1325, 24] width 82 height 25
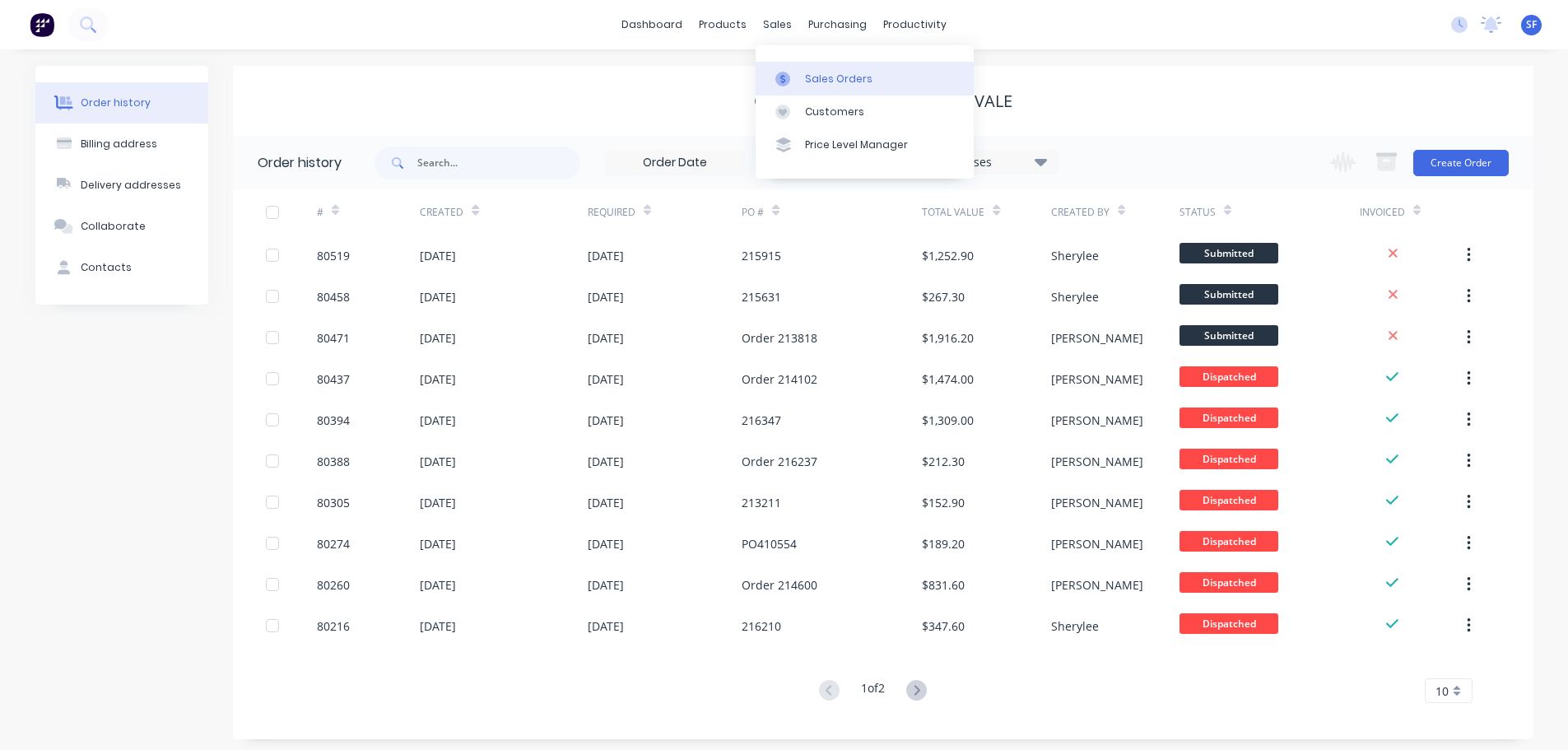
click at [802, 85] on link "Sales Orders" at bounding box center [864, 78] width 218 height 33
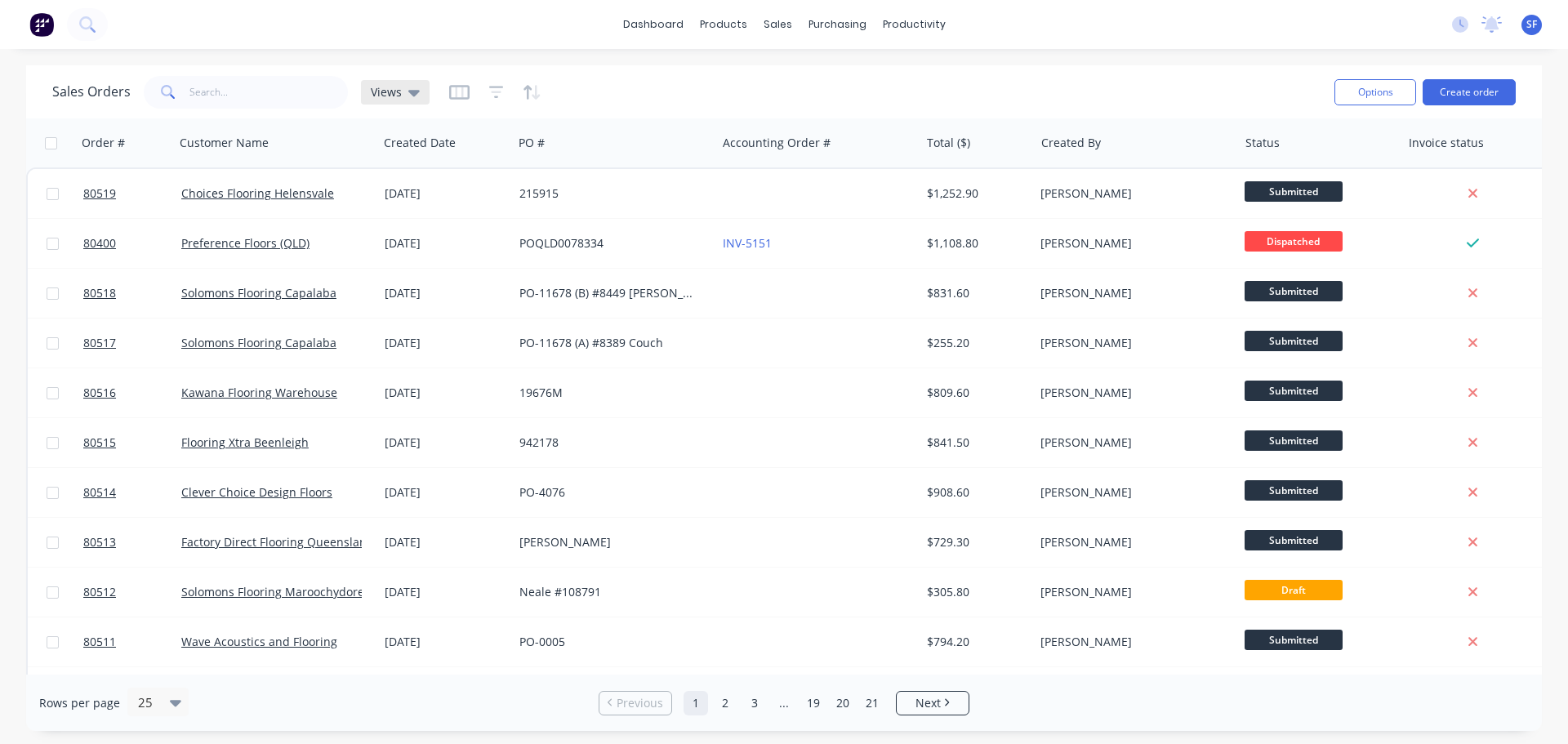
click at [387, 97] on span "Views" at bounding box center [386, 91] width 31 height 17
click at [394, 261] on button "[PERSON_NAME]'s" at bounding box center [459, 264] width 186 height 19
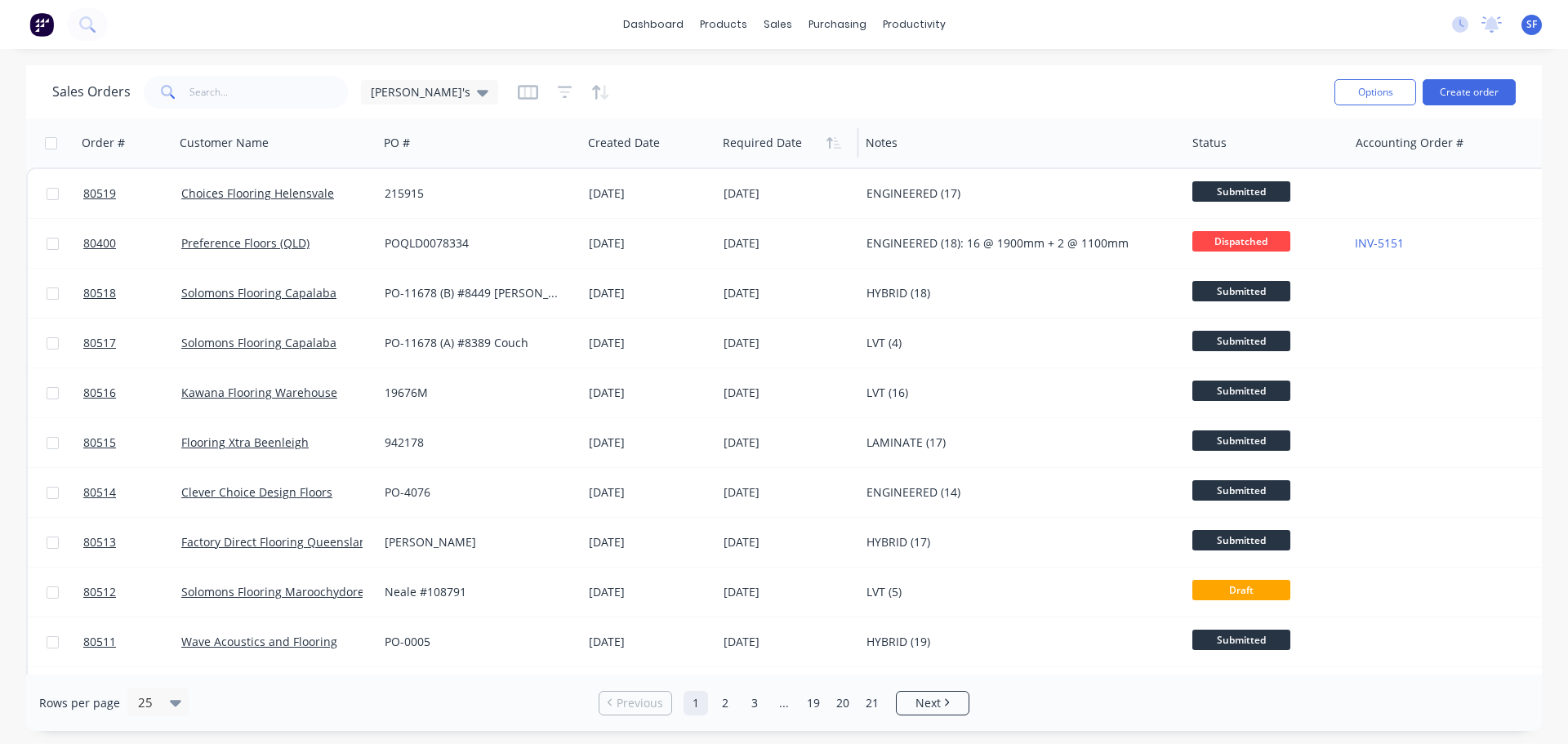
click at [758, 145] on div at bounding box center [784, 143] width 123 height 33
click at [830, 146] on icon "button" at bounding box center [829, 142] width 5 height 12
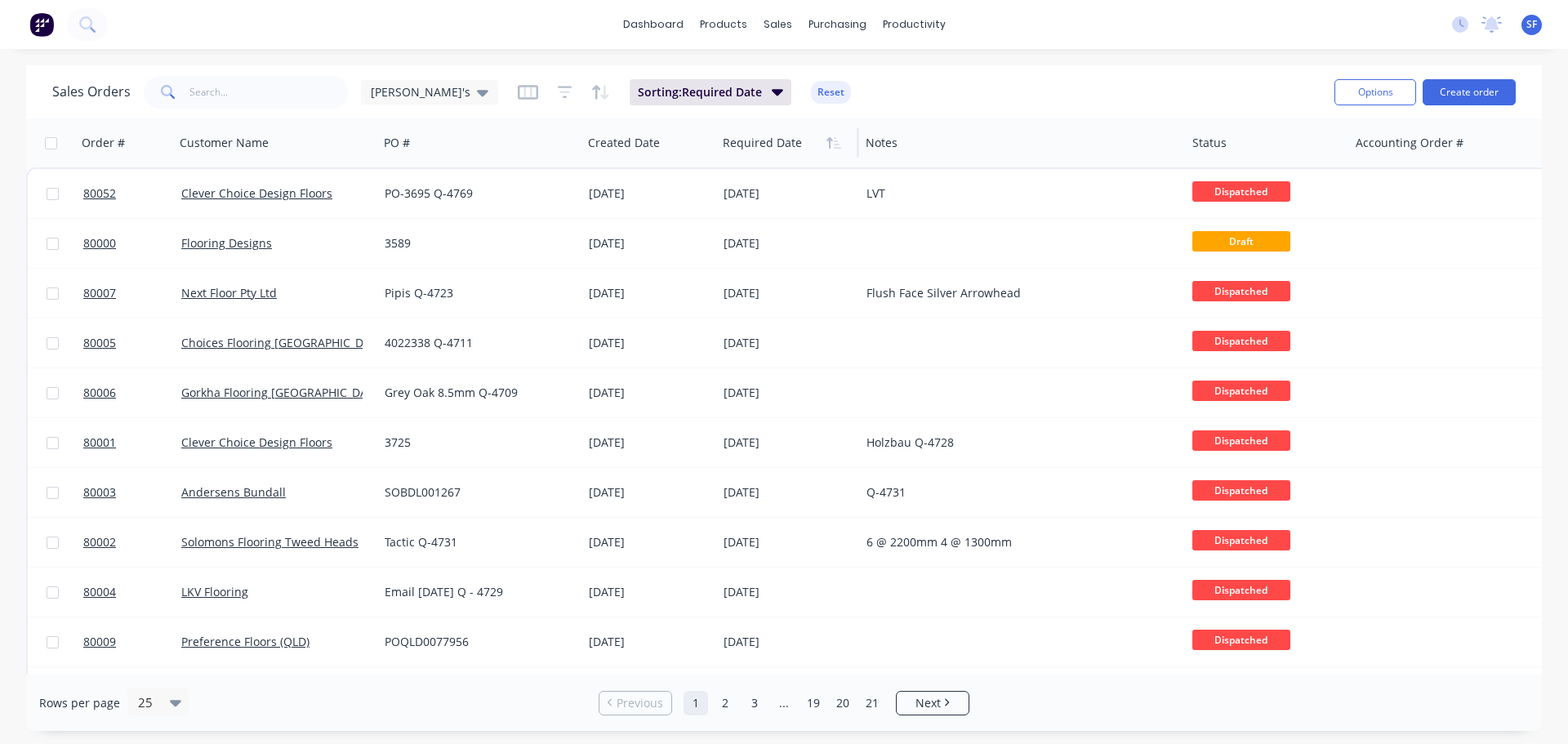
click at [830, 146] on icon "button" at bounding box center [829, 142] width 5 height 12
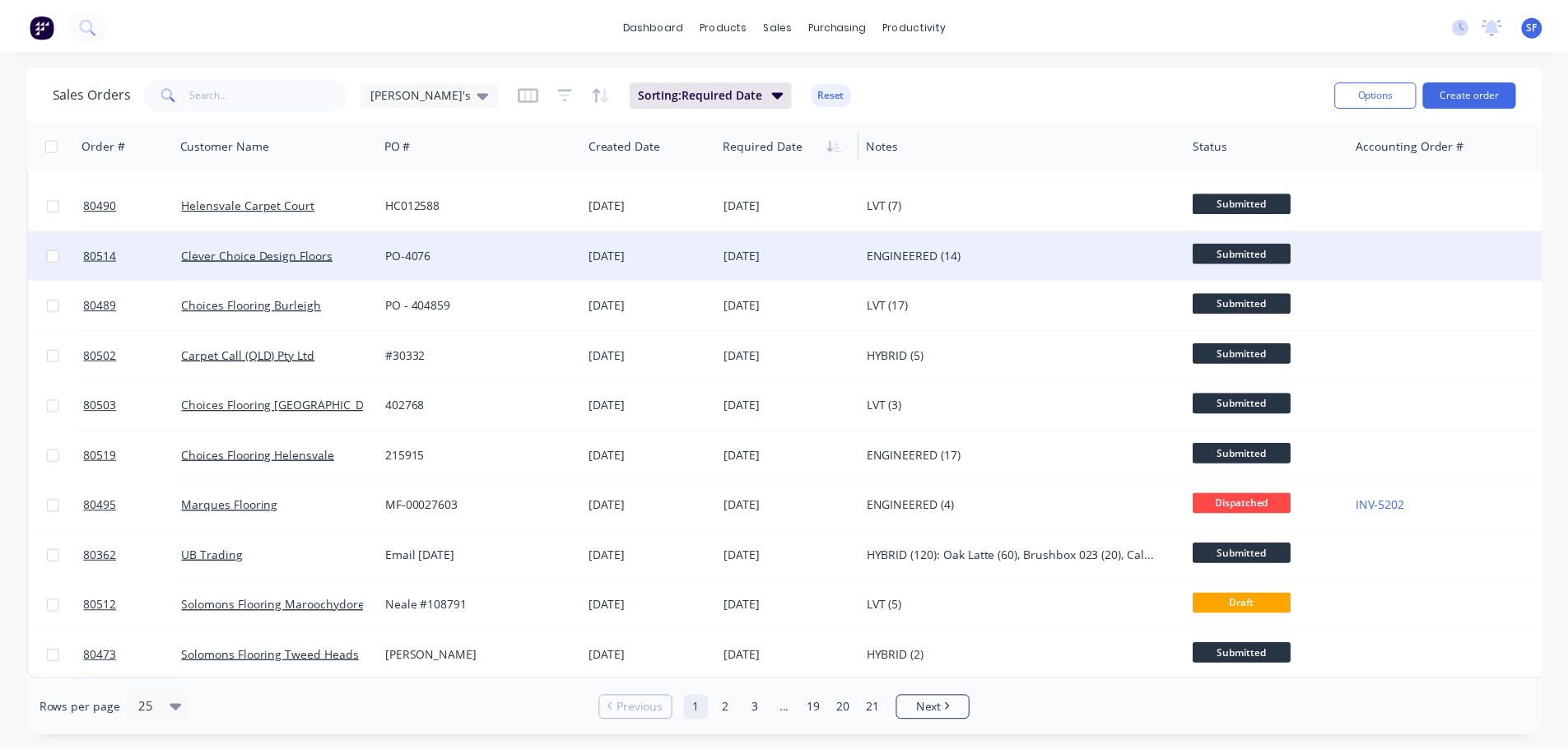
scroll to position [752, 0]
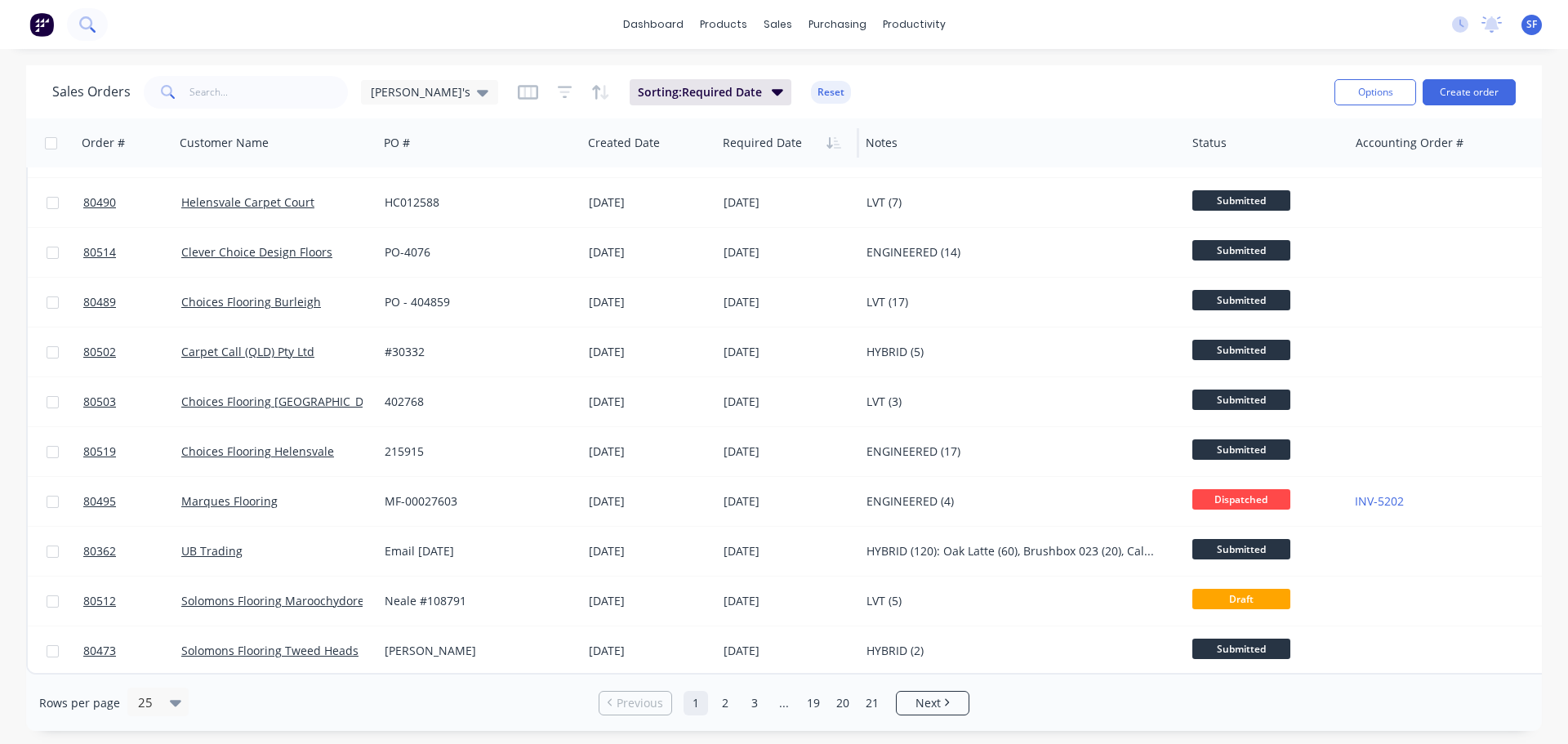
click at [84, 20] on icon at bounding box center [87, 24] width 16 height 16
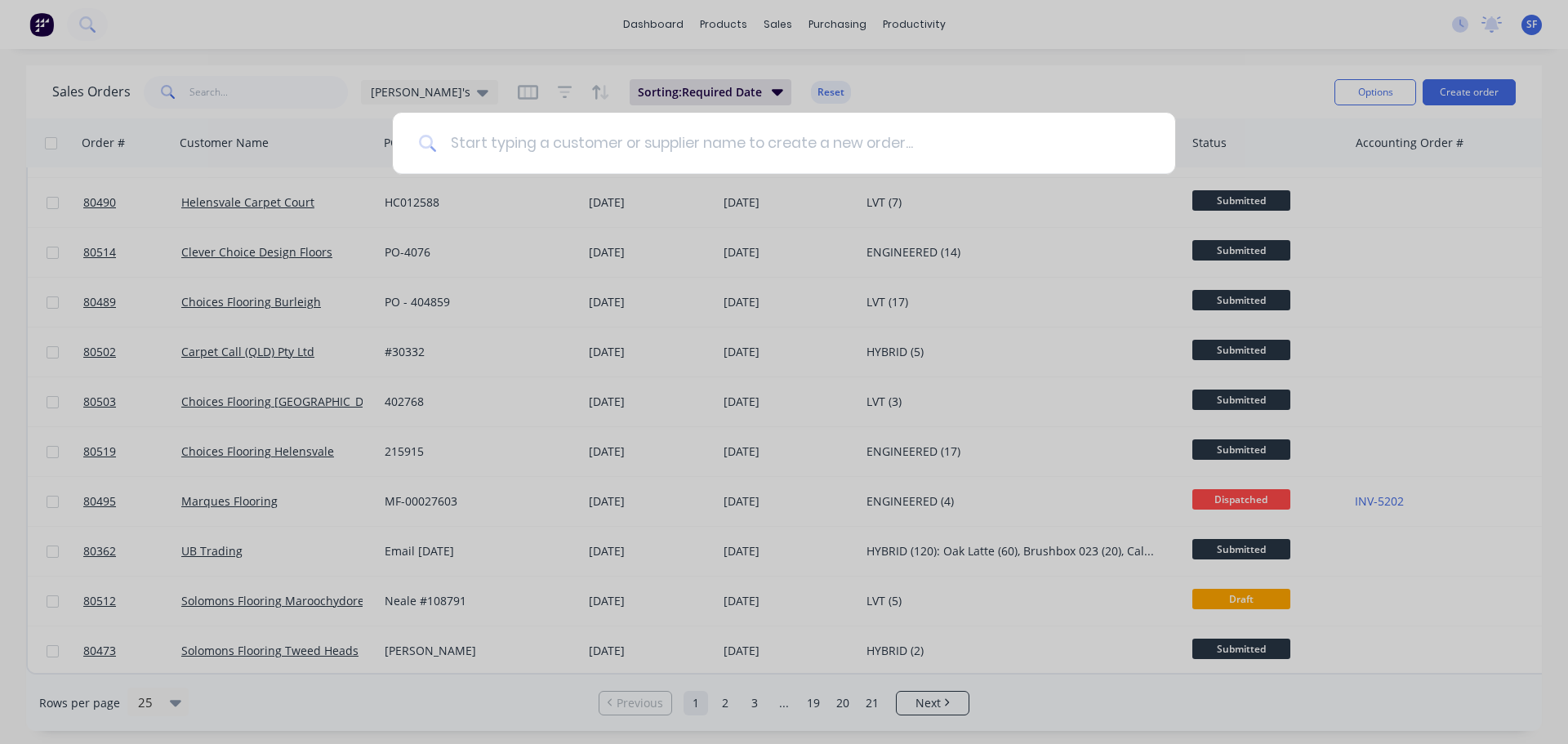
click at [462, 145] on input at bounding box center [793, 142] width 712 height 61
type input "80514"
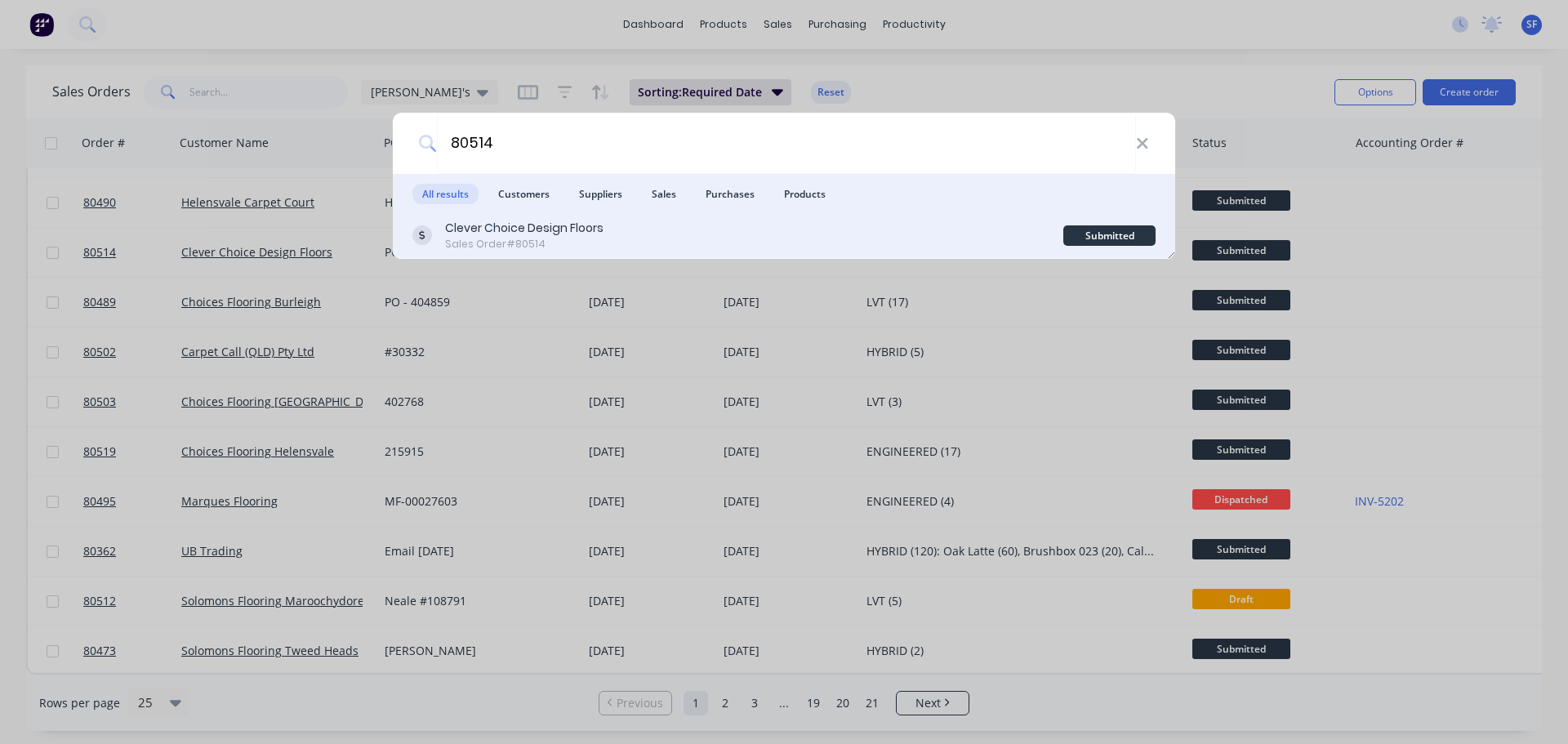
click at [514, 239] on div "Sales Order #80514" at bounding box center [523, 244] width 158 height 15
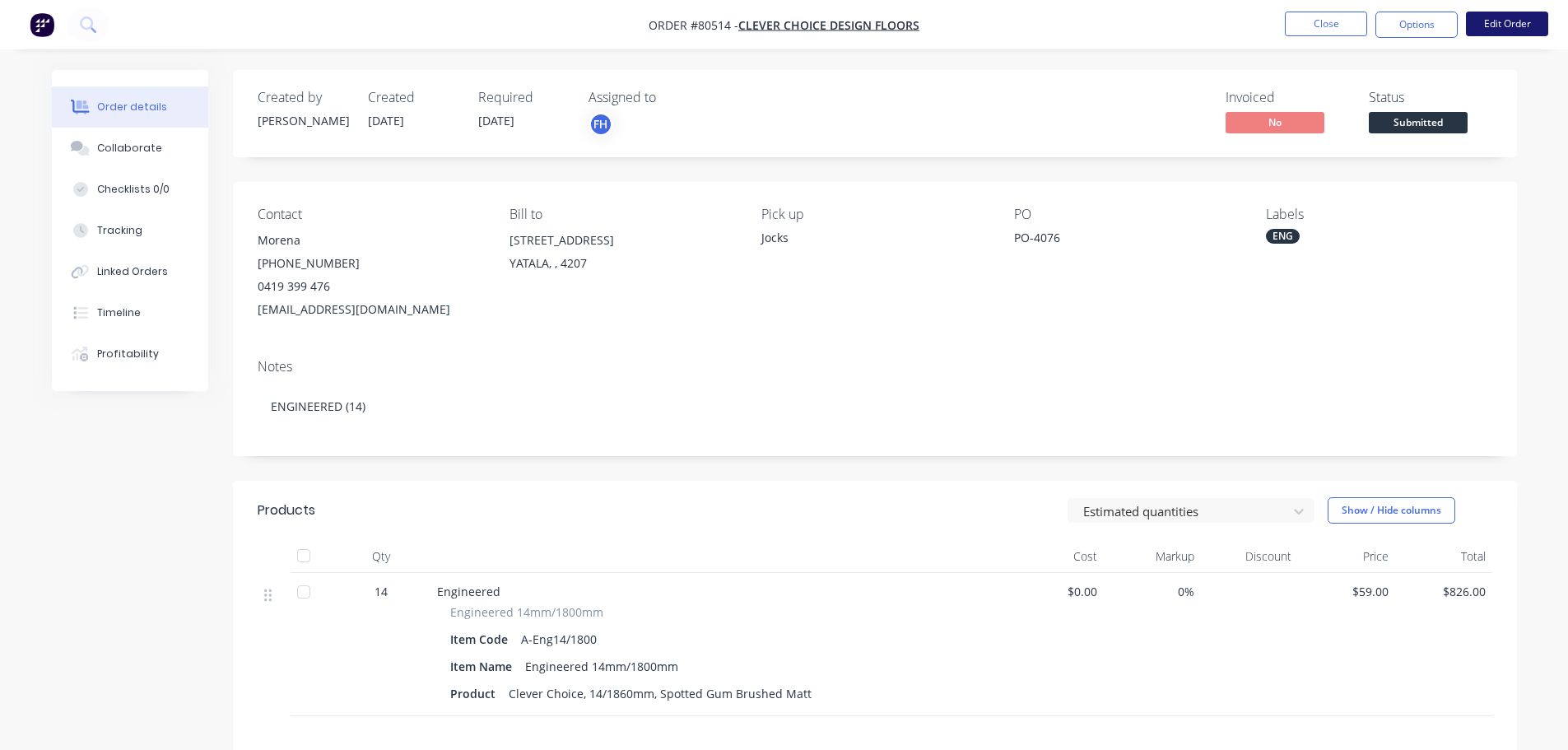
click at [1508, 15] on button "Edit Order" at bounding box center [1506, 24] width 82 height 25
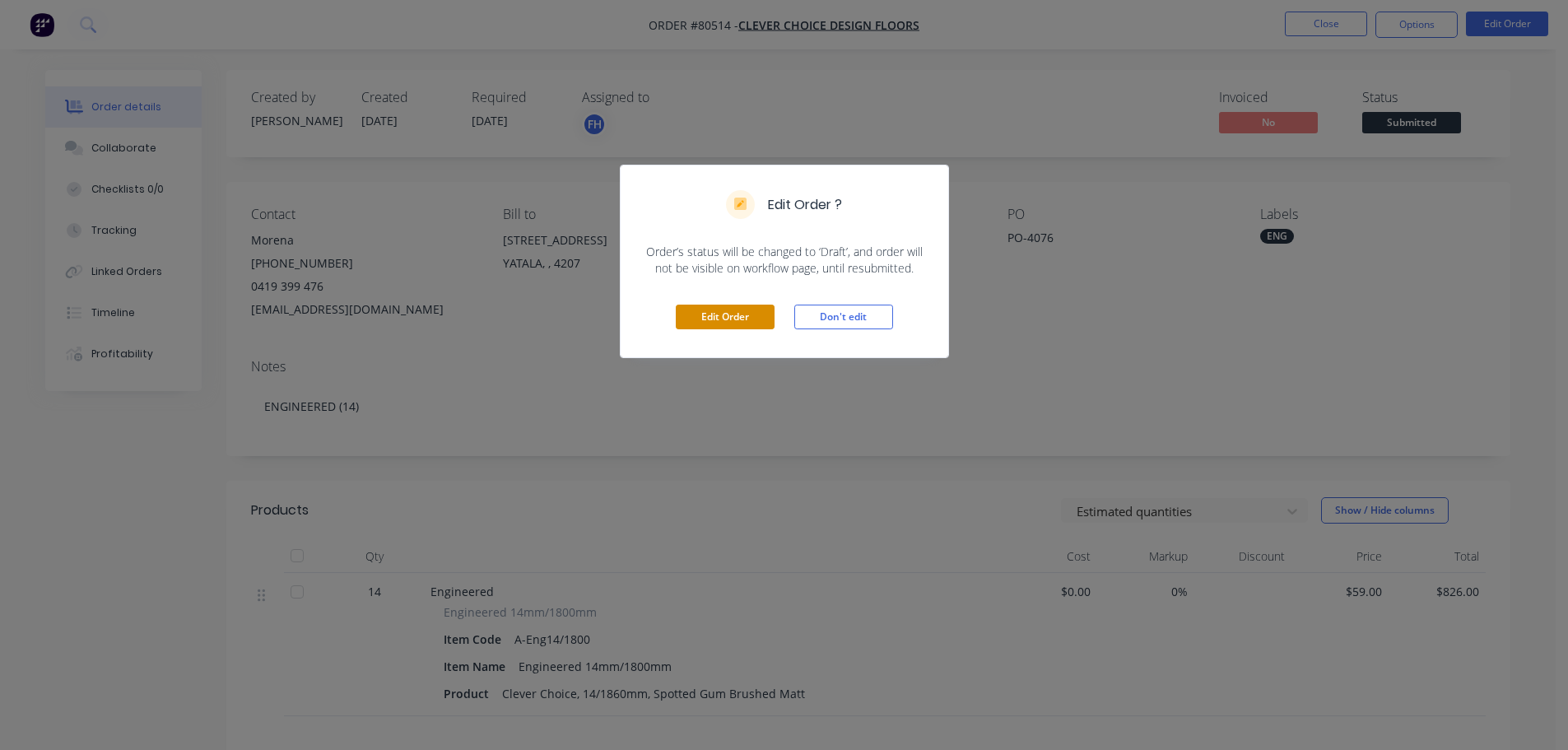
click at [736, 316] on button "Edit Order" at bounding box center [724, 317] width 98 height 25
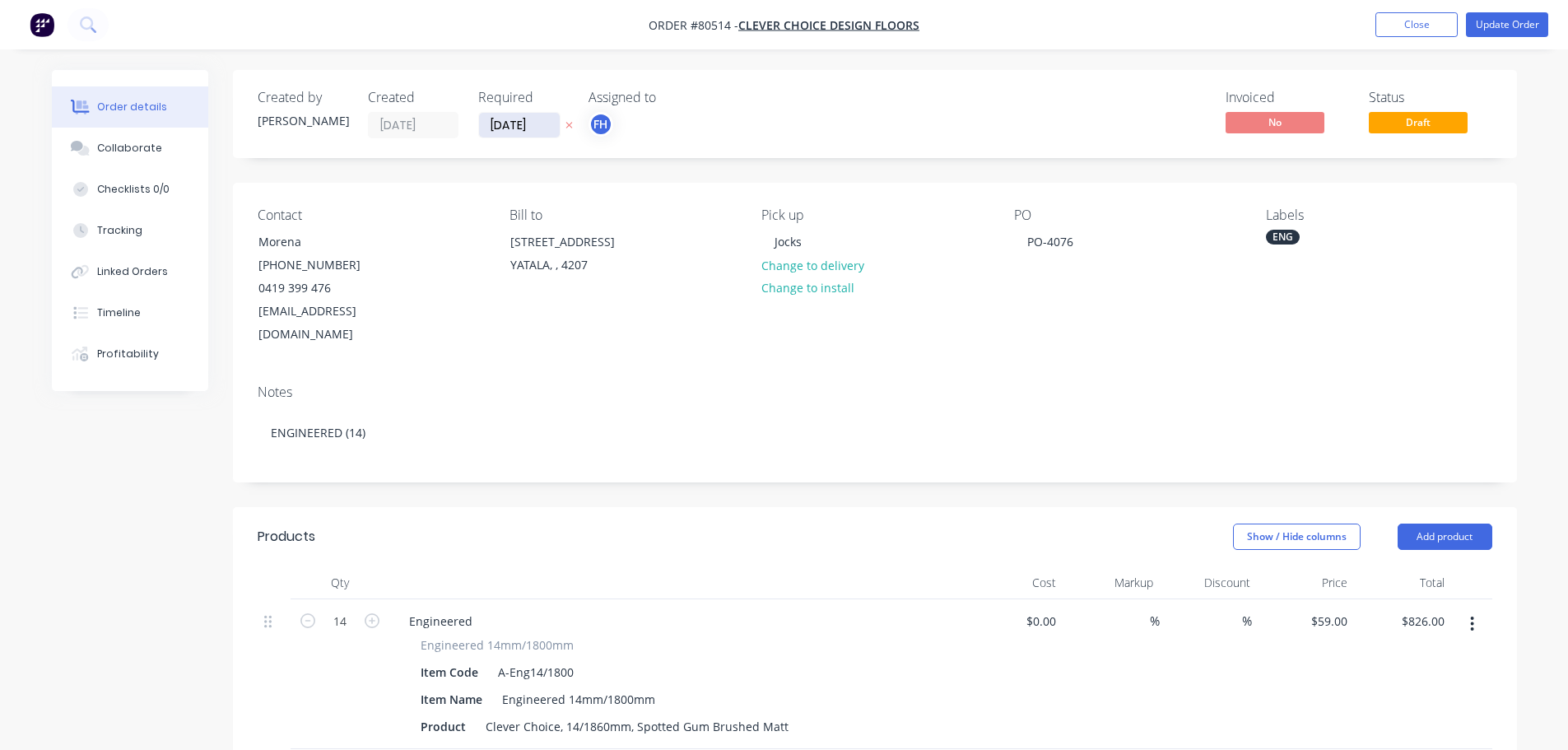
click at [506, 121] on input "[DATE]" at bounding box center [519, 125] width 81 height 25
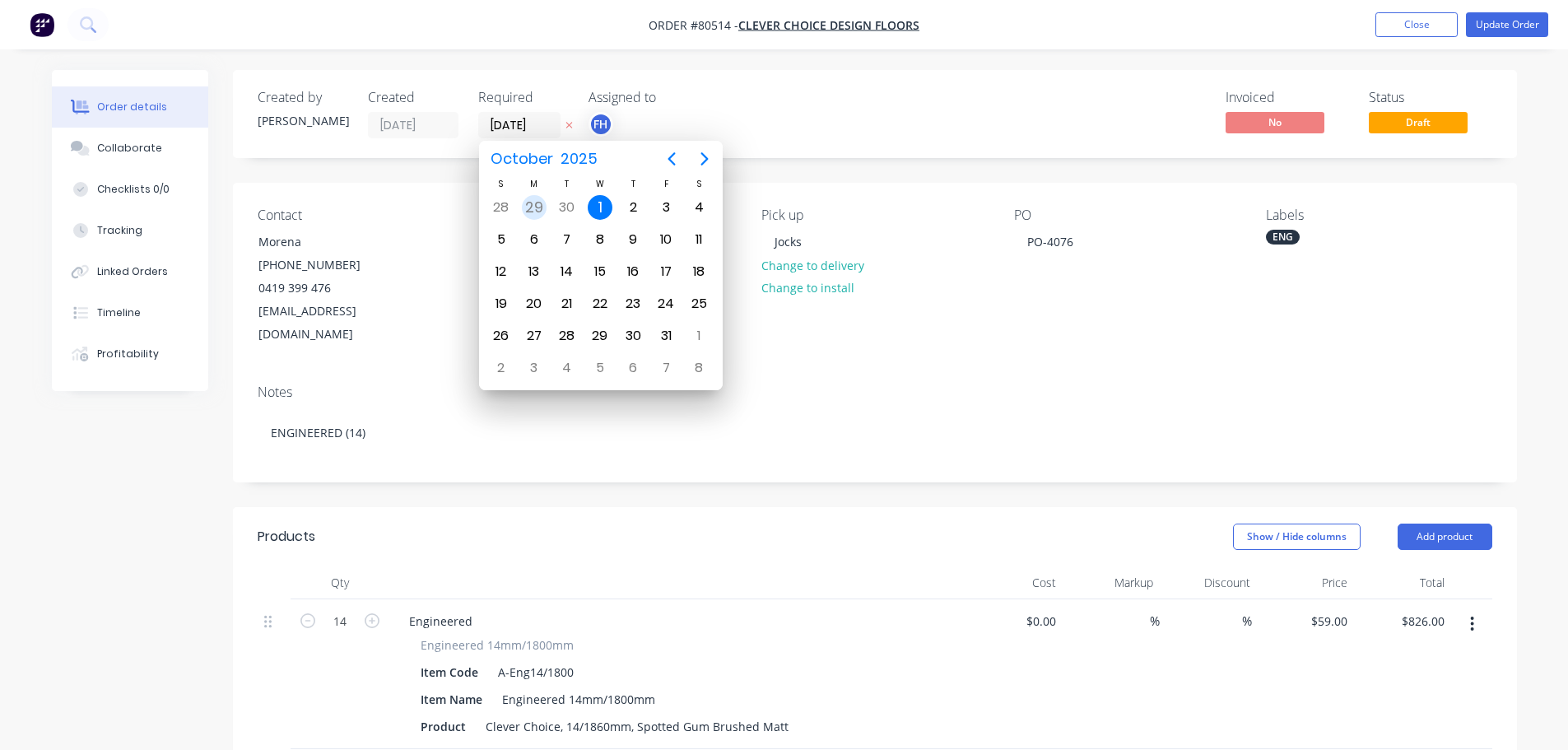
click at [536, 203] on div "29" at bounding box center [534, 207] width 25 height 25
type input "[DATE]"
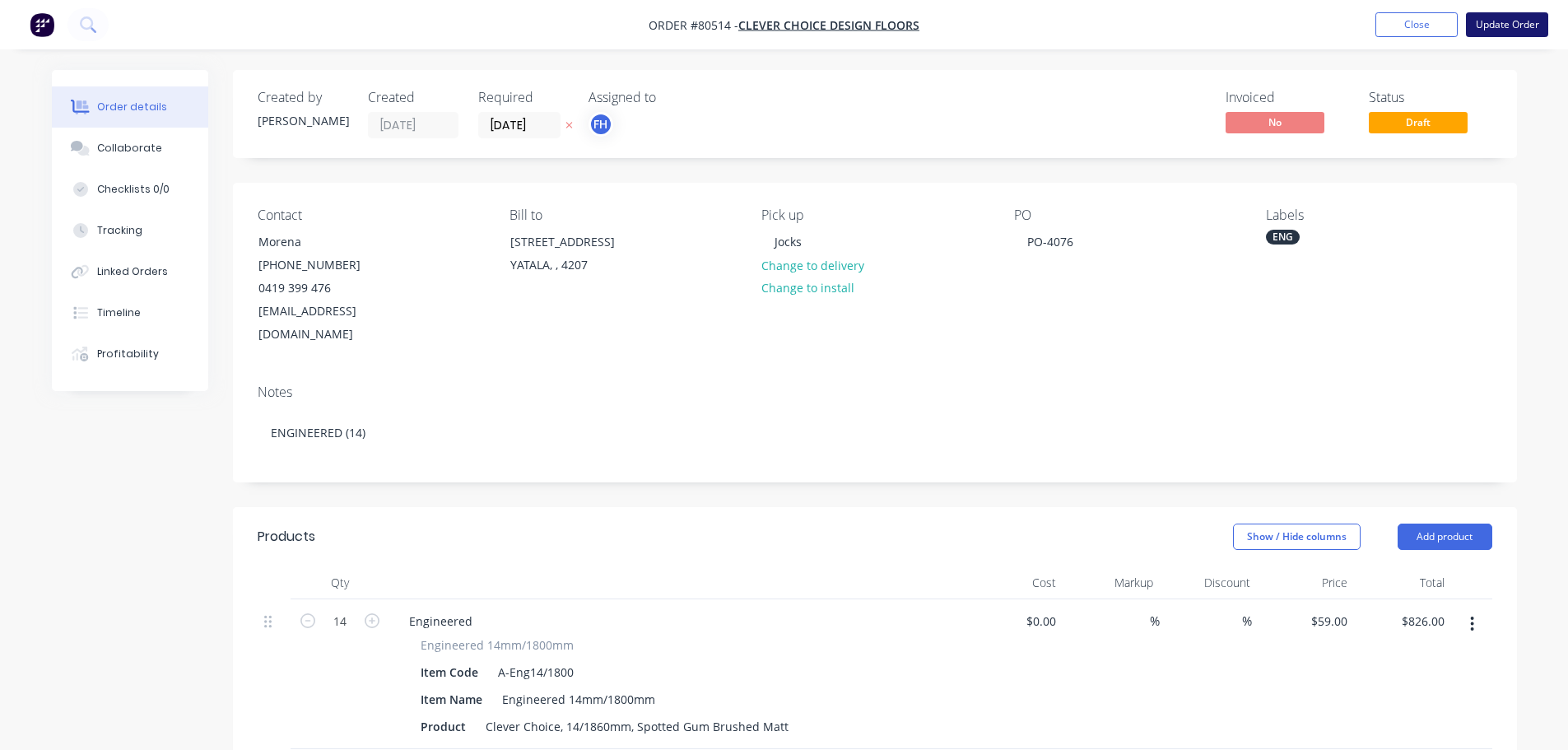
click at [1516, 22] on button "Update Order" at bounding box center [1506, 24] width 82 height 25
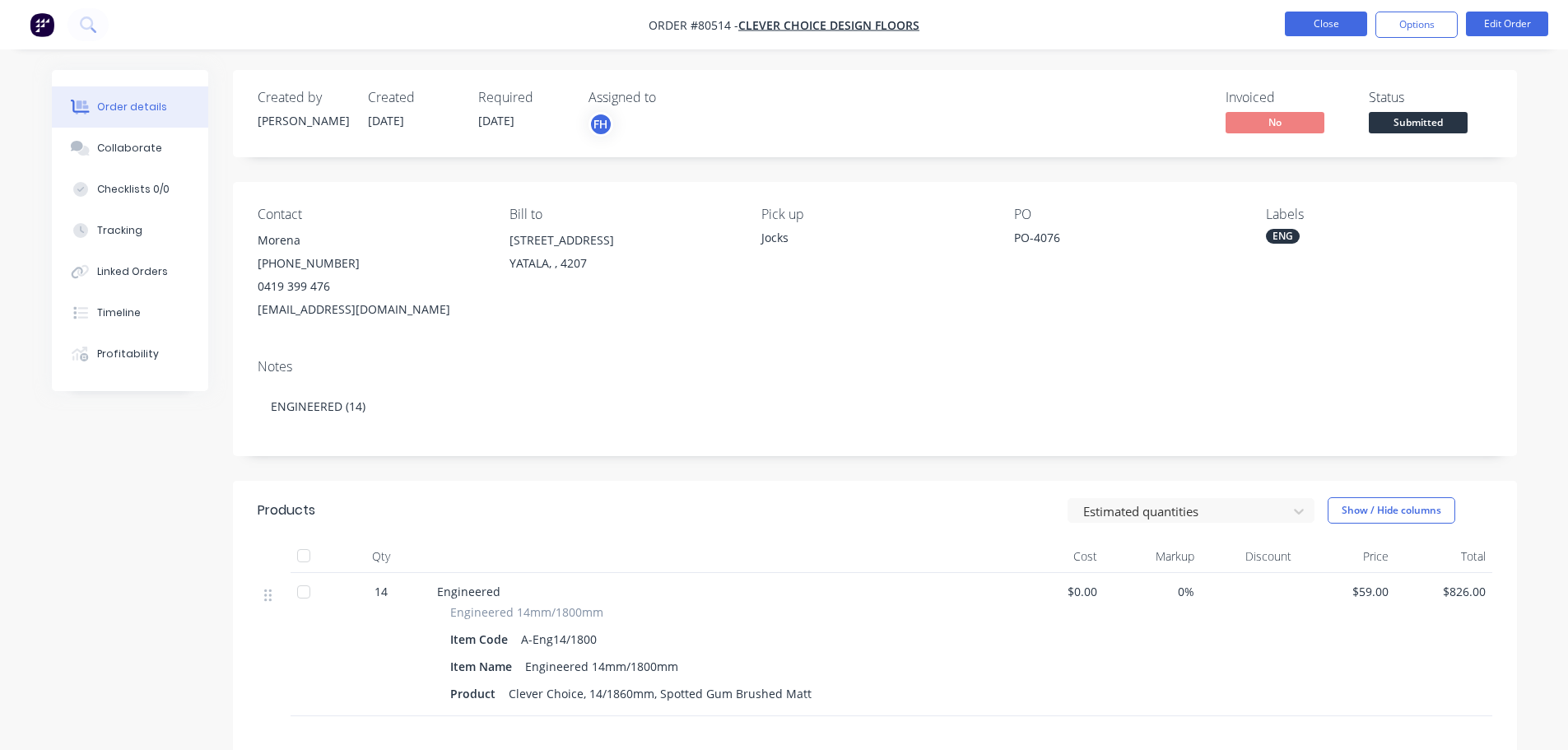
click at [1332, 28] on button "Close" at bounding box center [1325, 24] width 82 height 25
